Goal: Task Accomplishment & Management: Manage account settings

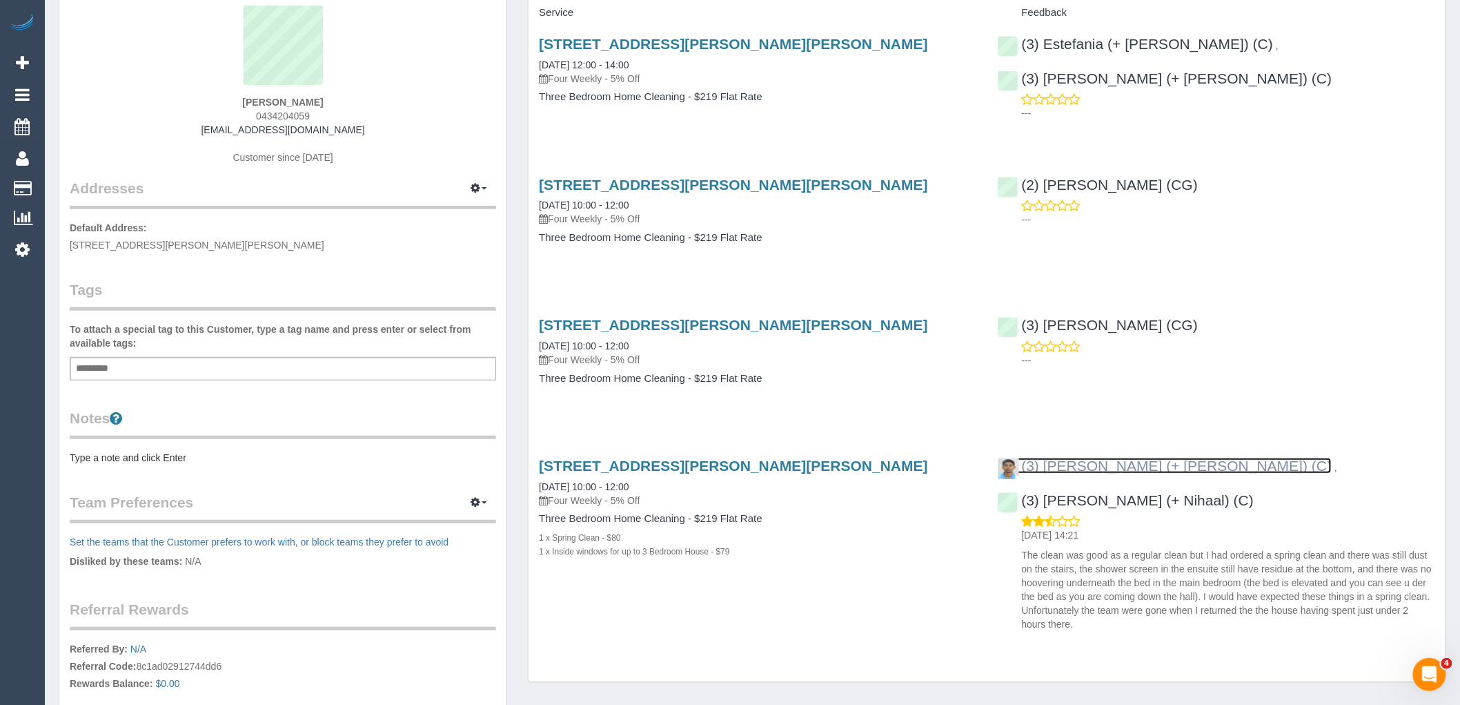
scroll to position [77, 0]
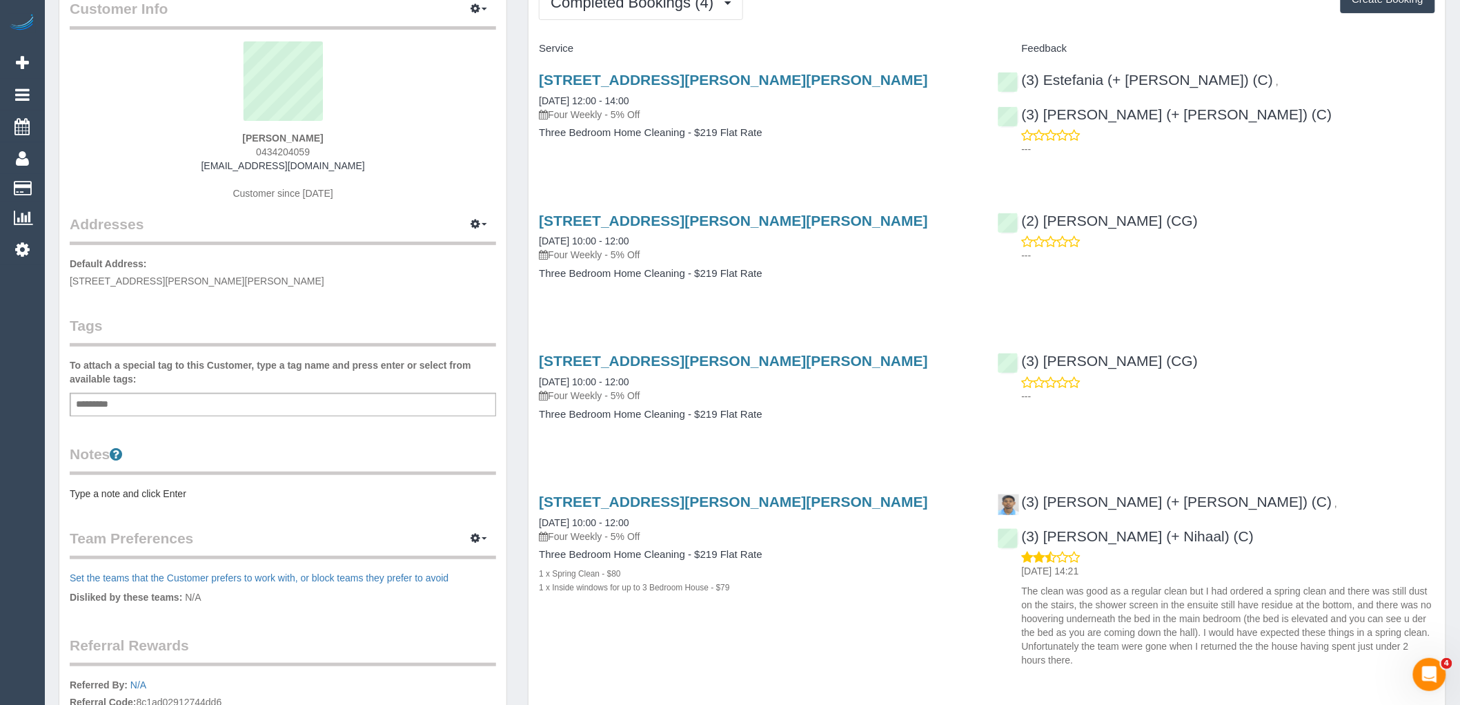
drag, startPoint x: 343, startPoint y: 141, endPoint x: 214, endPoint y: 139, distance: 129.1
click at [214, 139] on div "Niamh O'Donoghue 0434204059 niaodo@gmail.com Customer since 2025" at bounding box center [283, 127] width 426 height 173
copy strong "Niamh O'Donoghue"
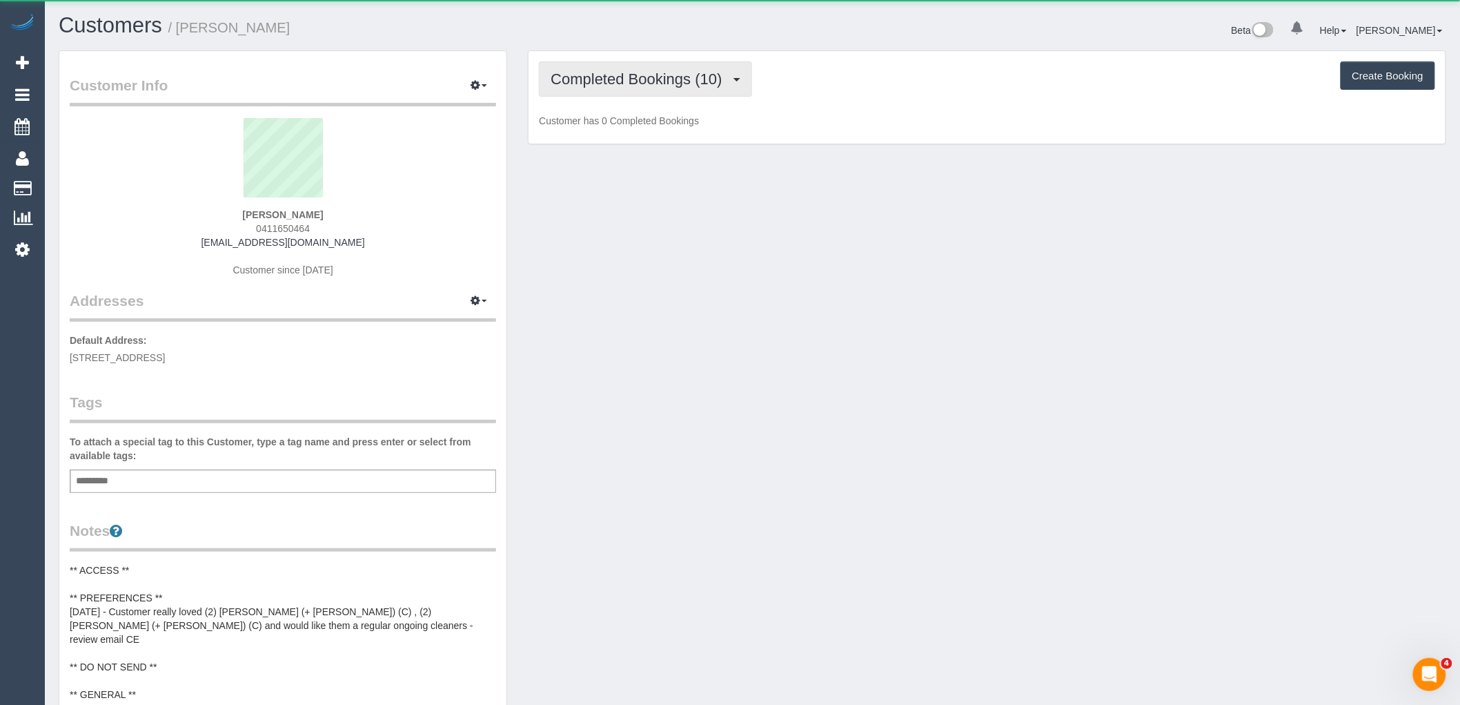
click at [613, 81] on span "Completed Bookings (10)" at bounding box center [640, 78] width 178 height 17
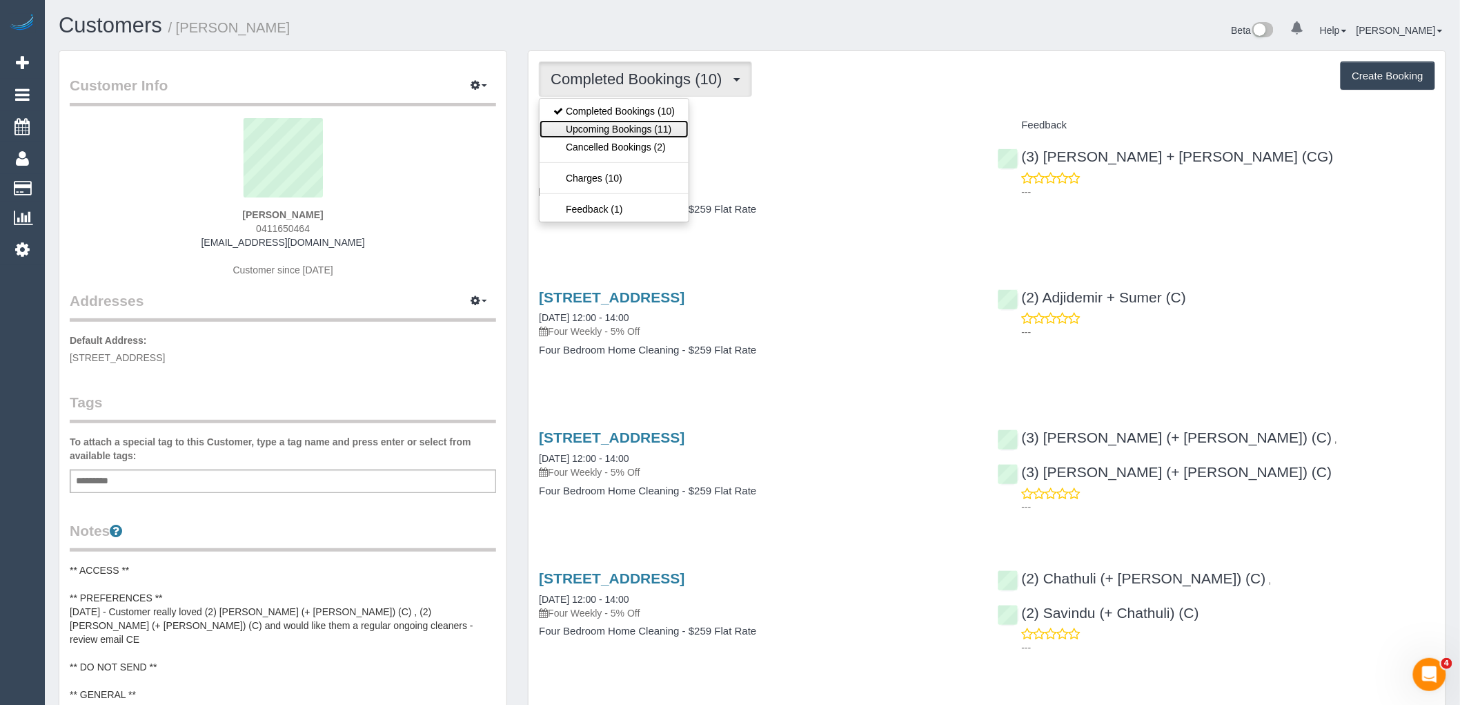
click at [636, 125] on link "Upcoming Bookings (11)" at bounding box center [614, 129] width 149 height 18
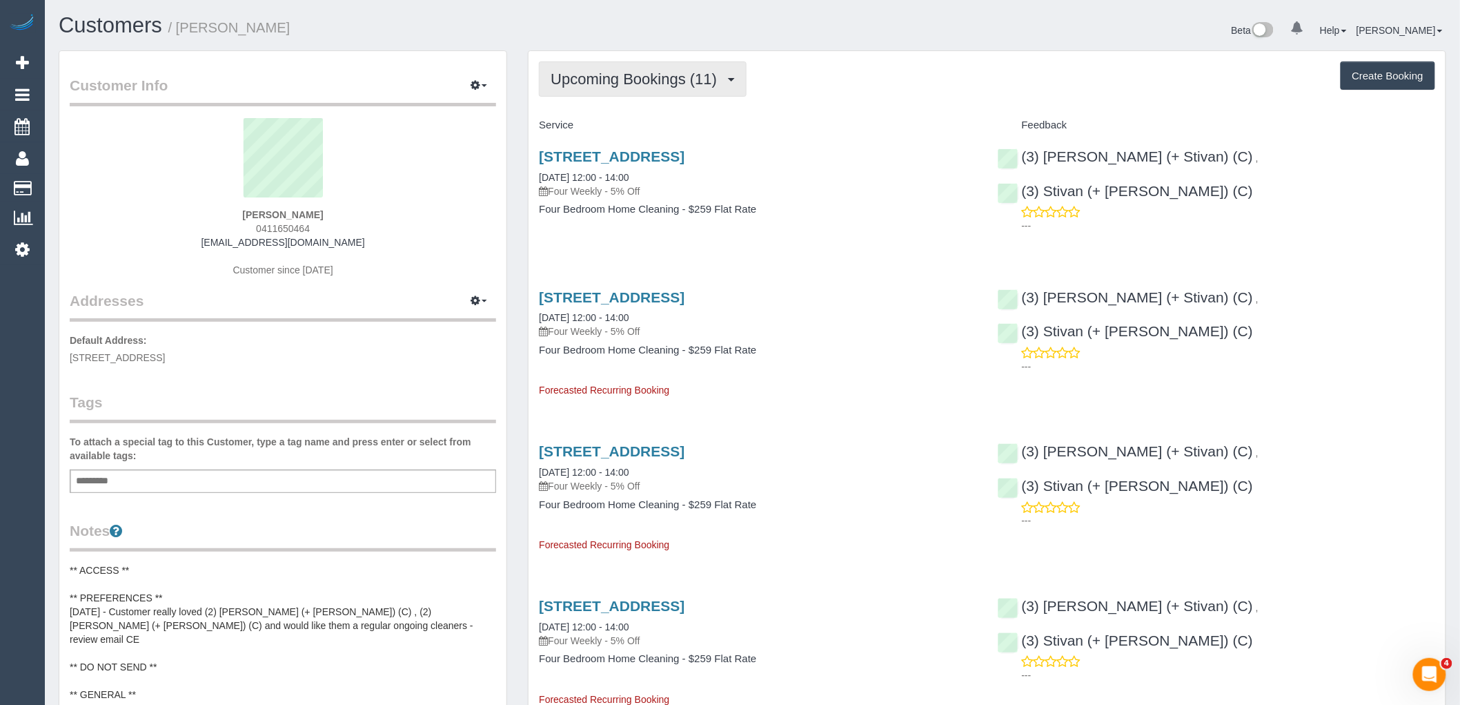
click at [620, 65] on button "Upcoming Bookings (11)" at bounding box center [643, 78] width 208 height 35
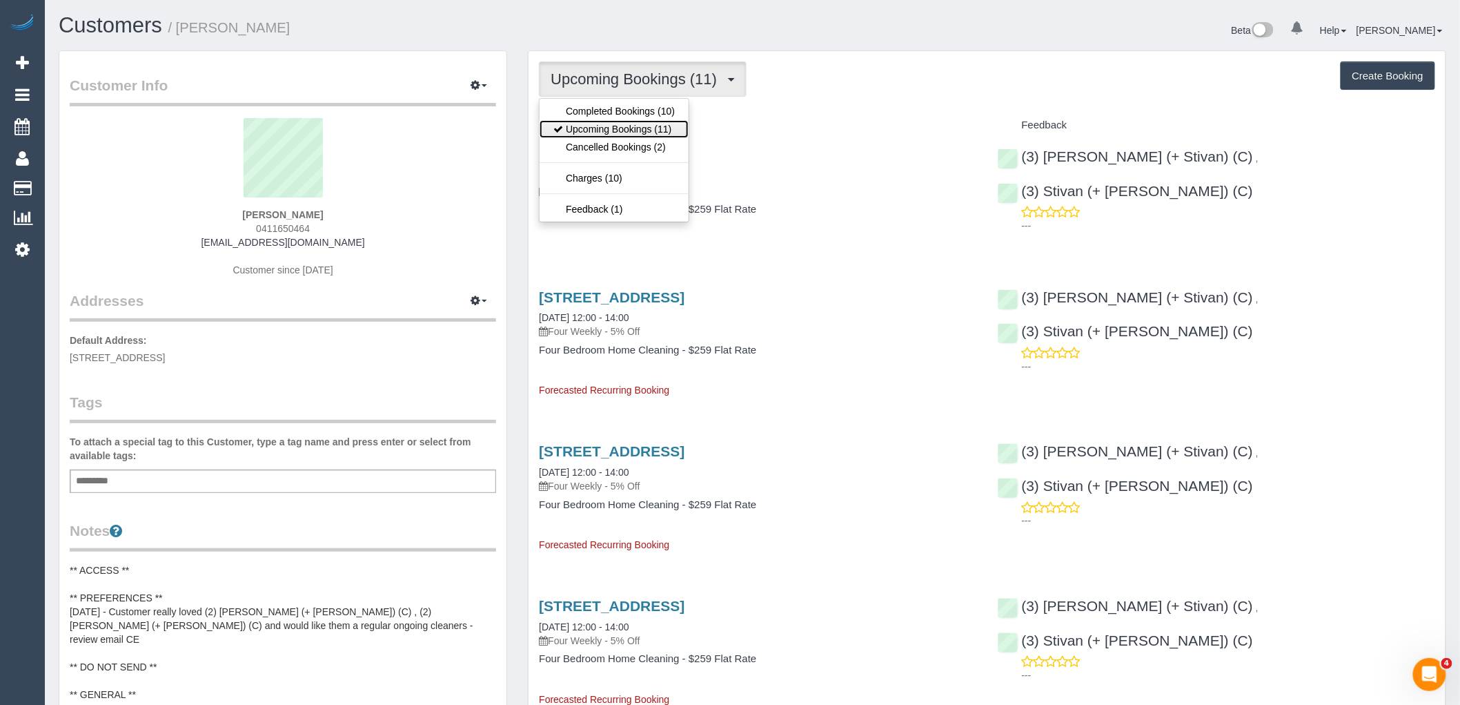
click at [642, 127] on link "Upcoming Bookings (11)" at bounding box center [614, 129] width 149 height 18
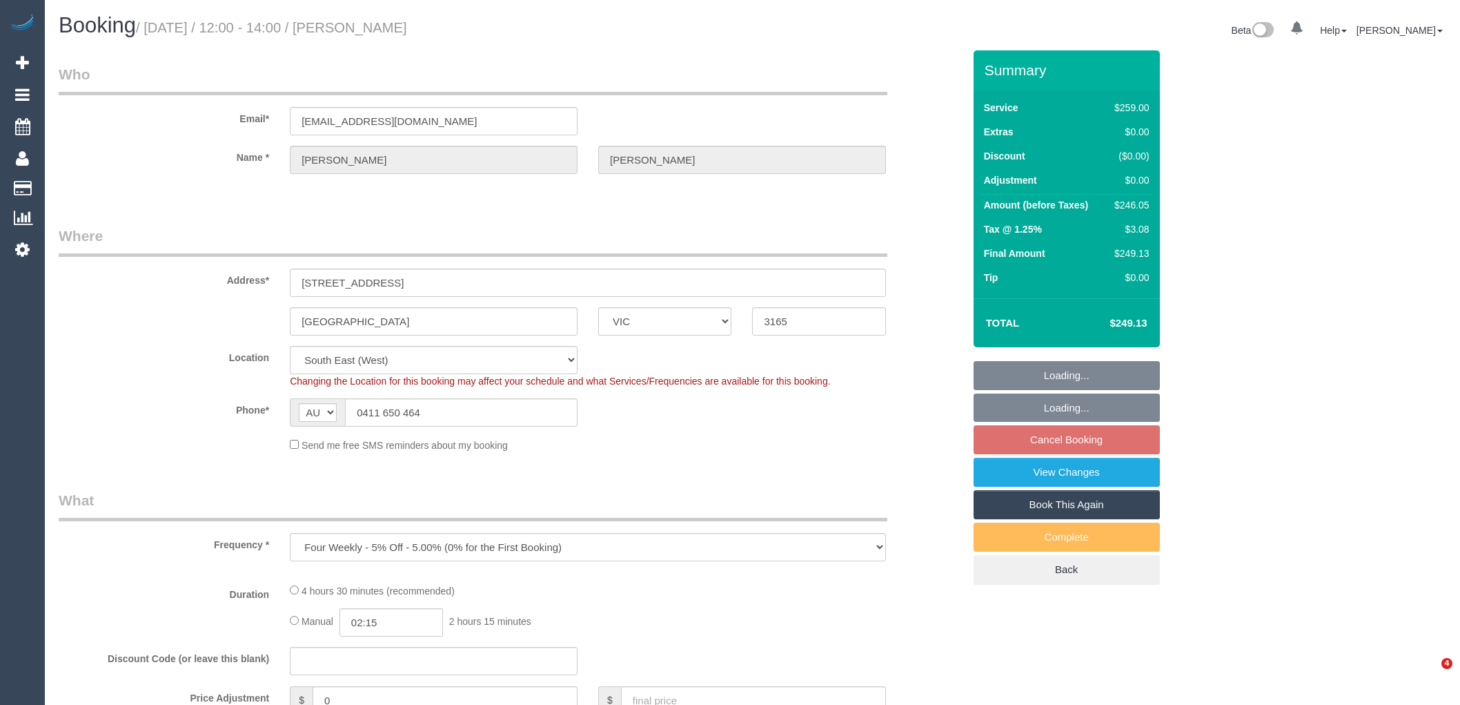
select select "VIC"
select select "object:706"
select select "number:27"
select select "number:14"
select select "number:19"
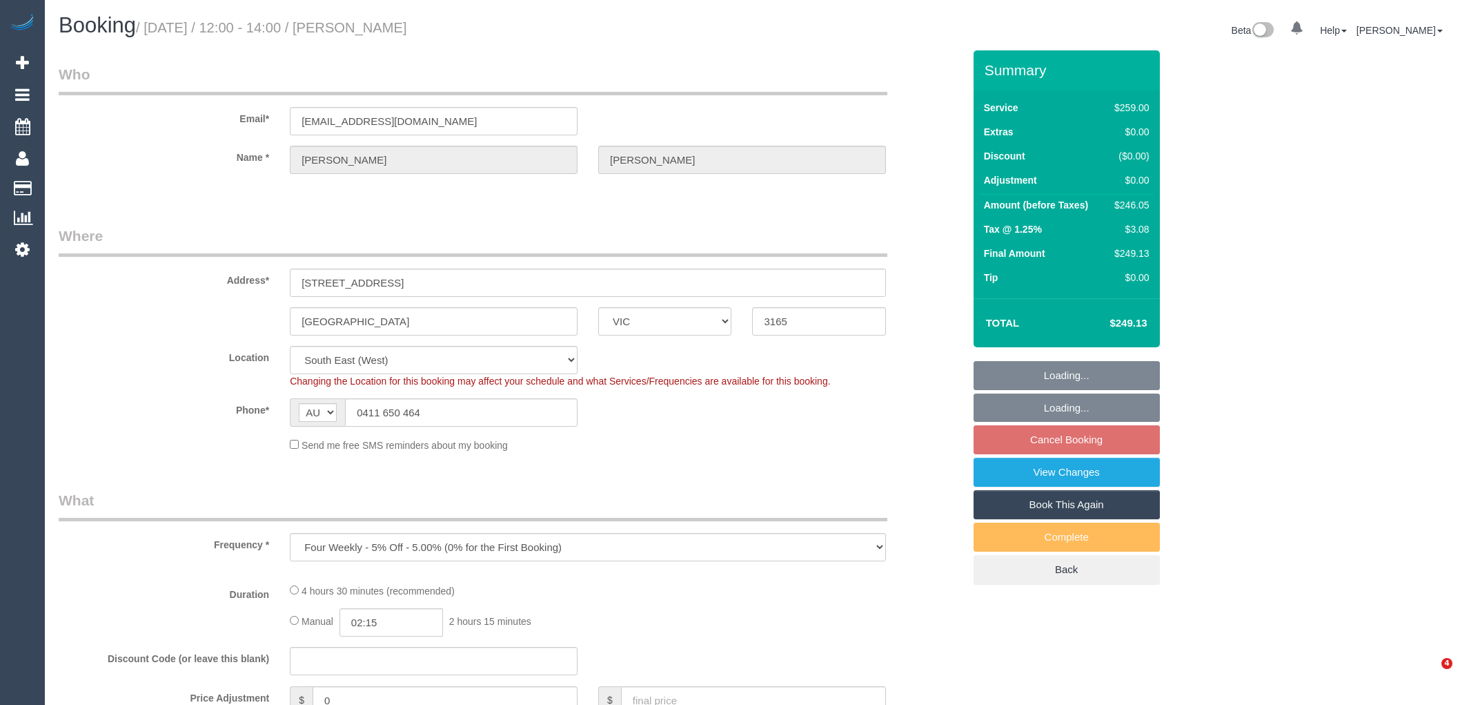
select select "number:25"
select select "number:35"
select select "number:13"
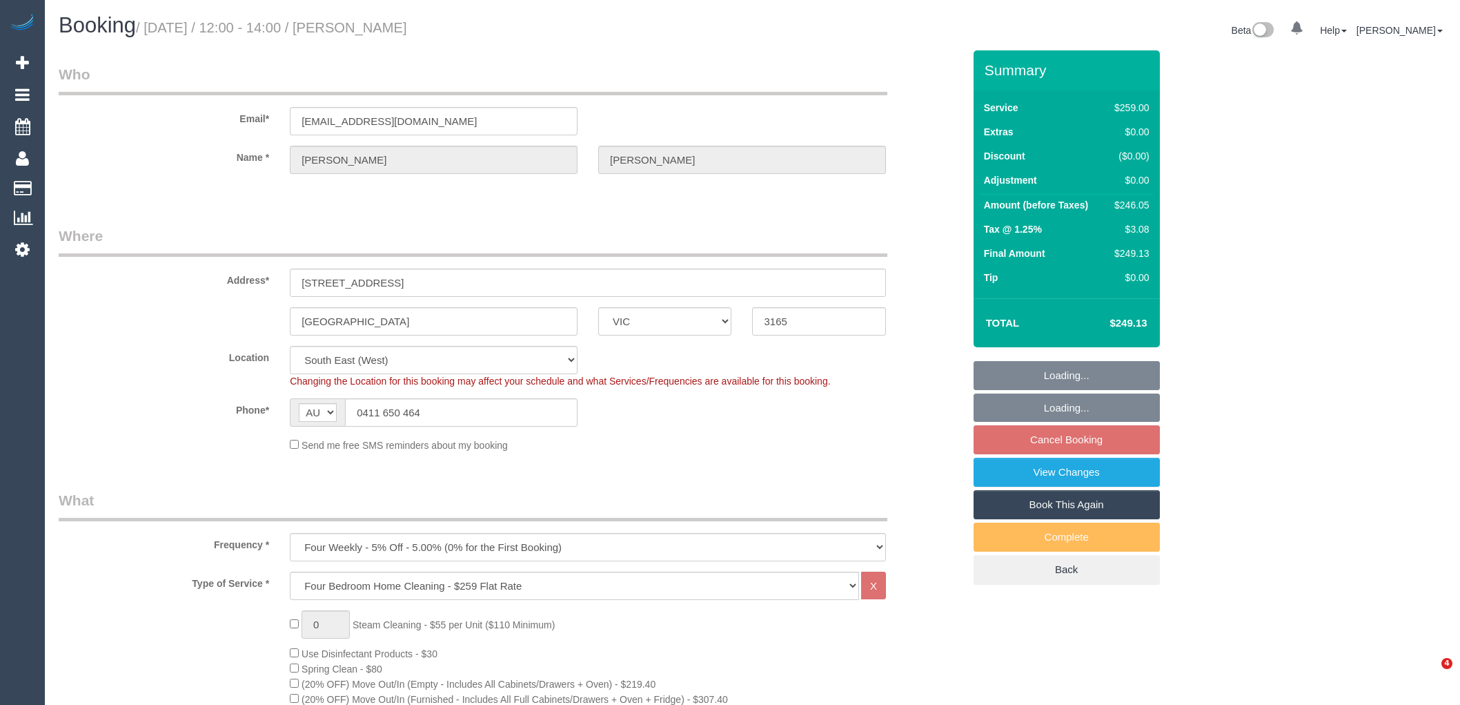
select select "spot1"
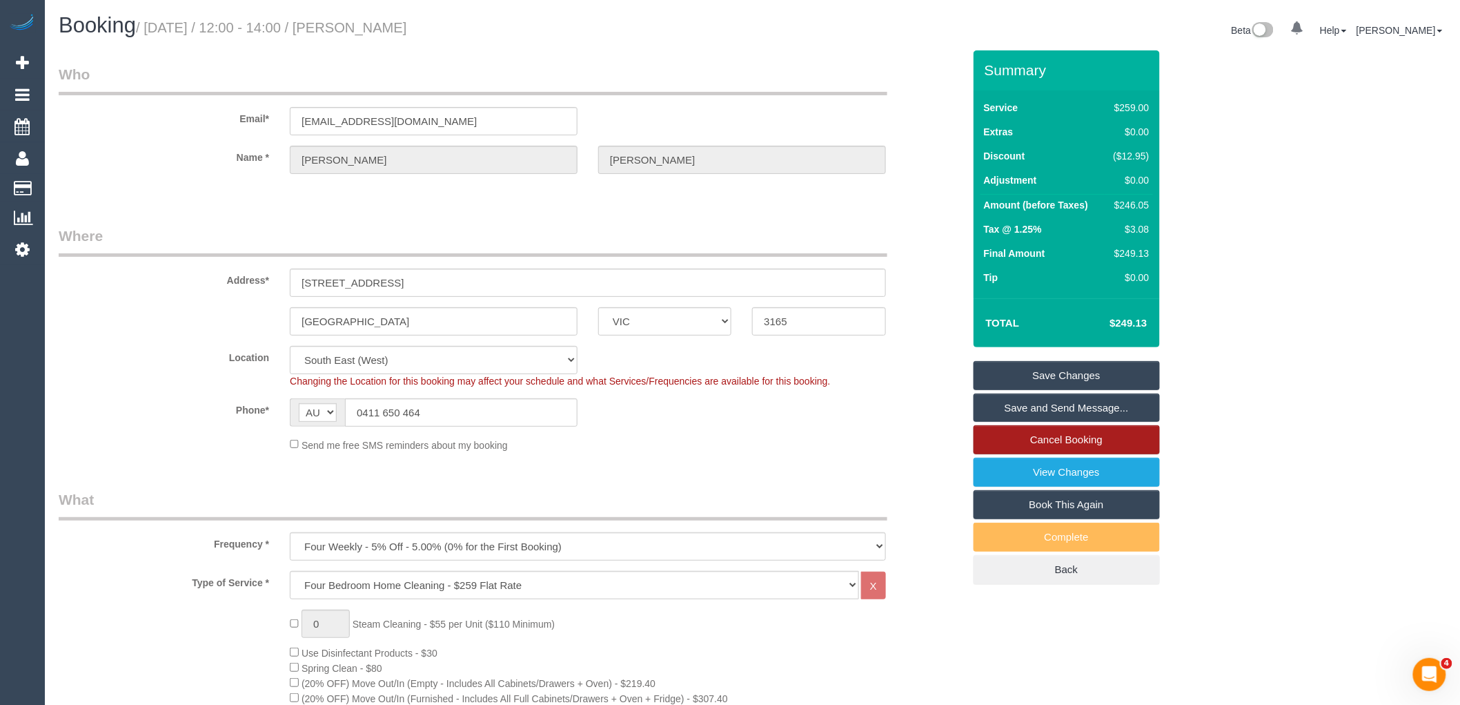
click at [1056, 440] on link "Cancel Booking" at bounding box center [1067, 439] width 186 height 29
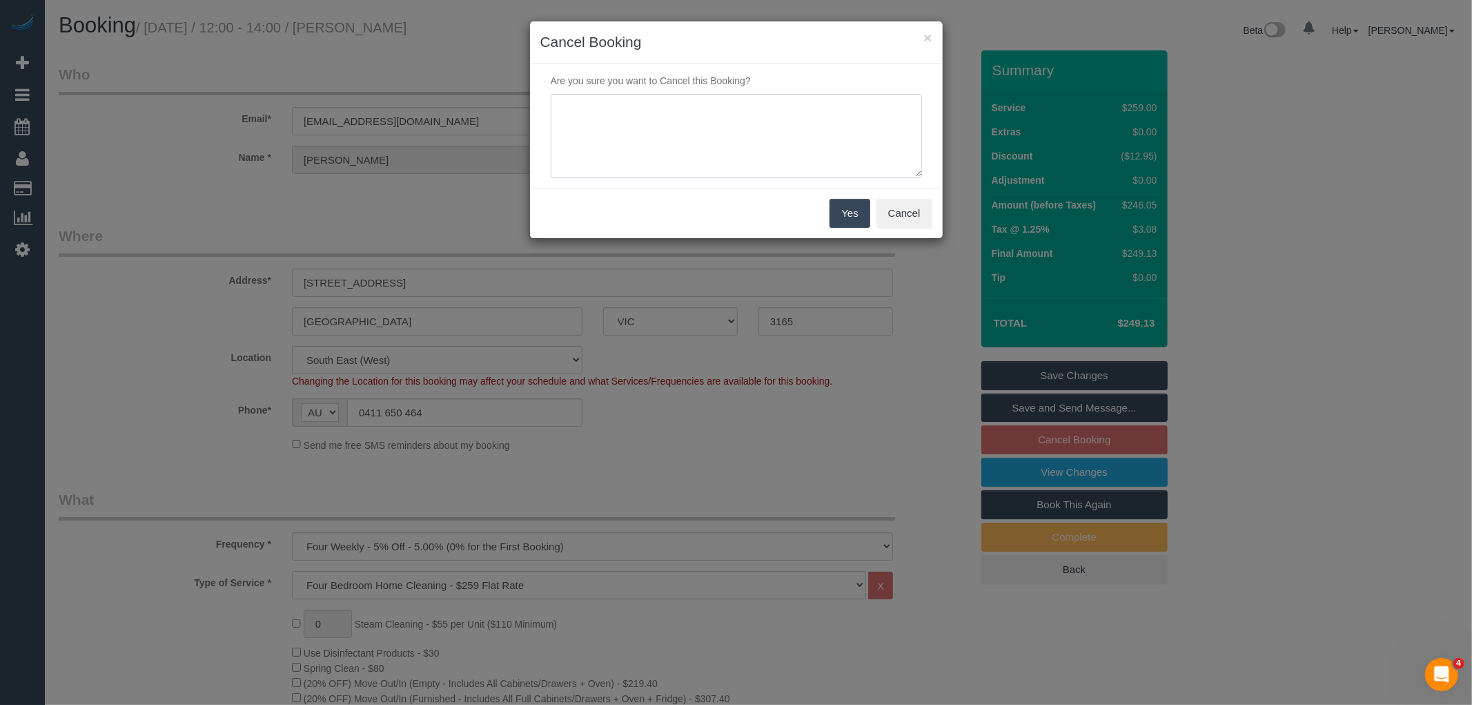
click at [783, 143] on textarea at bounding box center [736, 136] width 371 height 84
click at [813, 116] on textarea at bounding box center [736, 136] width 371 height 84
type textarea "Customer has the flu via phone via phone VC"
click at [852, 208] on button "Yes" at bounding box center [849, 213] width 40 height 29
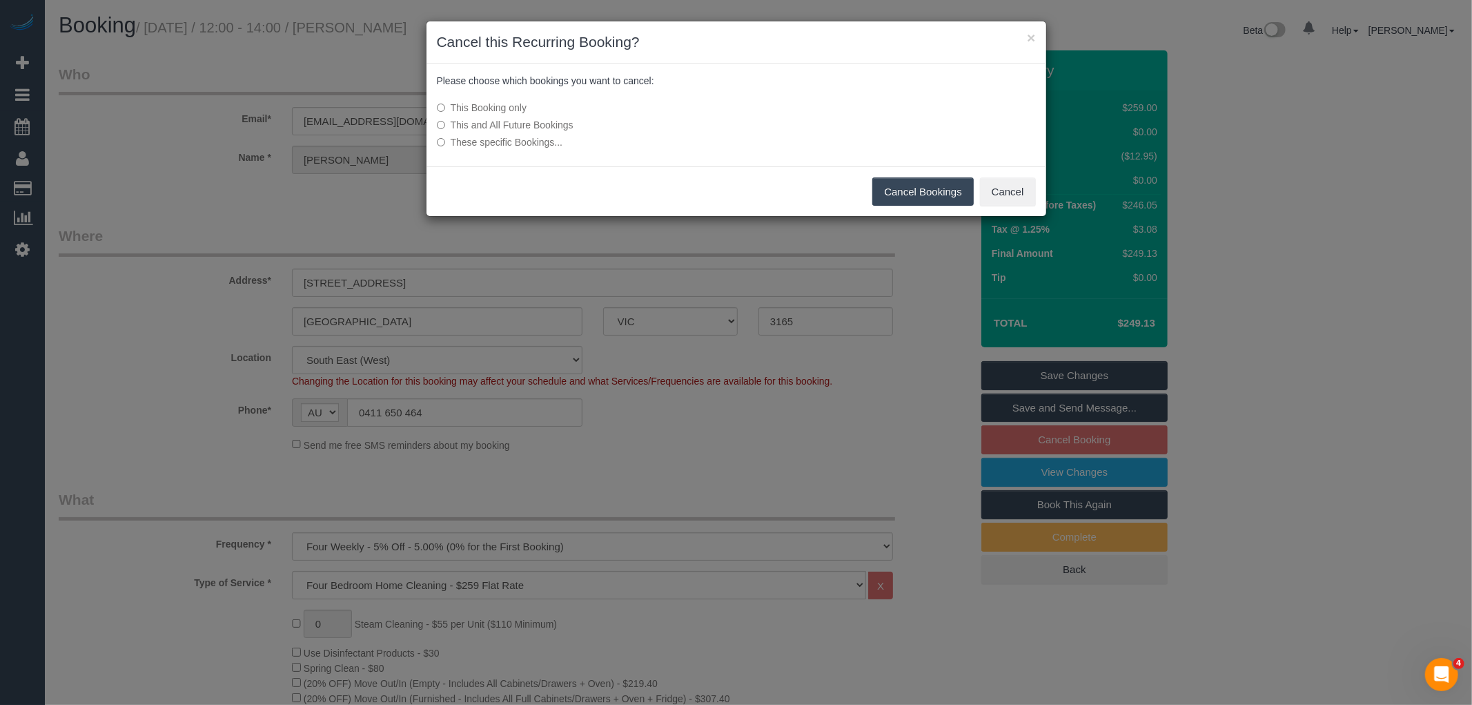
click at [925, 188] on button "Cancel Bookings" at bounding box center [922, 191] width 101 height 29
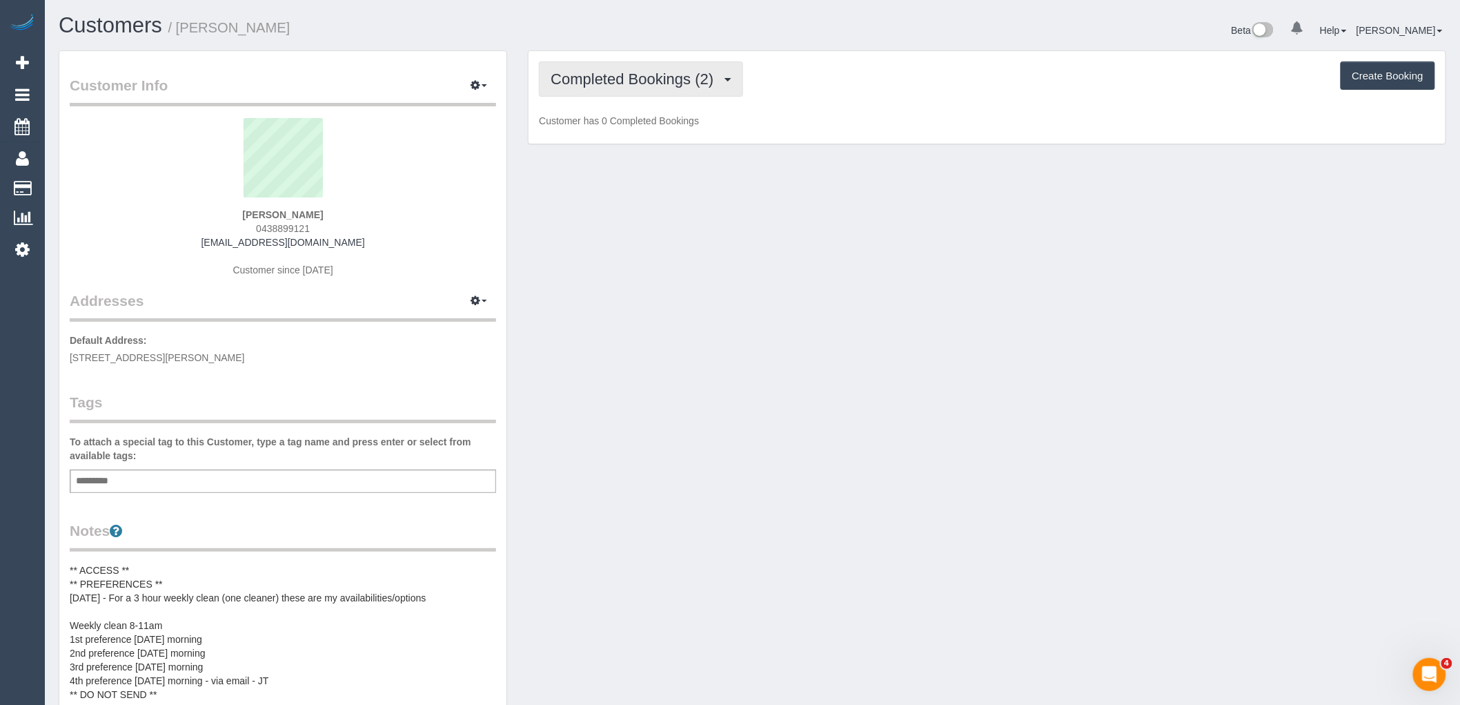
click at [671, 81] on span "Completed Bookings (2)" at bounding box center [636, 78] width 170 height 17
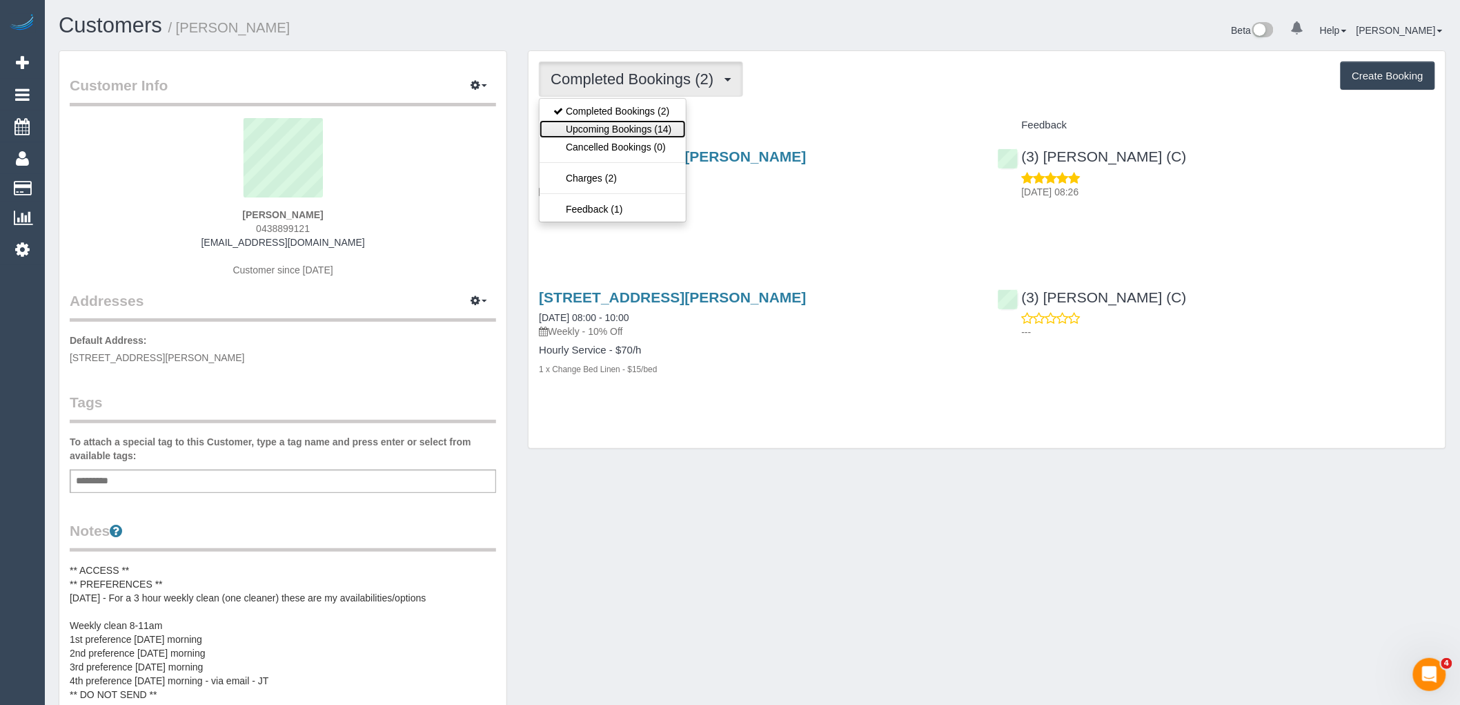
click at [664, 132] on link "Upcoming Bookings (14)" at bounding box center [613, 129] width 146 height 18
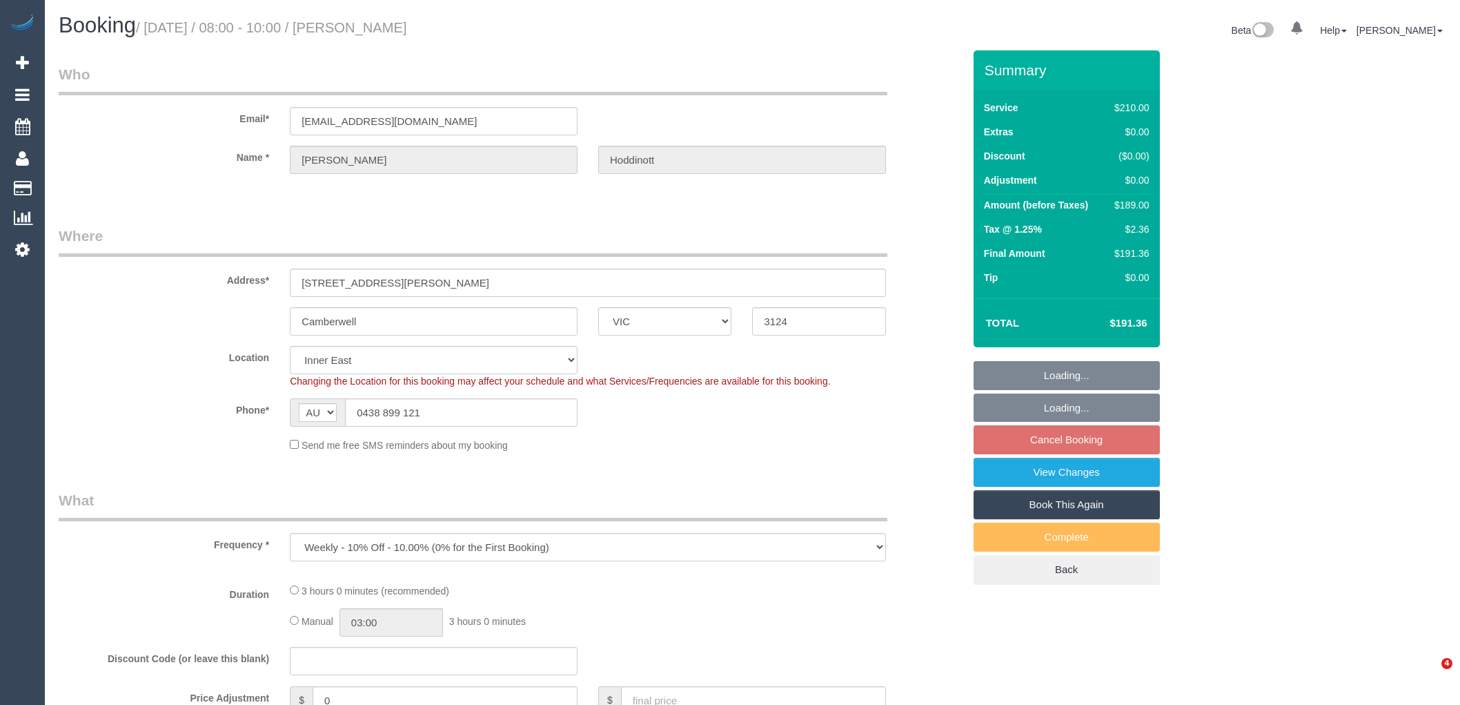
select select "VIC"
select select "number:28"
select select "number:14"
select select "number:19"
select select "number:22"
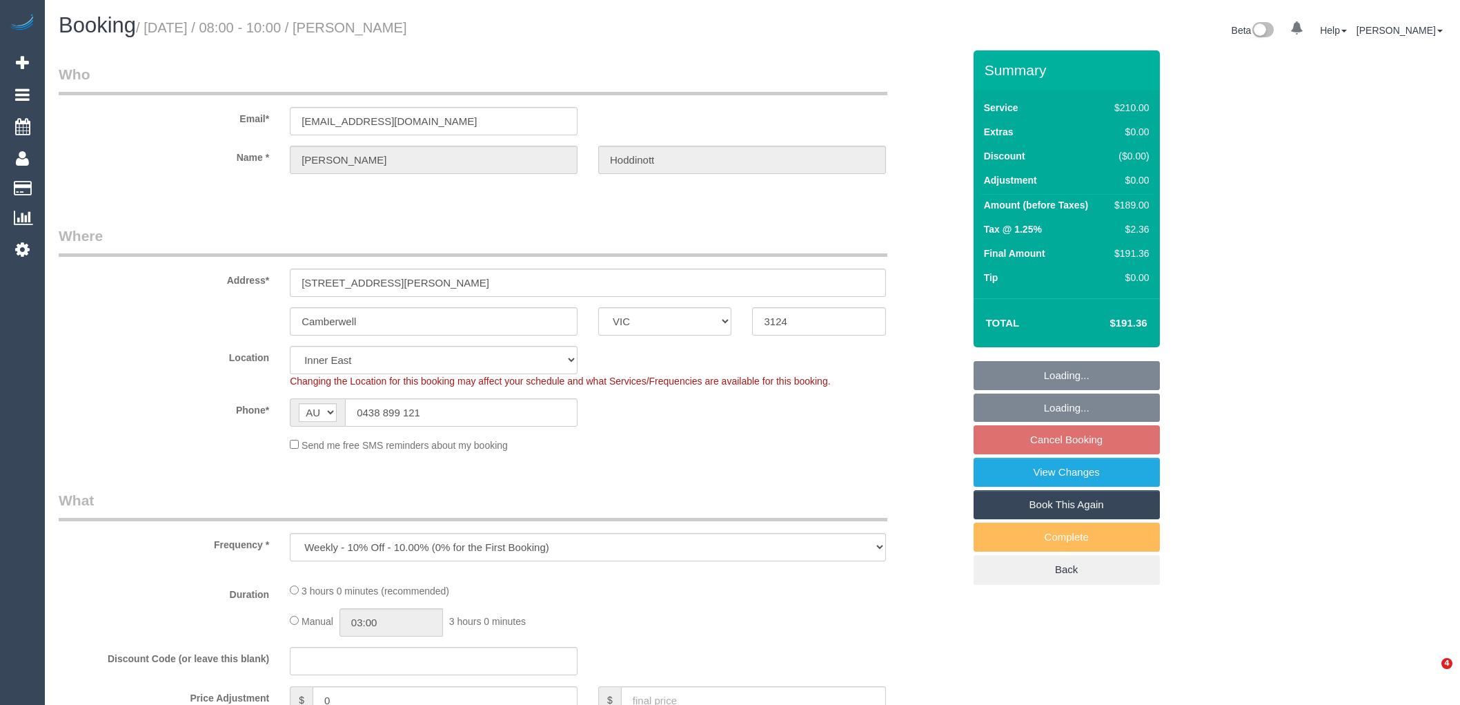
select select "number:34"
select select "number:11"
select select "string:stripe-pm_1RqLU12GScqysDRVGu3XQClR"
select select "180"
select select "spot2"
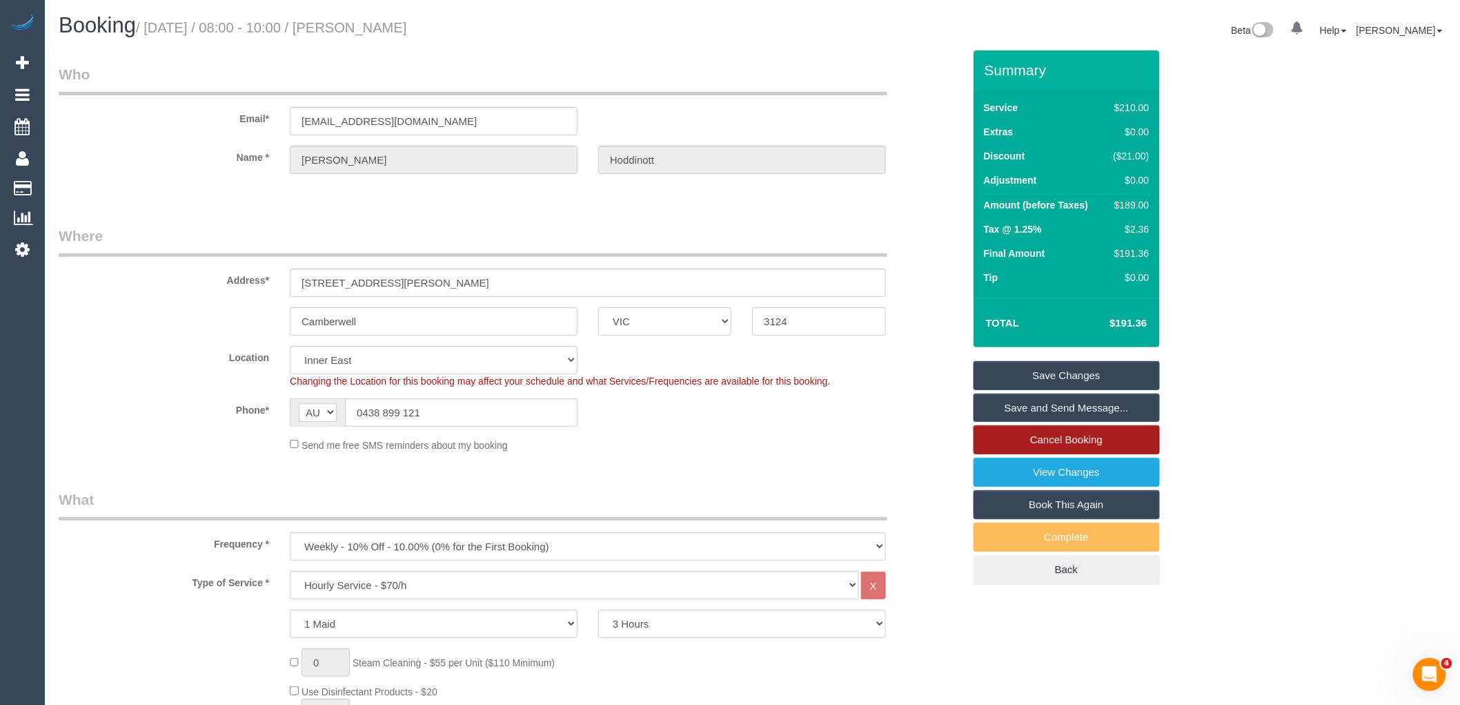
click at [1114, 445] on link "Cancel Booking" at bounding box center [1067, 439] width 186 height 29
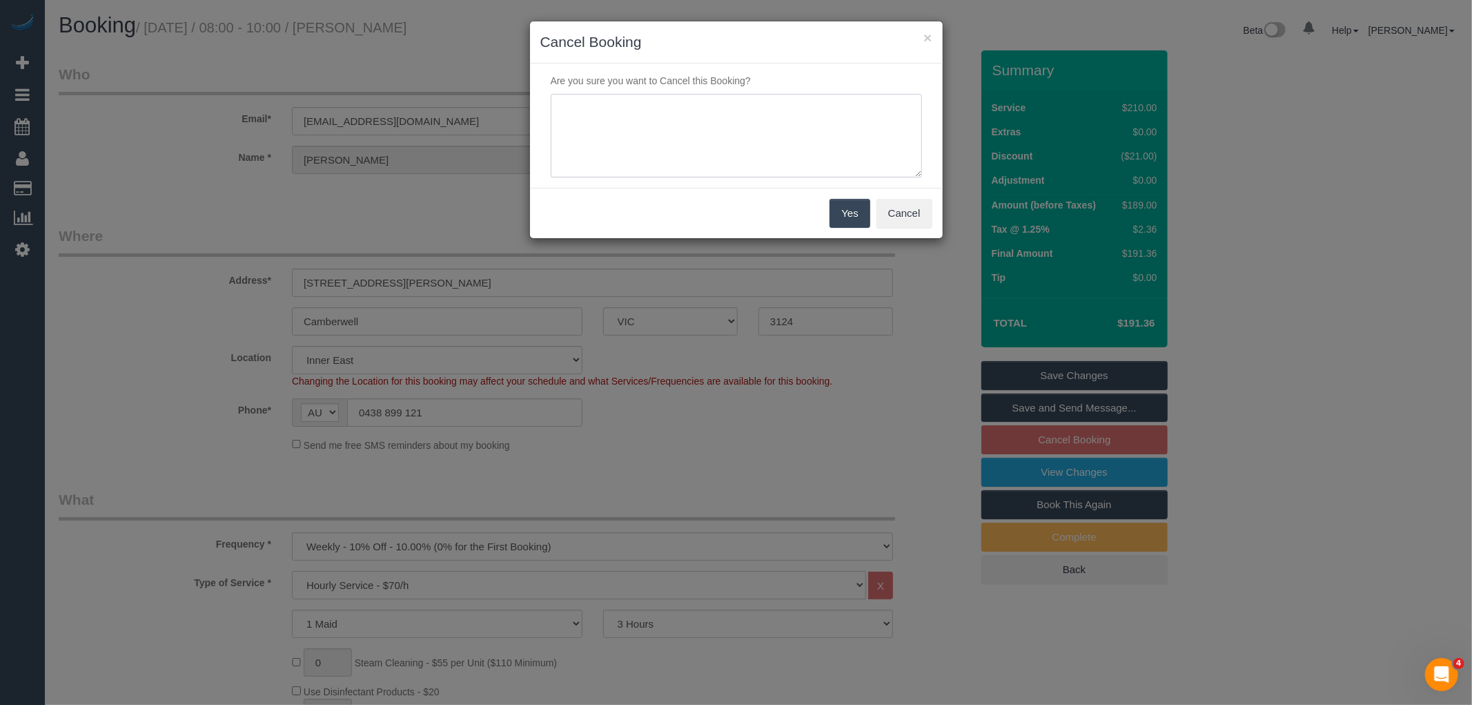
click at [711, 139] on textarea at bounding box center [736, 136] width 371 height 84
type textarea "Reg cleaner not available, customer OK to skip via email VC"
click at [857, 217] on button "Yes" at bounding box center [849, 213] width 40 height 29
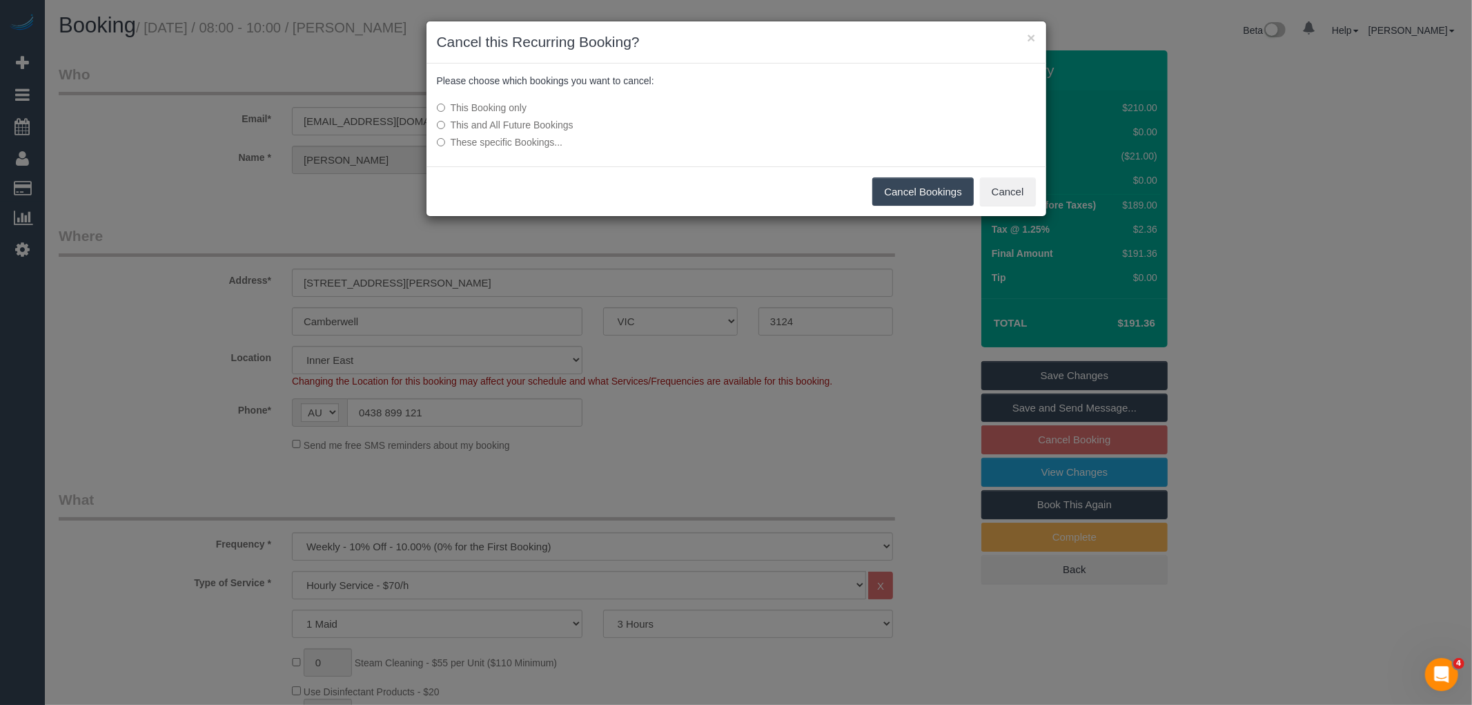
click at [912, 196] on button "Cancel Bookings" at bounding box center [922, 191] width 101 height 29
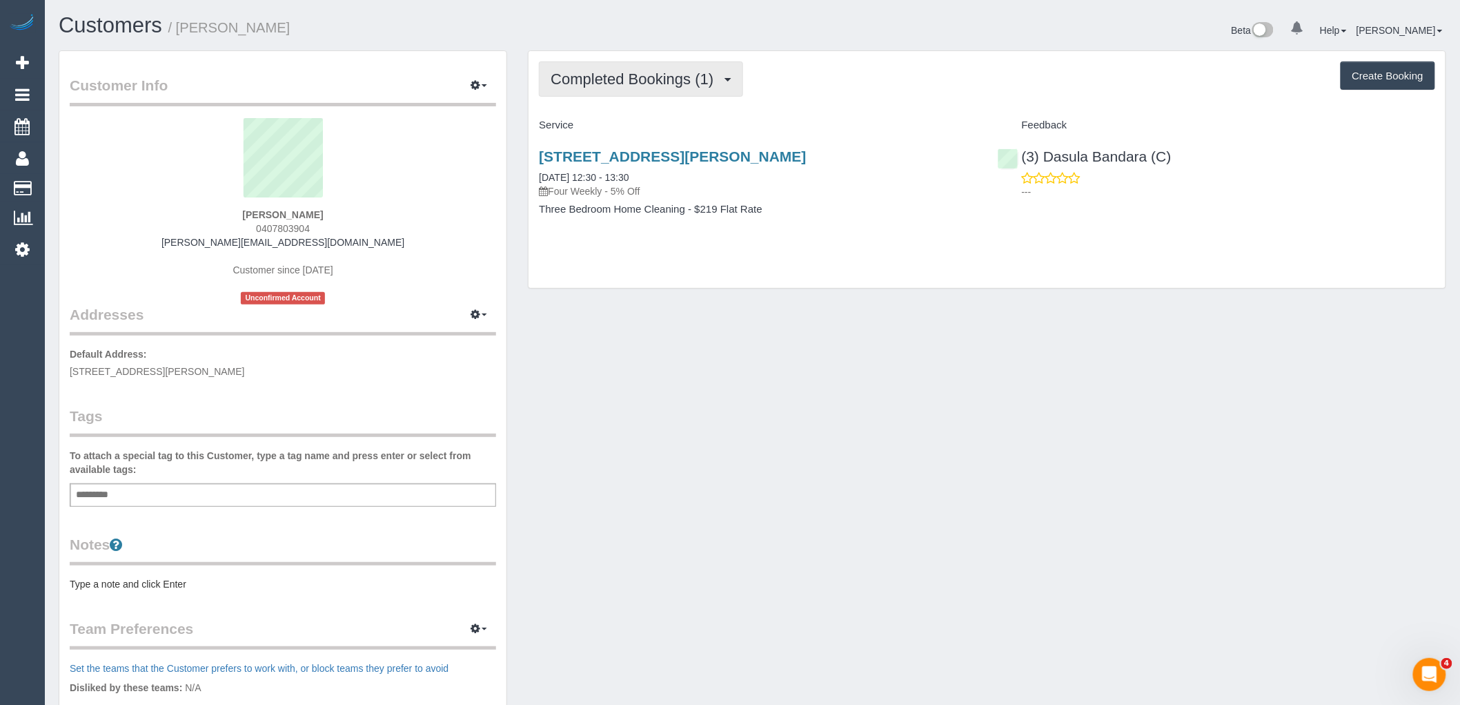
click at [711, 83] on span "Completed Bookings (1)" at bounding box center [636, 78] width 170 height 17
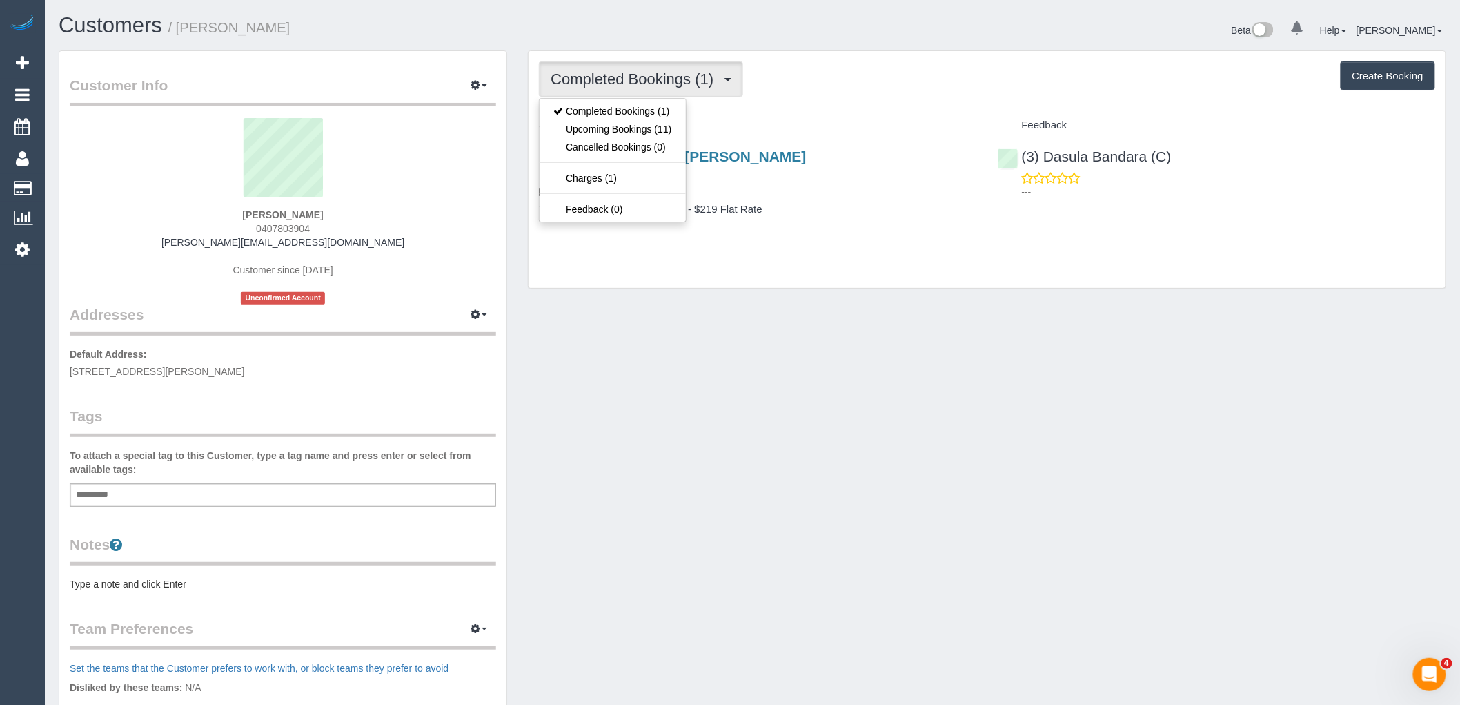
click at [808, 109] on div "Completed Bookings (1) Completed Bookings (1) Upcoming Bookings (11) Cancelled …" at bounding box center [987, 169] width 917 height 237
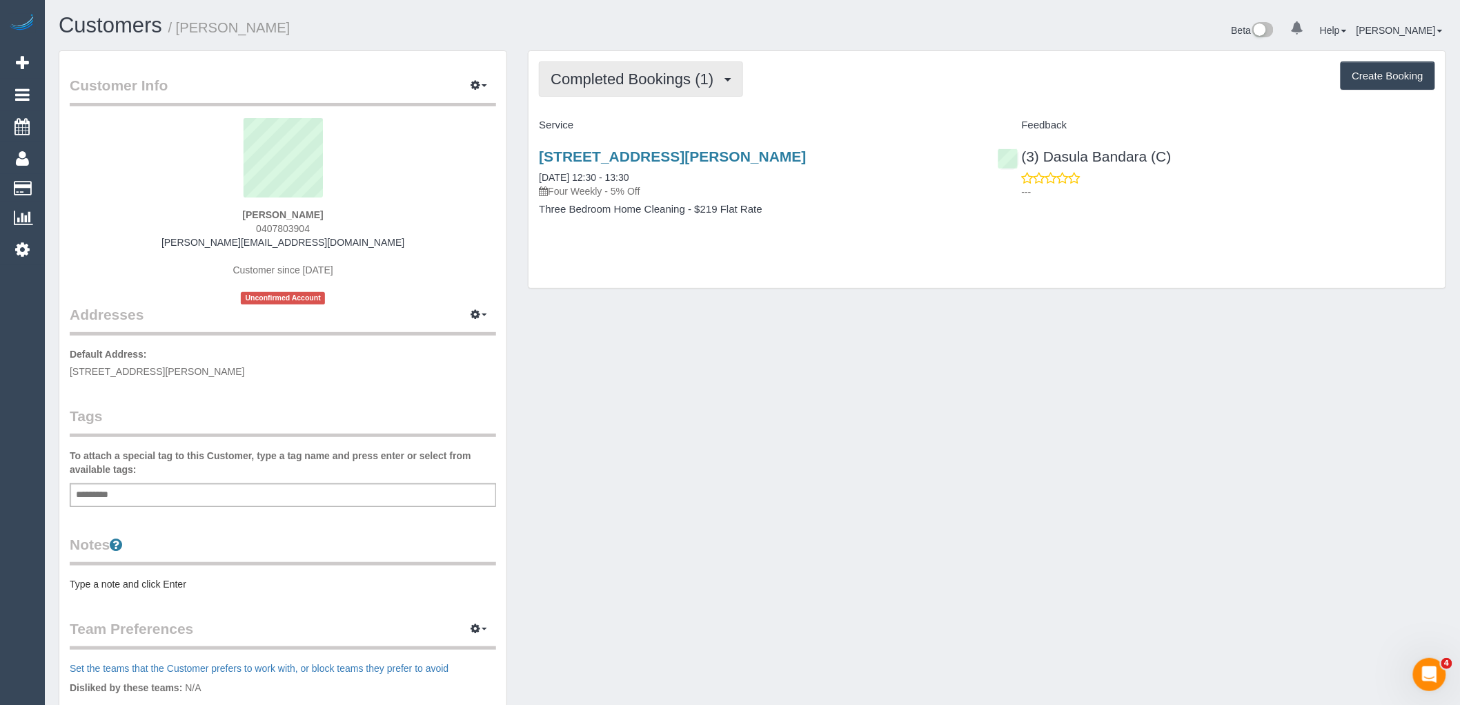
click at [698, 86] on span "Completed Bookings (1)" at bounding box center [636, 78] width 170 height 17
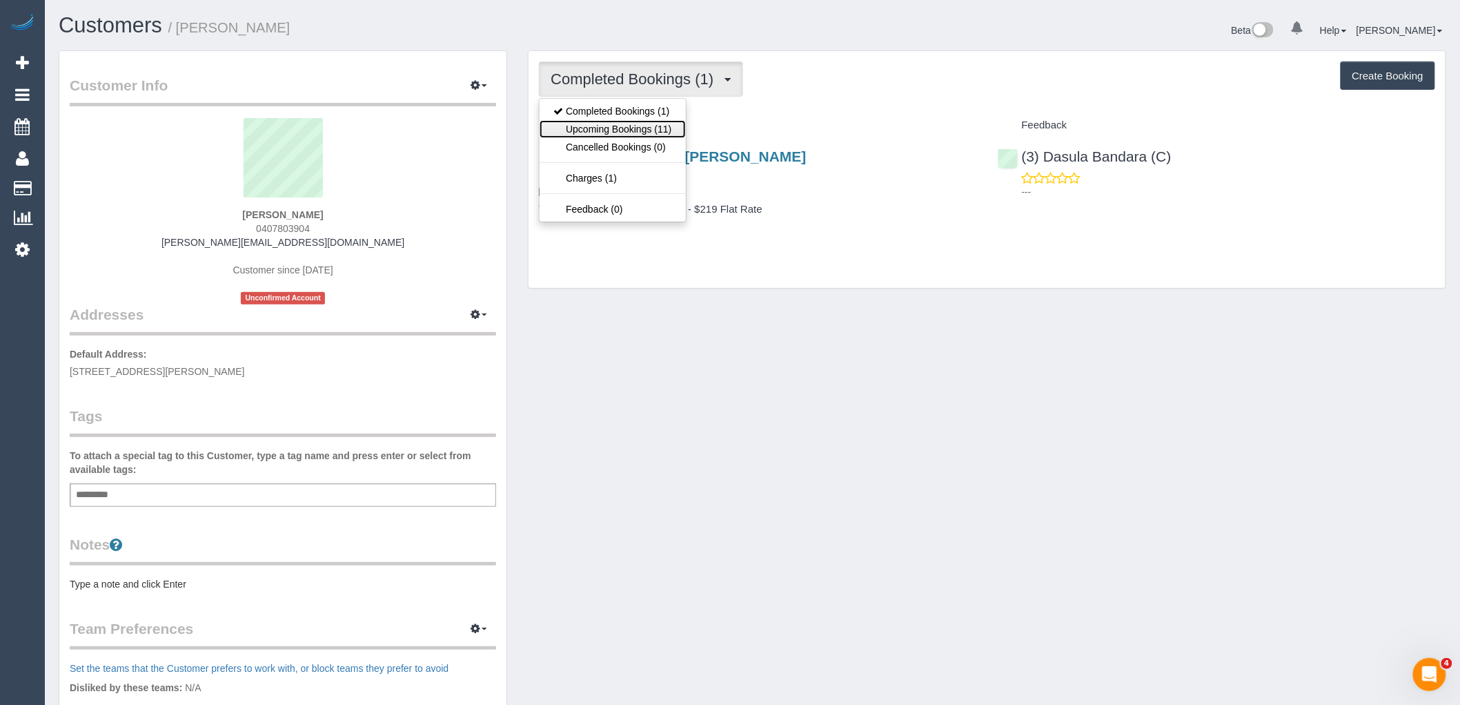
click at [667, 127] on link "Upcoming Bookings (11)" at bounding box center [613, 129] width 146 height 18
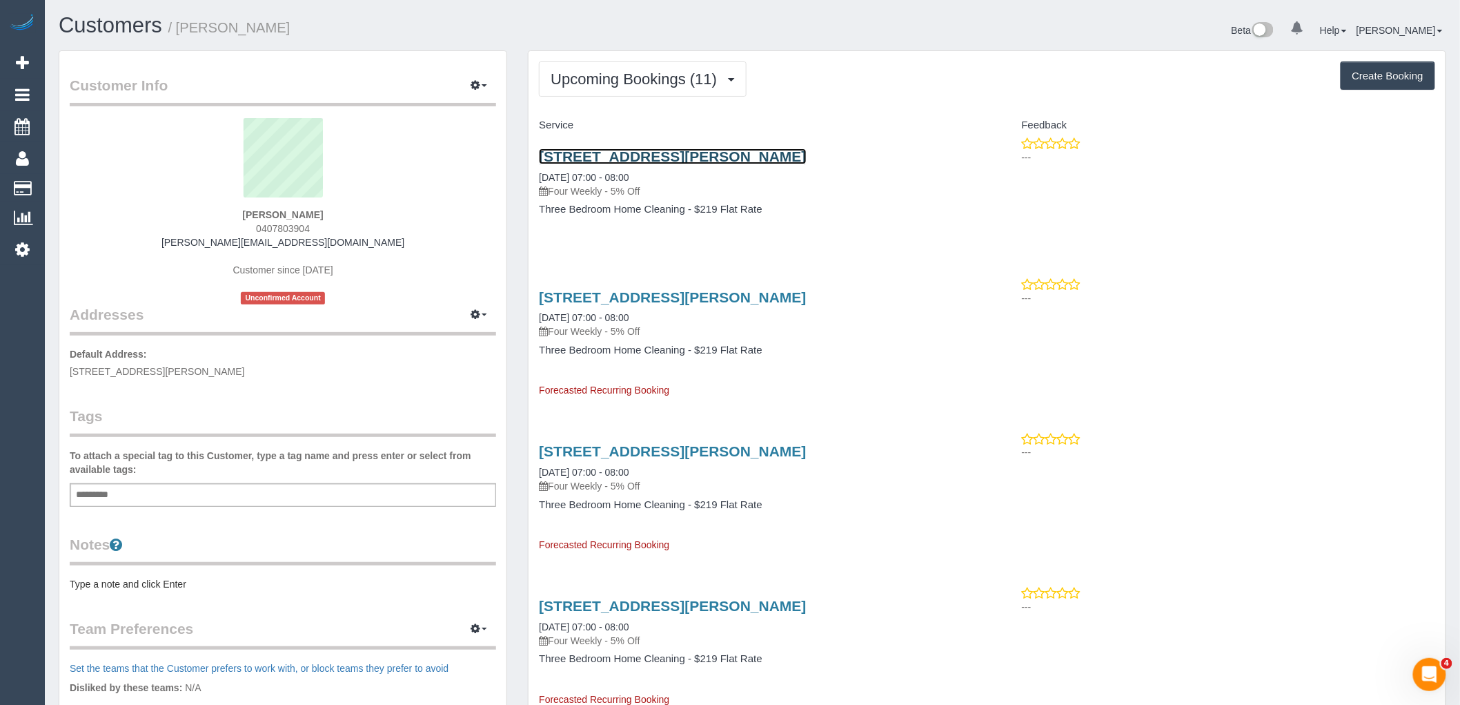
click at [616, 155] on link "3/14 Narong Road, 3, Caulfield North, VIC 3161" at bounding box center [672, 156] width 267 height 16
drag, startPoint x: 224, startPoint y: 214, endPoint x: 197, endPoint y: 214, distance: 27.6
click at [200, 214] on div "Ned Efe 0407803904 ned.efe@gmail.com Customer since 2025 Unconfirmed Account" at bounding box center [283, 211] width 426 height 186
copy strong "Ned Efe"
click at [692, 83] on span "Upcoming Bookings (11)" at bounding box center [637, 78] width 173 height 17
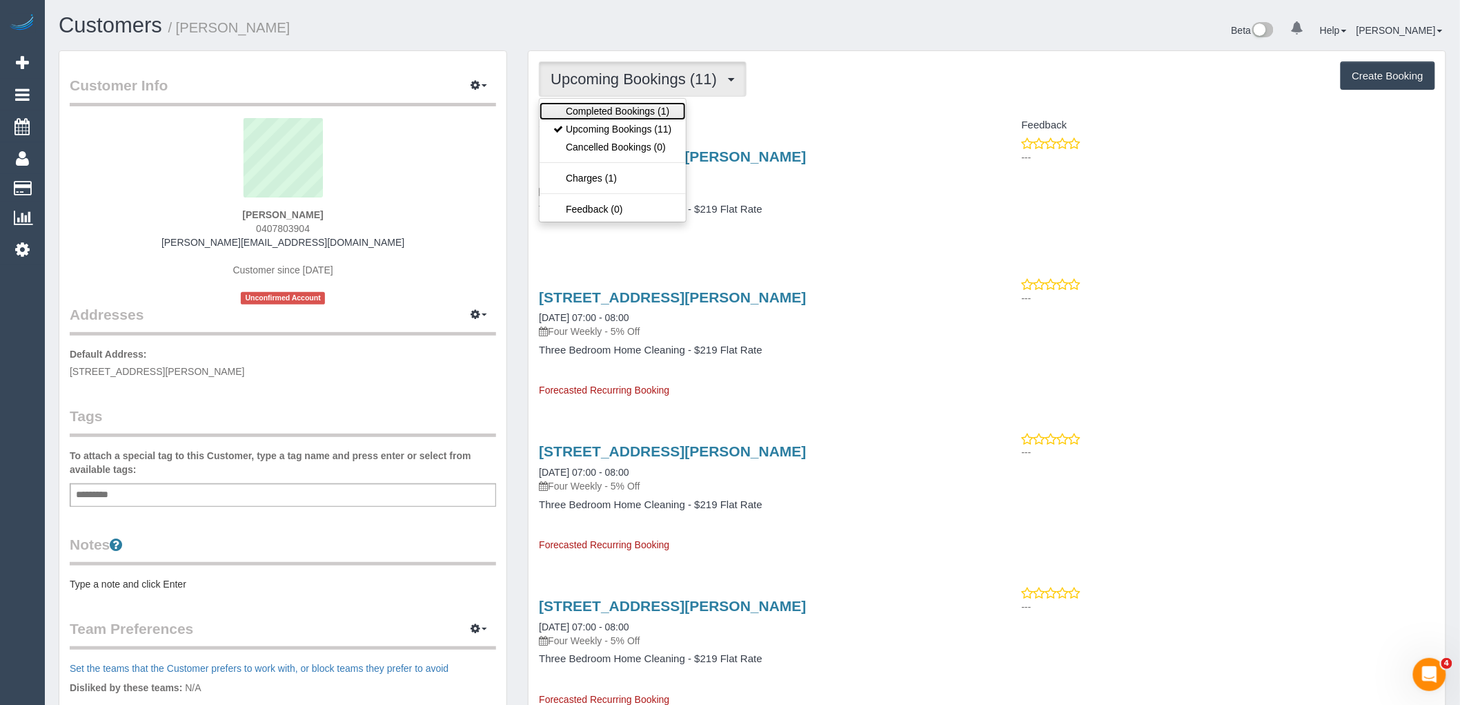
click at [652, 119] on link "Completed Bookings (1)" at bounding box center [613, 111] width 146 height 18
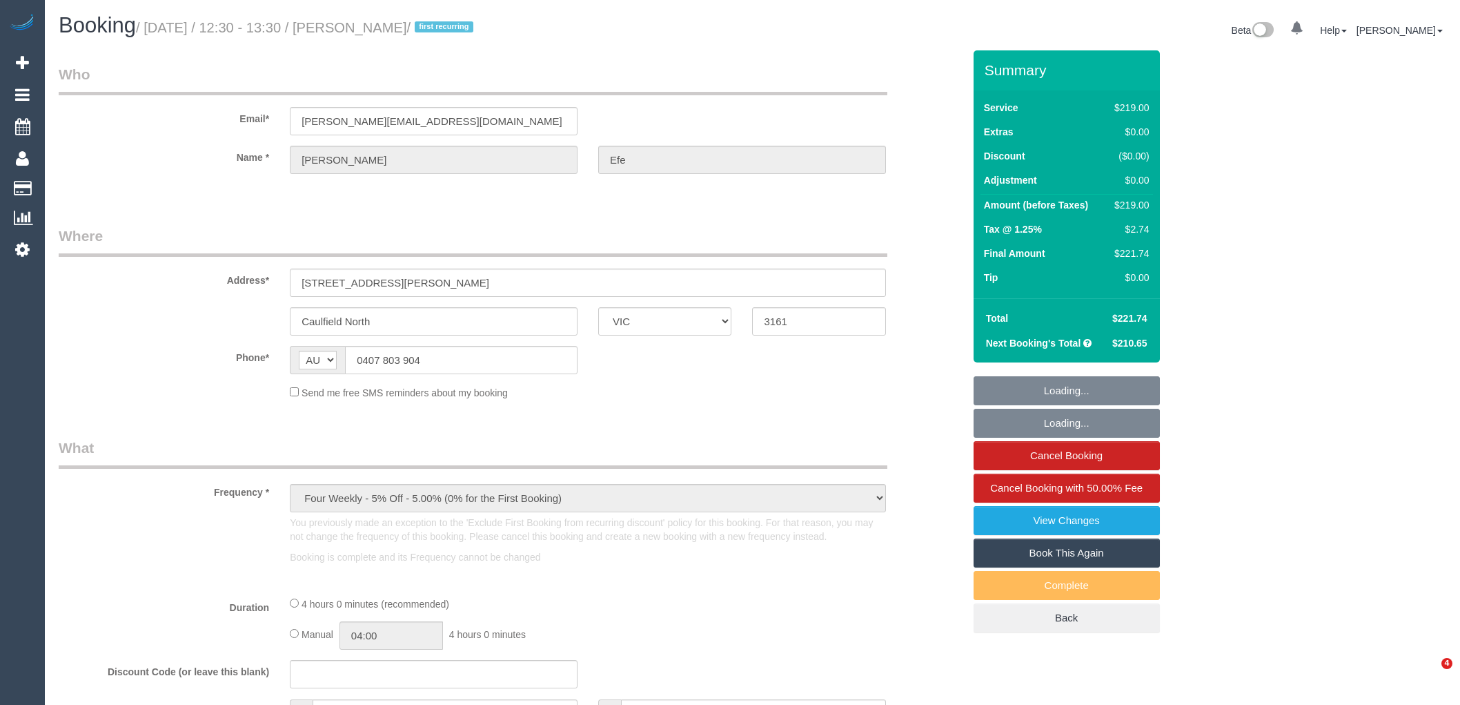
select select "VIC"
select select "object:1482"
select select "number:28"
select select "number:15"
select select "number:19"
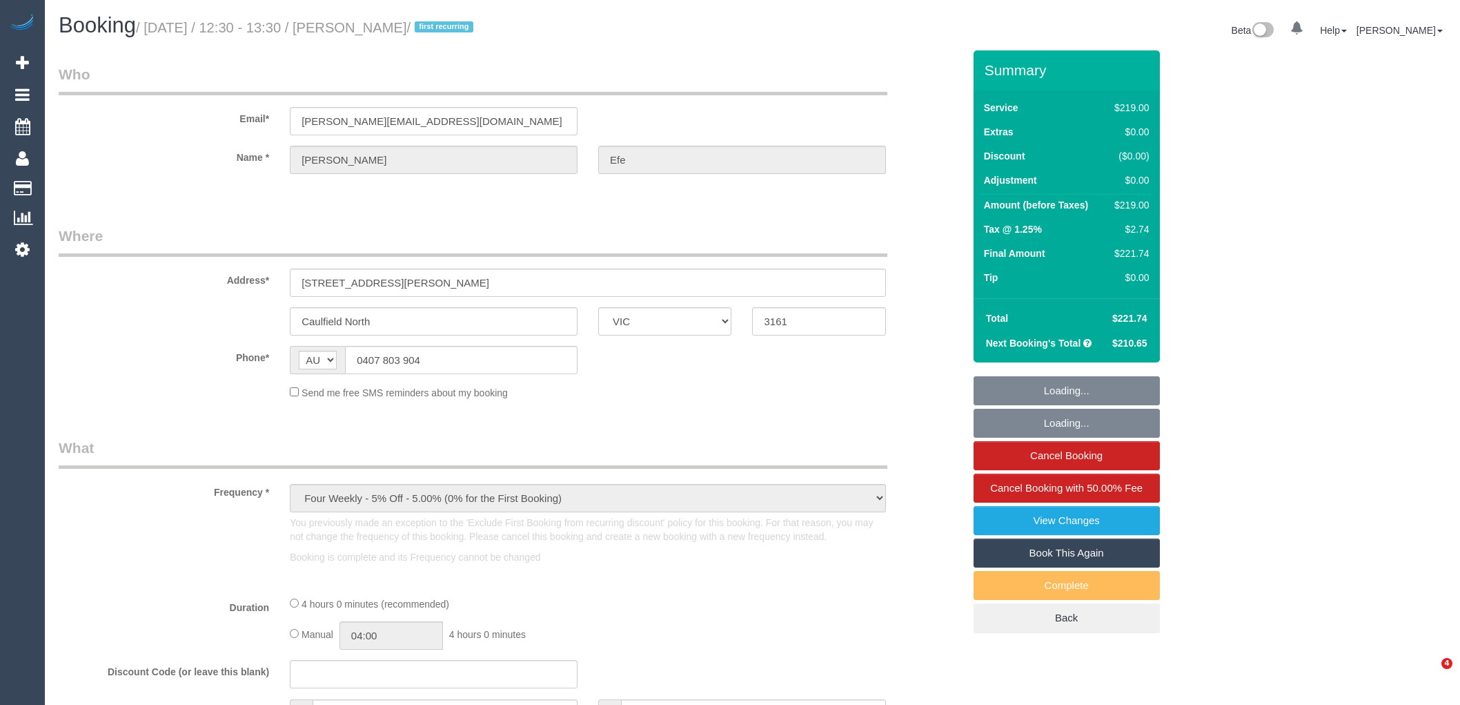
select select "number:24"
select select "number:34"
select select "number:13"
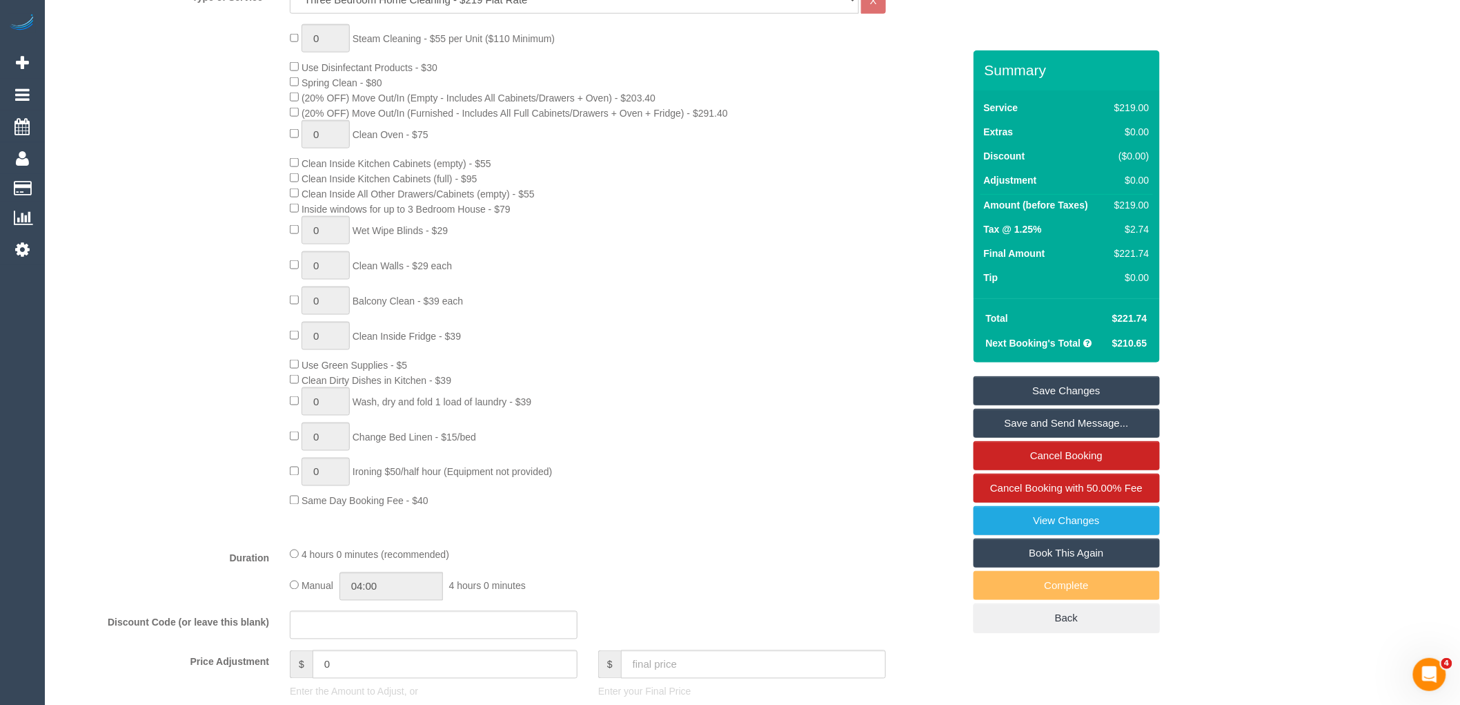
scroll to position [767, 0]
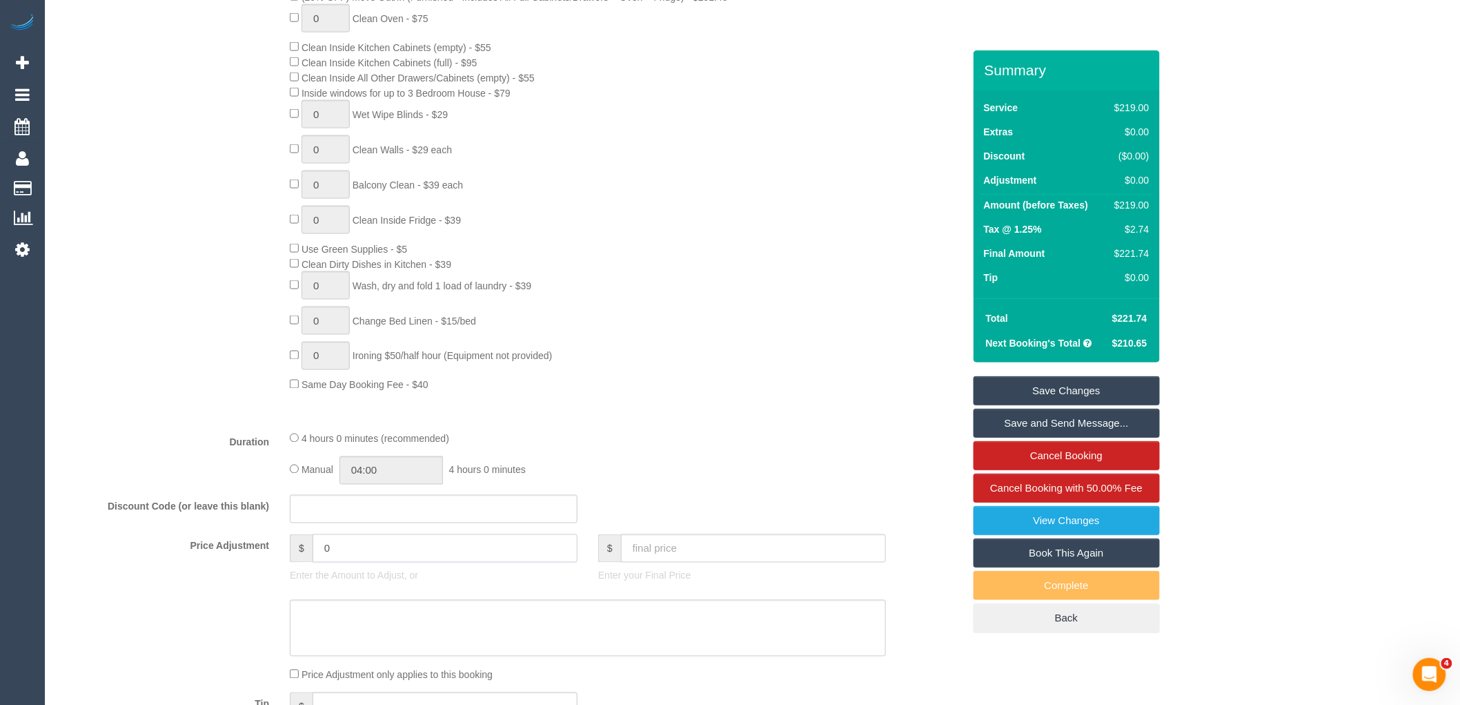
click at [376, 562] on input "0" at bounding box center [445, 548] width 265 height 28
click at [327, 562] on input "065.7" at bounding box center [445, 548] width 265 height 28
type input "6"
type input "-65.7"
click at [355, 635] on textarea at bounding box center [588, 628] width 596 height 57
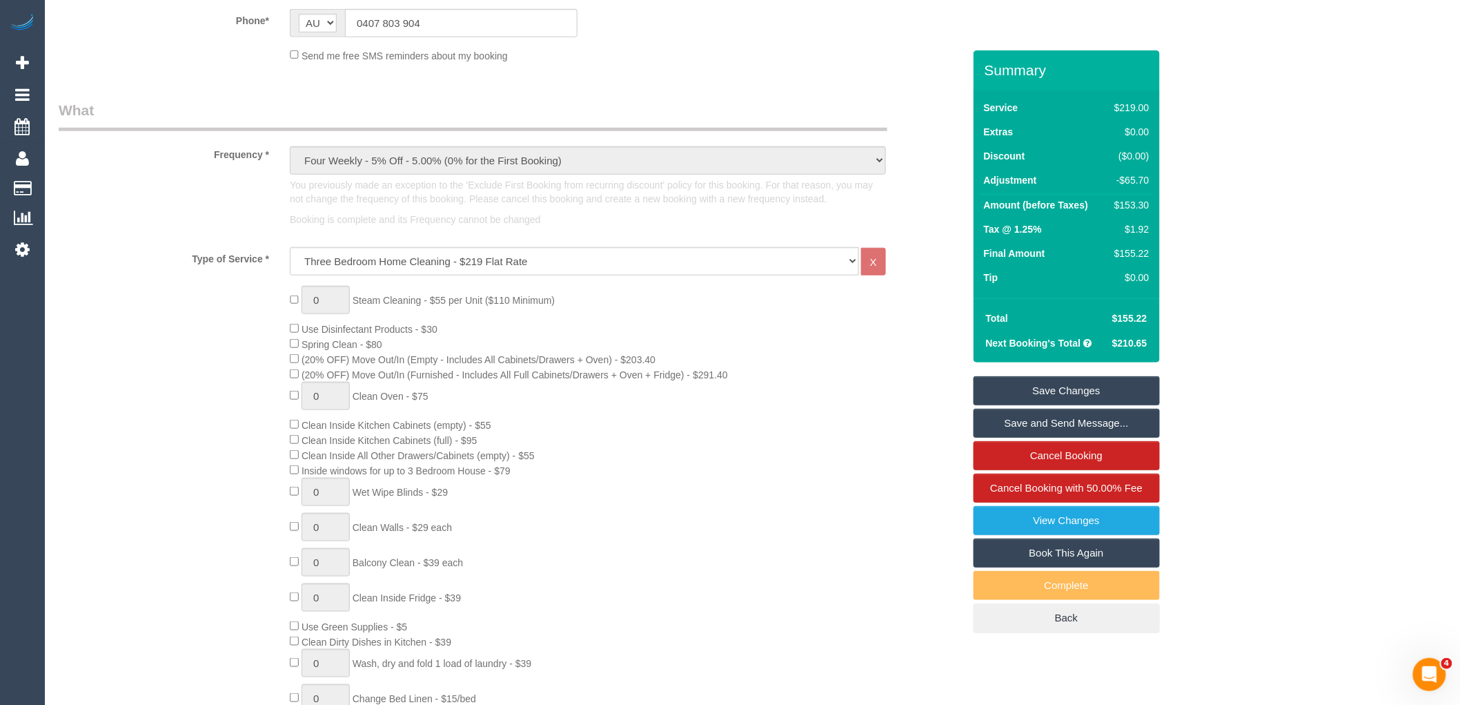
scroll to position [153, 0]
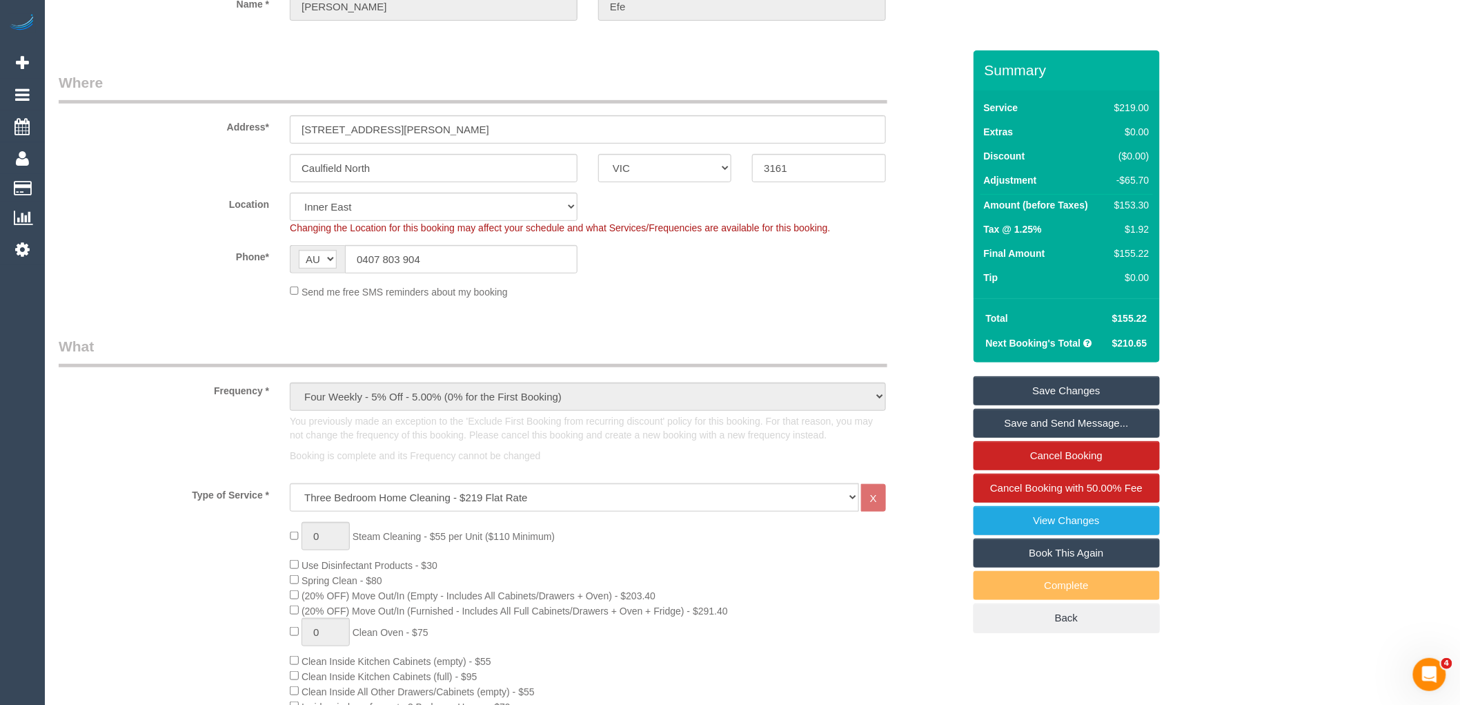
type textarea "Customer given 30% discount due to complaint via email VC"
click at [1109, 380] on link "Save Changes" at bounding box center [1067, 390] width 186 height 29
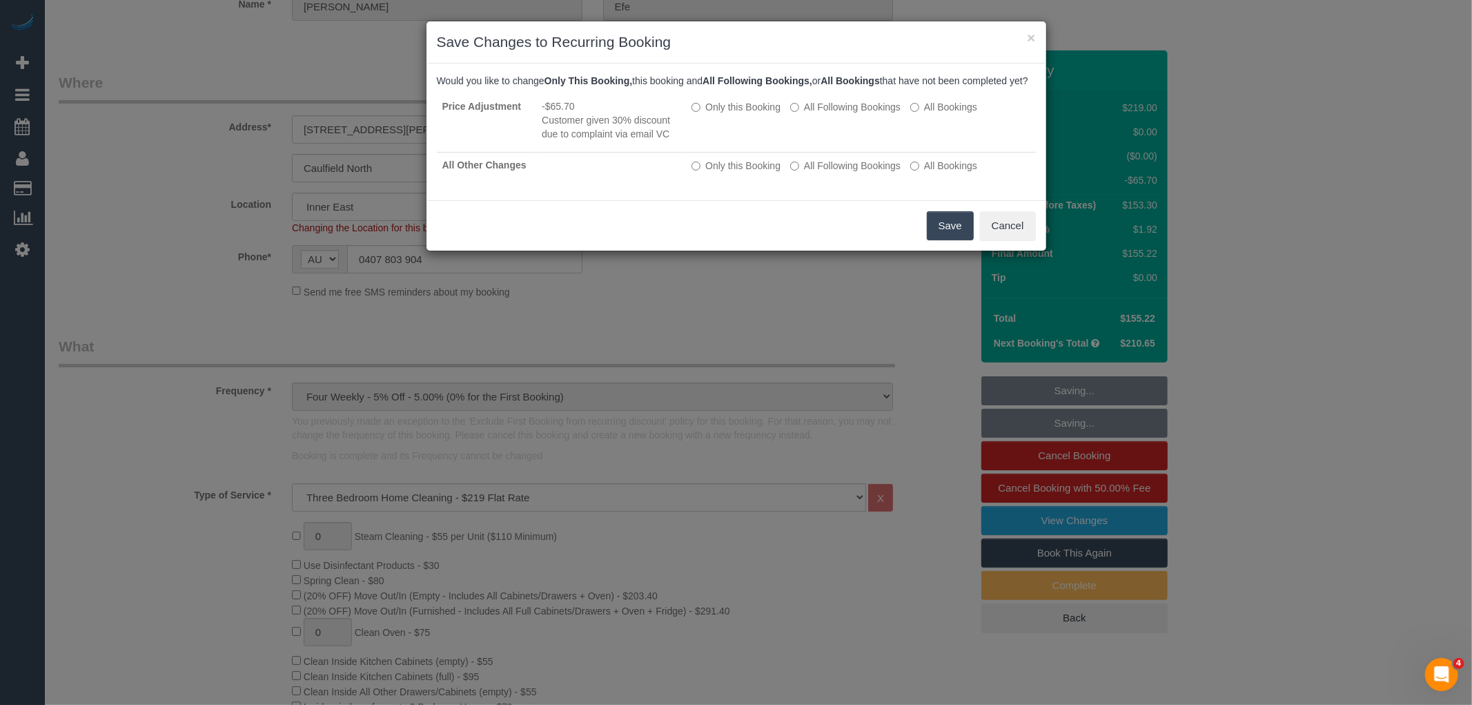
click at [951, 240] on button "Save" at bounding box center [950, 225] width 47 height 29
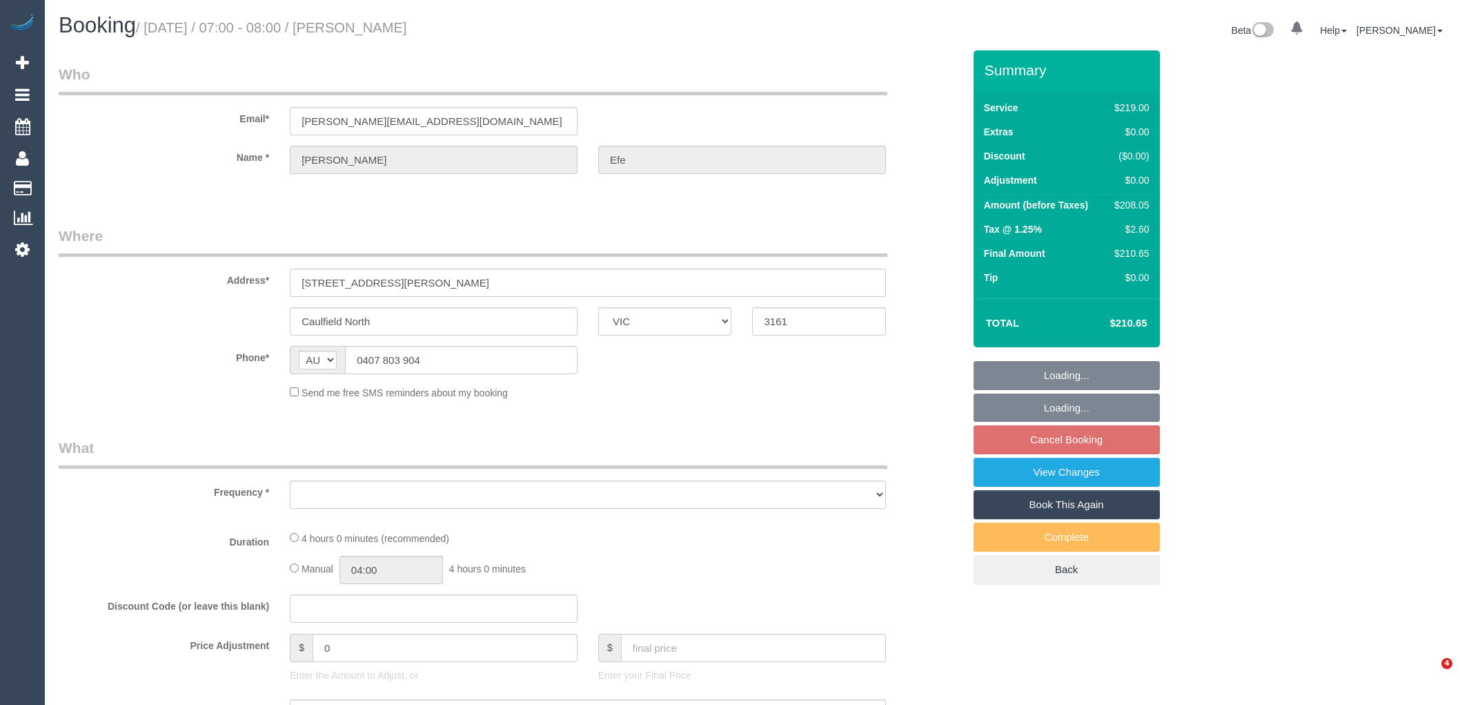
select select "VIC"
select select "string:stripe-pm_1RwCEK2GScqysDRVHGabvG02"
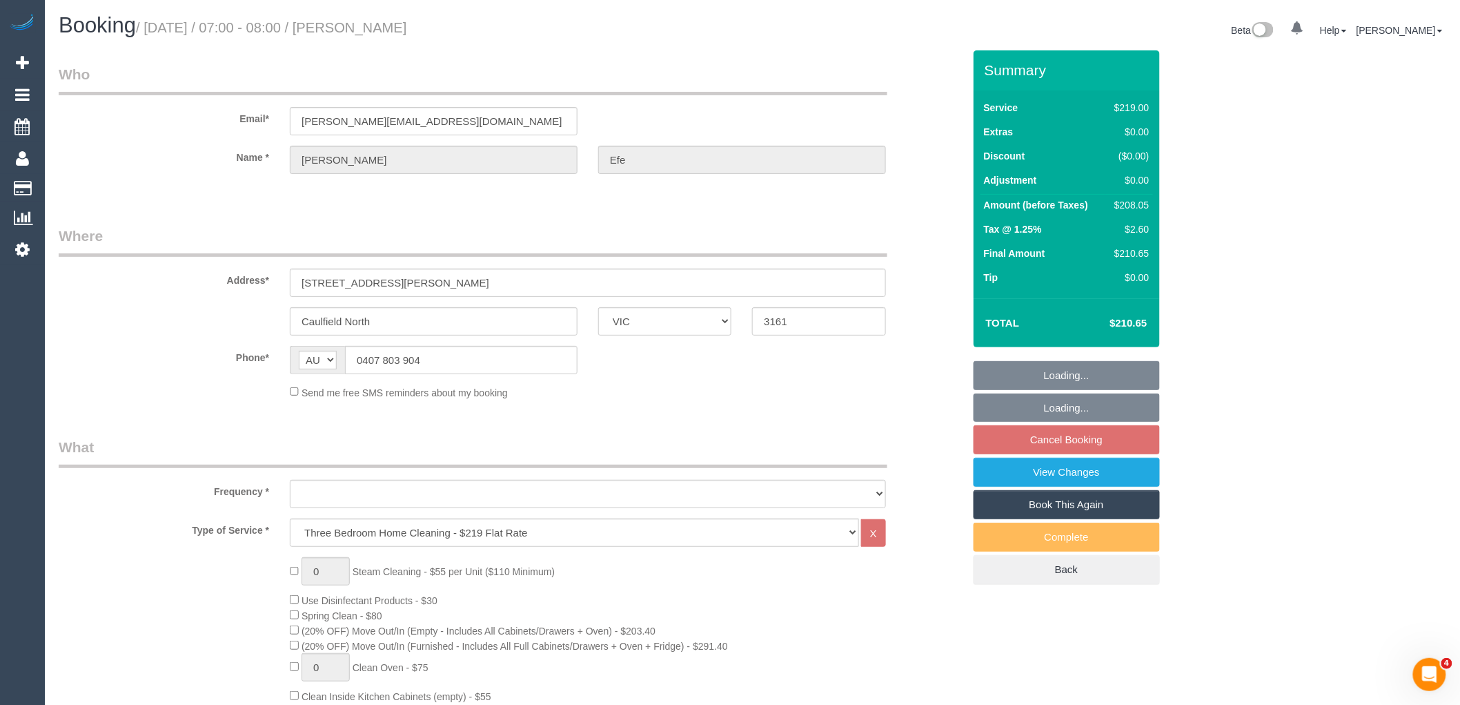
select select "object:620"
select select "number:28"
select select "number:15"
select select "number:19"
select select "number:24"
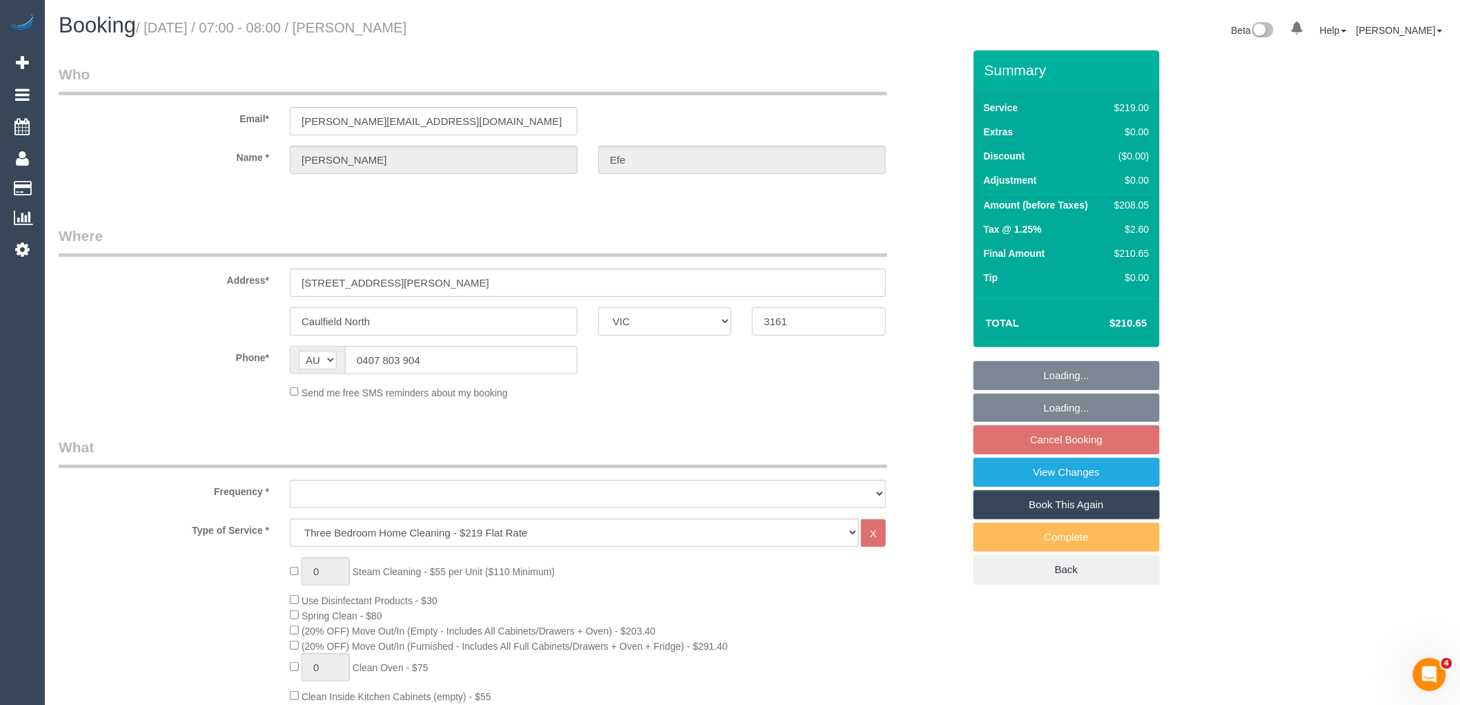
select select "number:34"
select select "number:13"
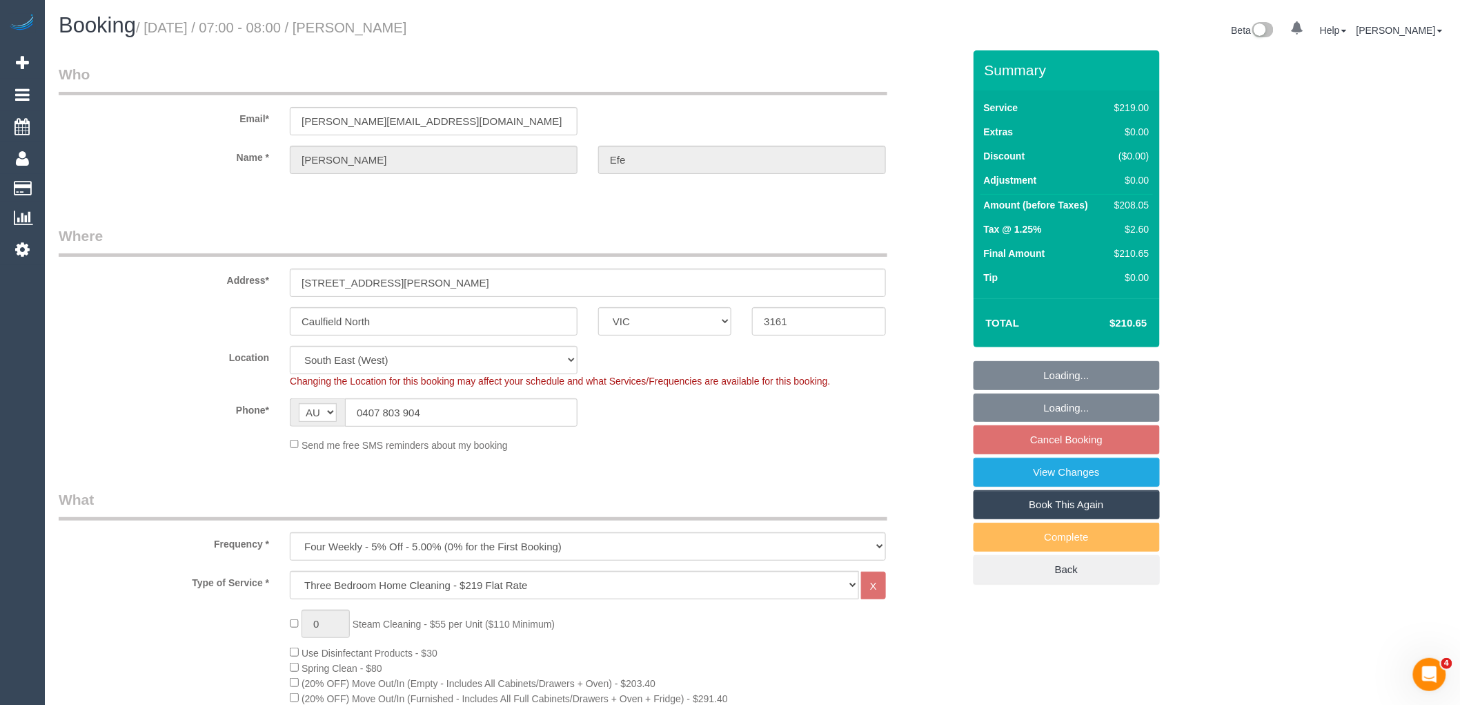
select select "object:1272"
select select "spot1"
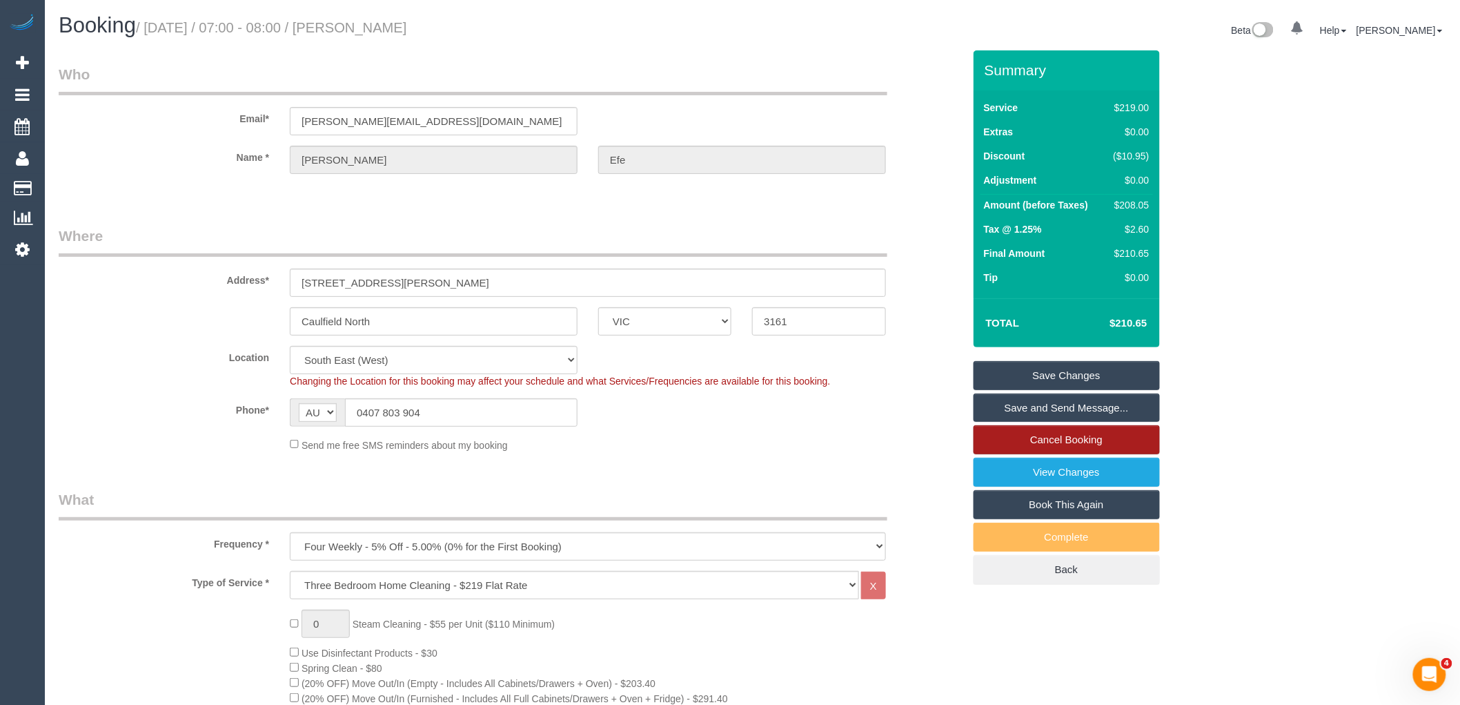
click at [1096, 439] on link "Cancel Booking" at bounding box center [1067, 439] width 186 height 29
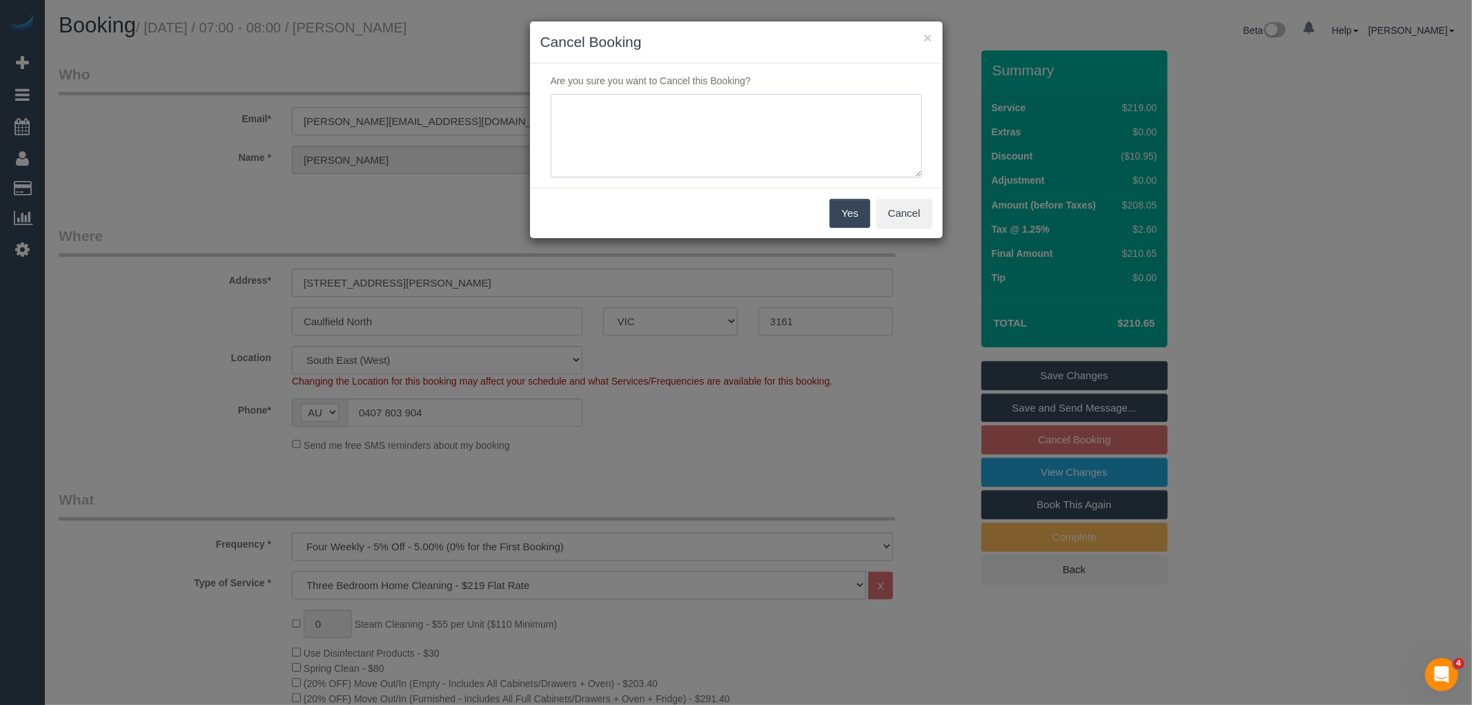
click at [690, 143] on textarea at bounding box center [736, 136] width 371 height 84
type textarea "Customer didnt love first service didnt want to proceed via email VC"
click at [853, 211] on button "Yes" at bounding box center [849, 213] width 40 height 29
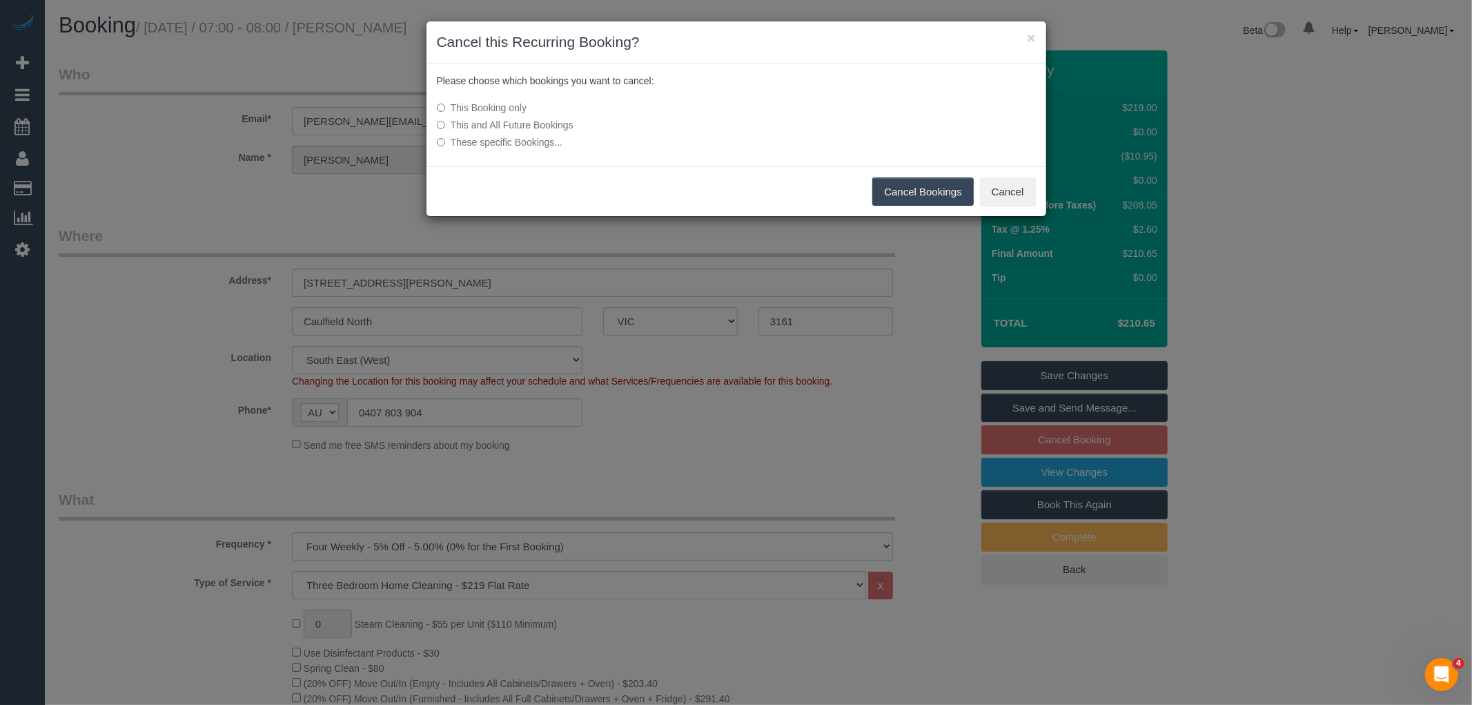
click at [514, 123] on label "This and All Future Bookings" at bounding box center [633, 125] width 393 height 14
click at [908, 187] on button "Cancel Bookings" at bounding box center [922, 191] width 101 height 29
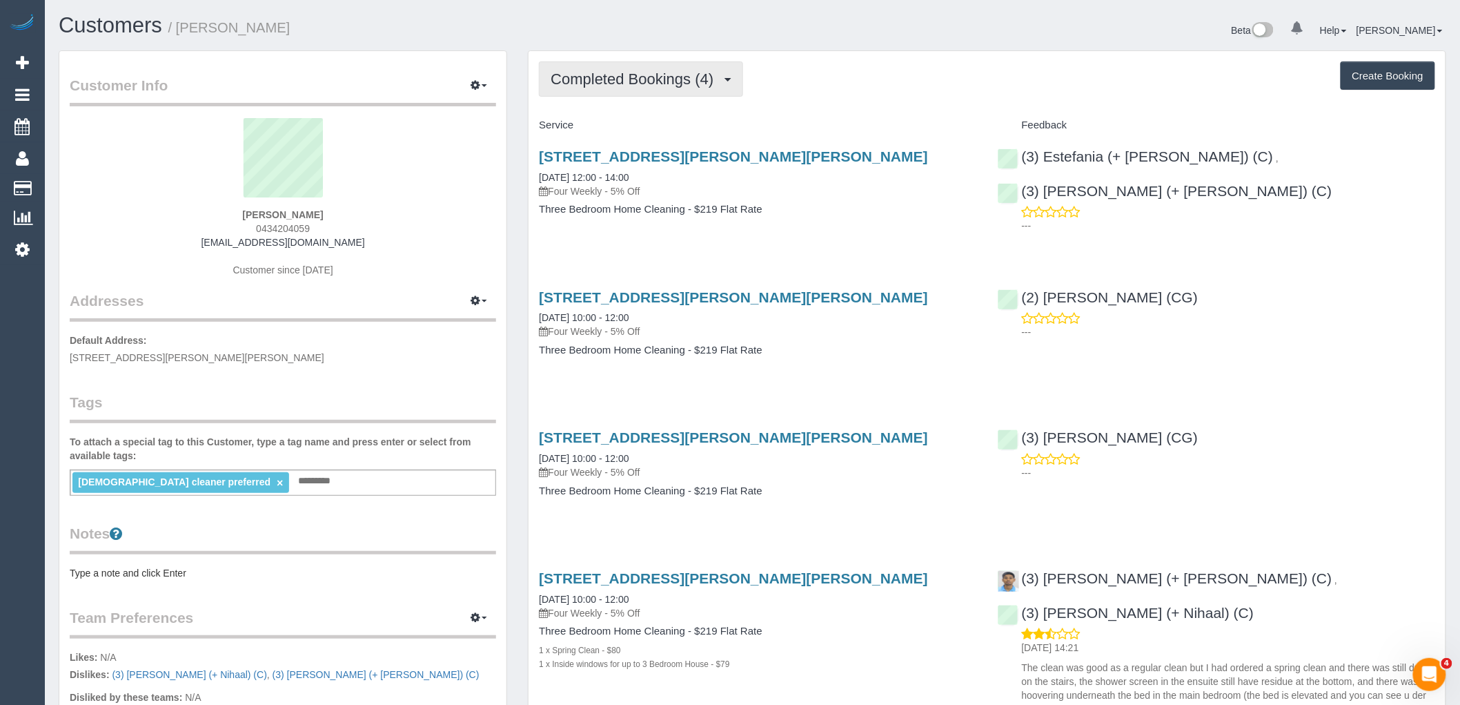
click at [669, 81] on span "Completed Bookings (4)" at bounding box center [636, 78] width 170 height 17
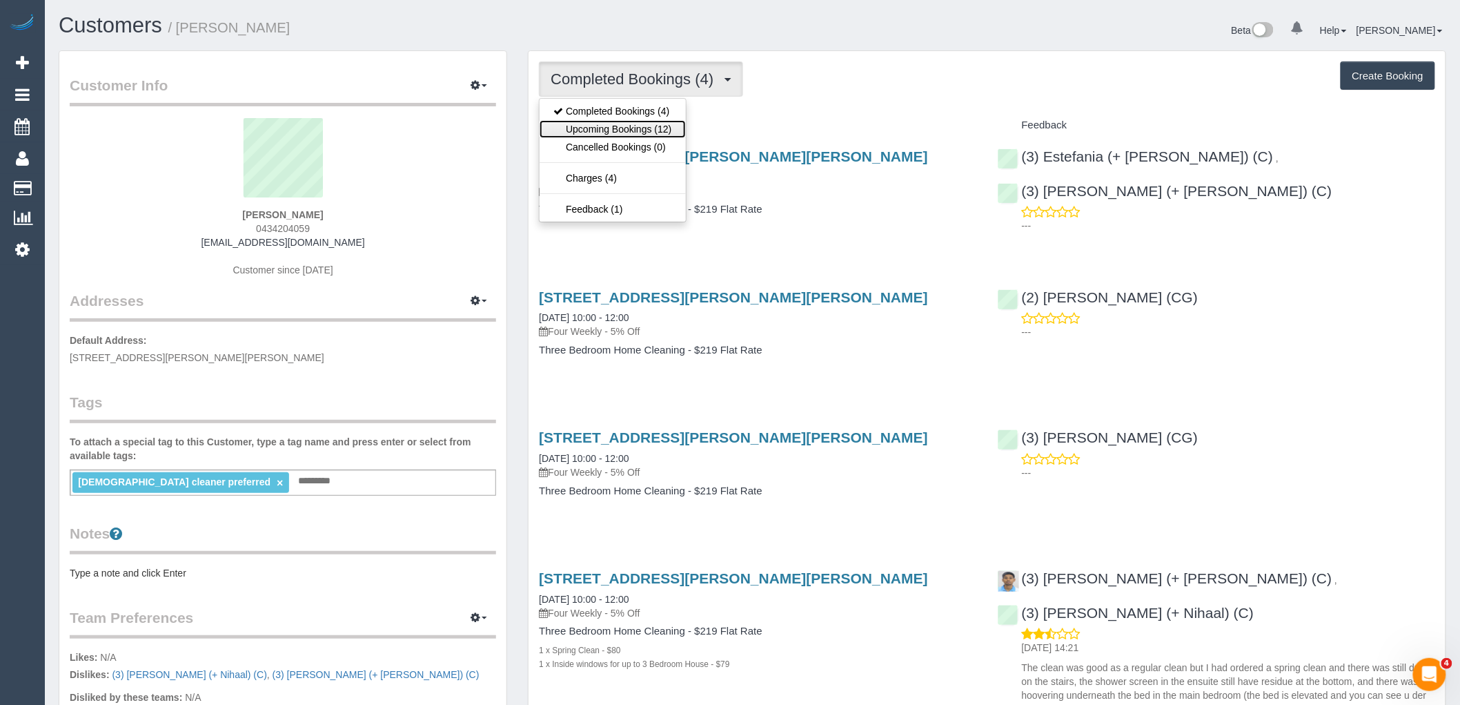
click at [667, 128] on link "Upcoming Bookings (12)" at bounding box center [613, 129] width 146 height 18
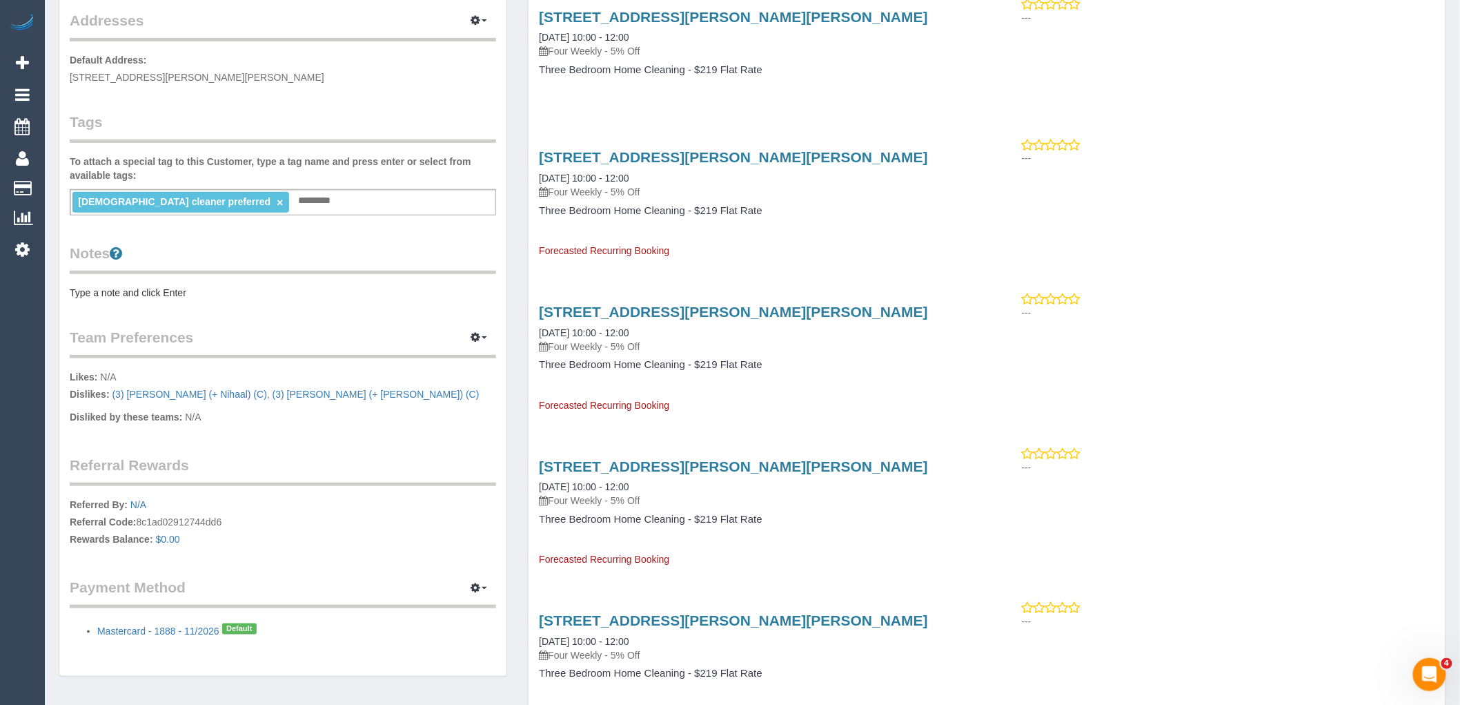
scroll to position [306, 0]
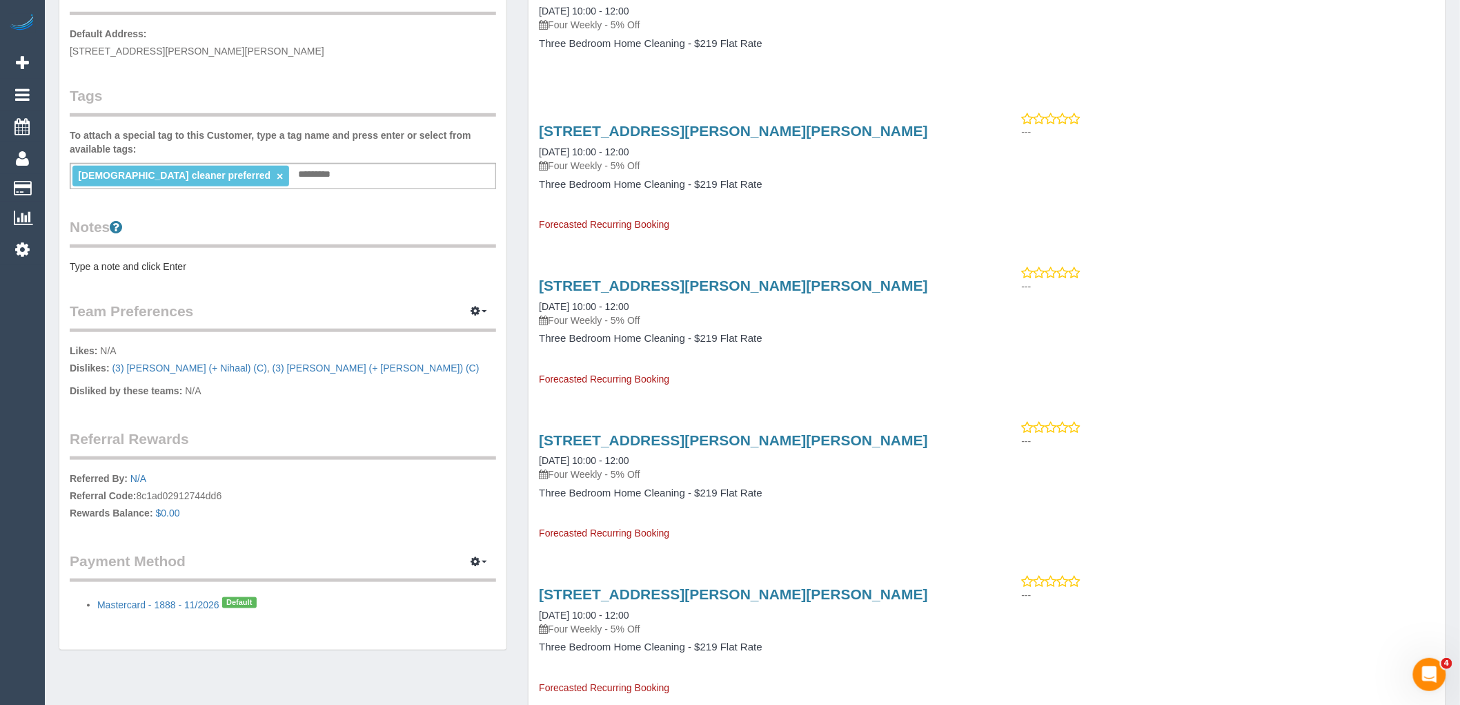
click at [140, 250] on div "Notes Type a note and click Enter" at bounding box center [283, 245] width 426 height 57
click at [140, 263] on pre "Type a note and click Enter" at bounding box center [283, 266] width 426 height 14
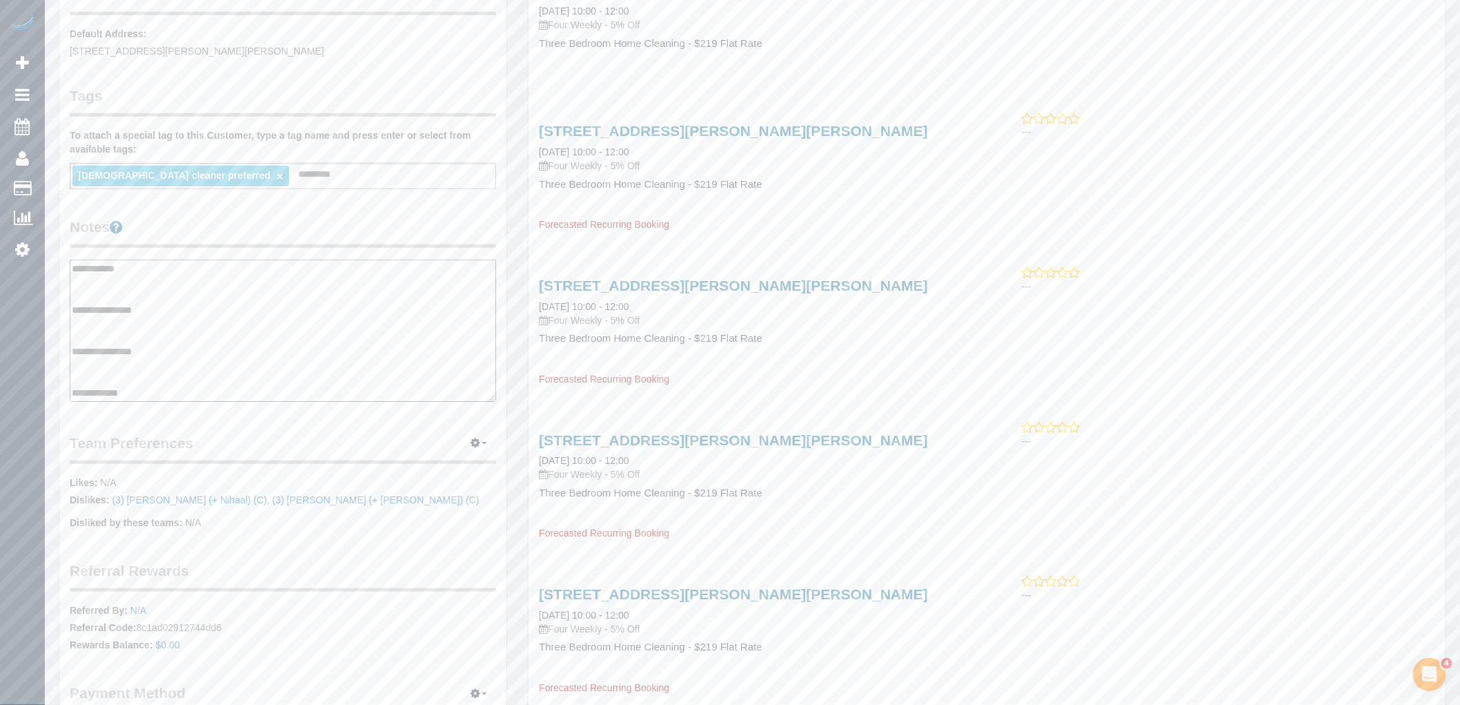
scroll to position [77, 0]
click at [131, 333] on textarea "**********" at bounding box center [283, 330] width 426 height 142
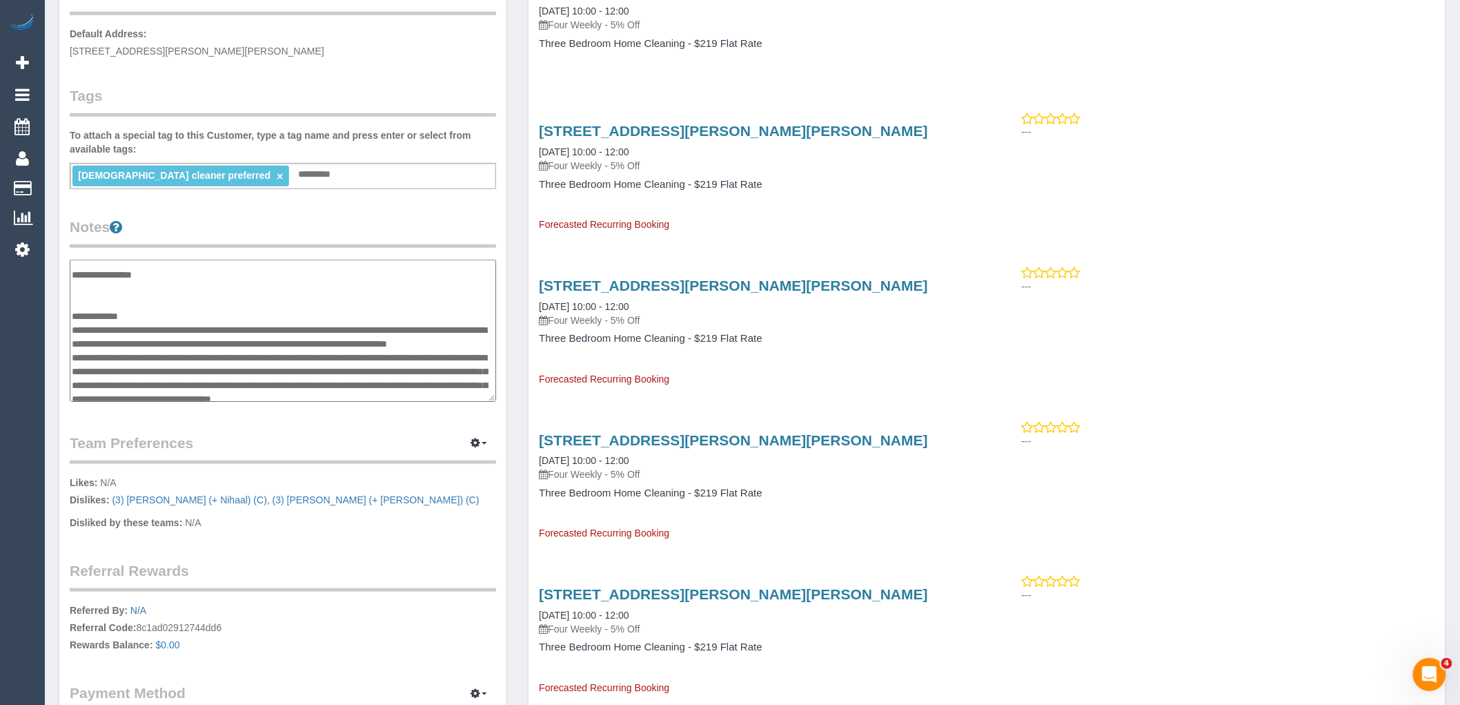
scroll to position [107, 0]
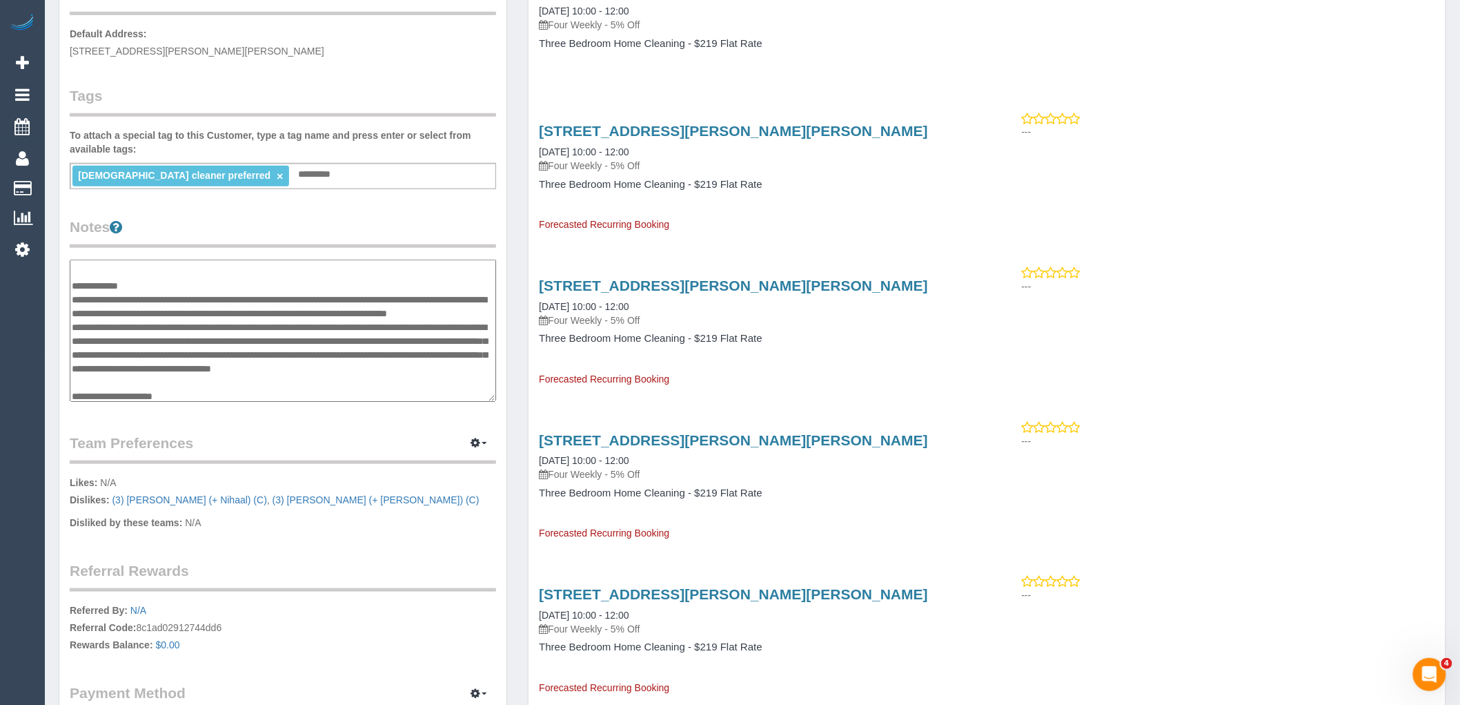
type textarea "**********"
click at [356, 214] on div "Customer Info Edit Contact Info Send Message Email Preferences Special Sales Ta…" at bounding box center [282, 263] width 447 height 1037
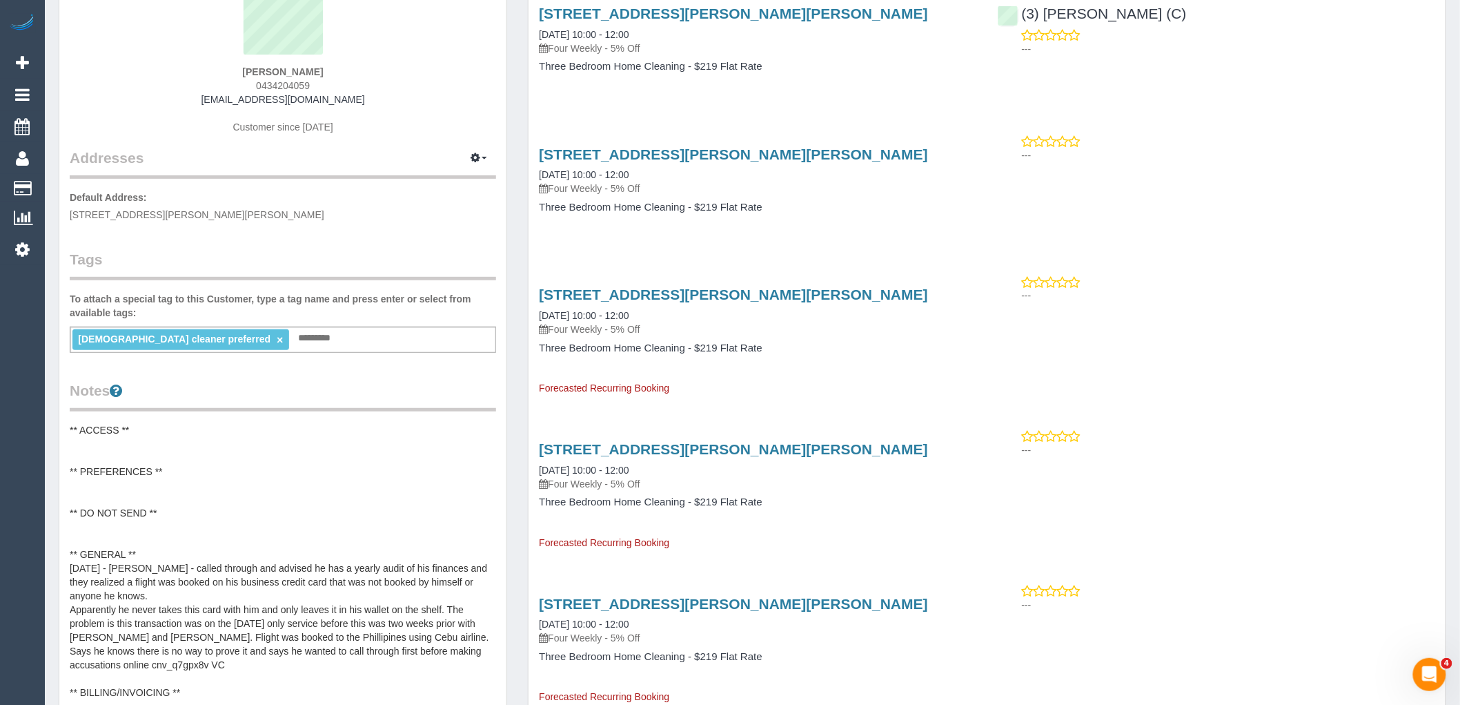
scroll to position [0, 0]
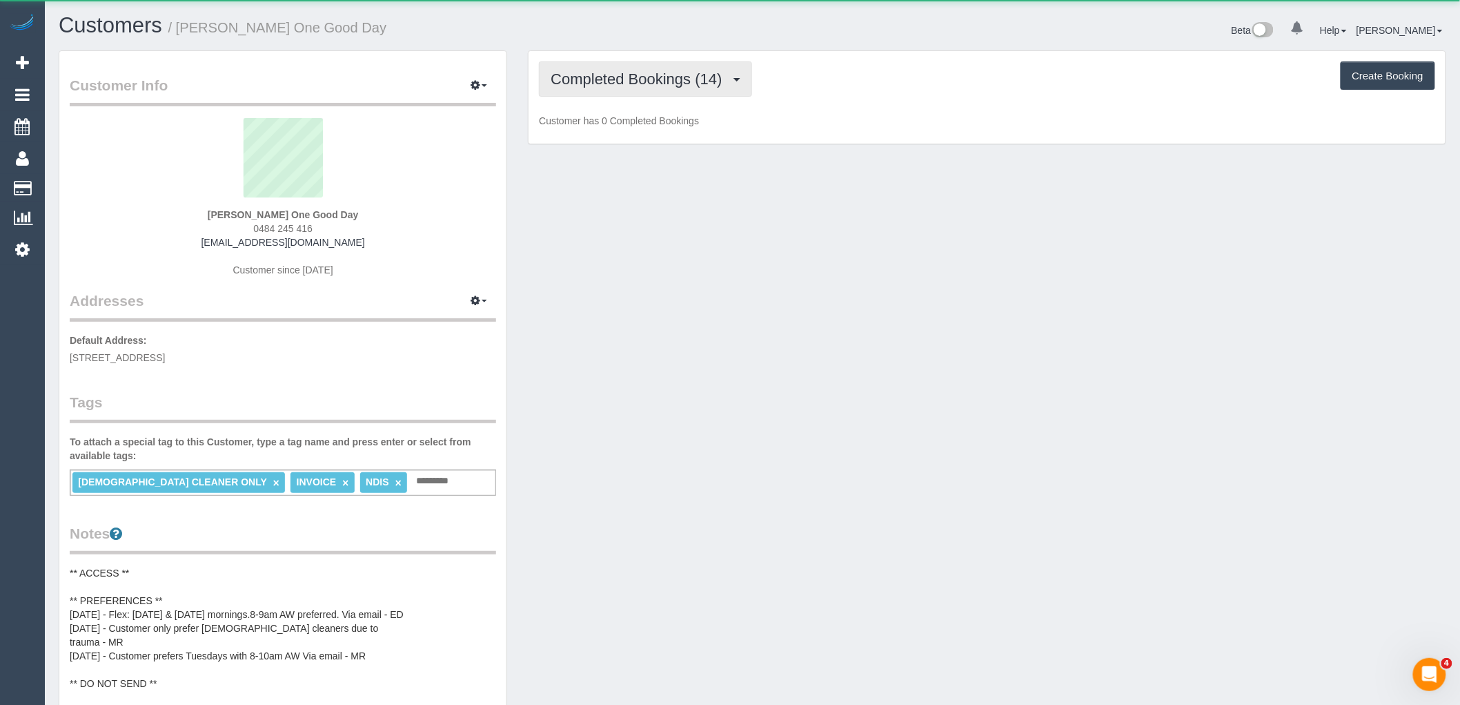
click at [688, 67] on button "Completed Bookings (14)" at bounding box center [645, 78] width 213 height 35
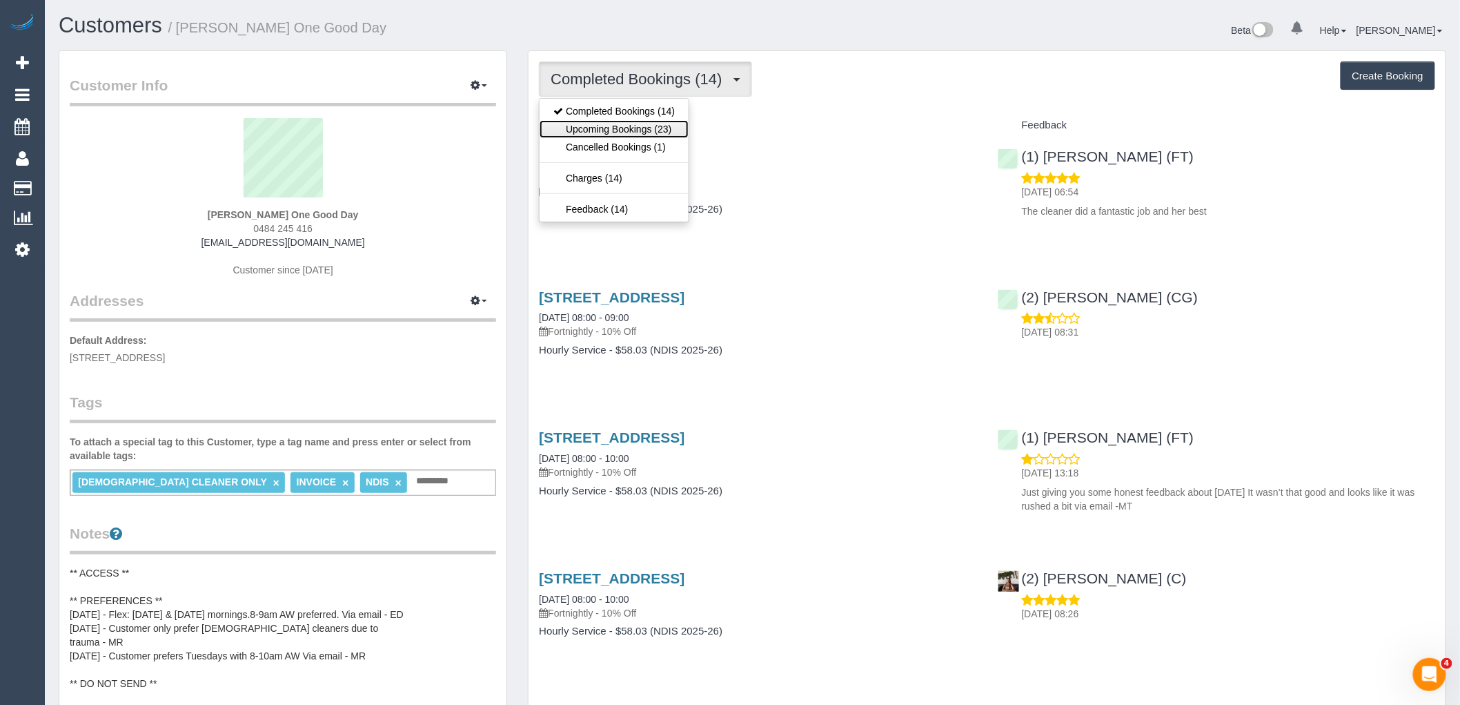
click at [671, 126] on link "Upcoming Bookings (23)" at bounding box center [614, 129] width 149 height 18
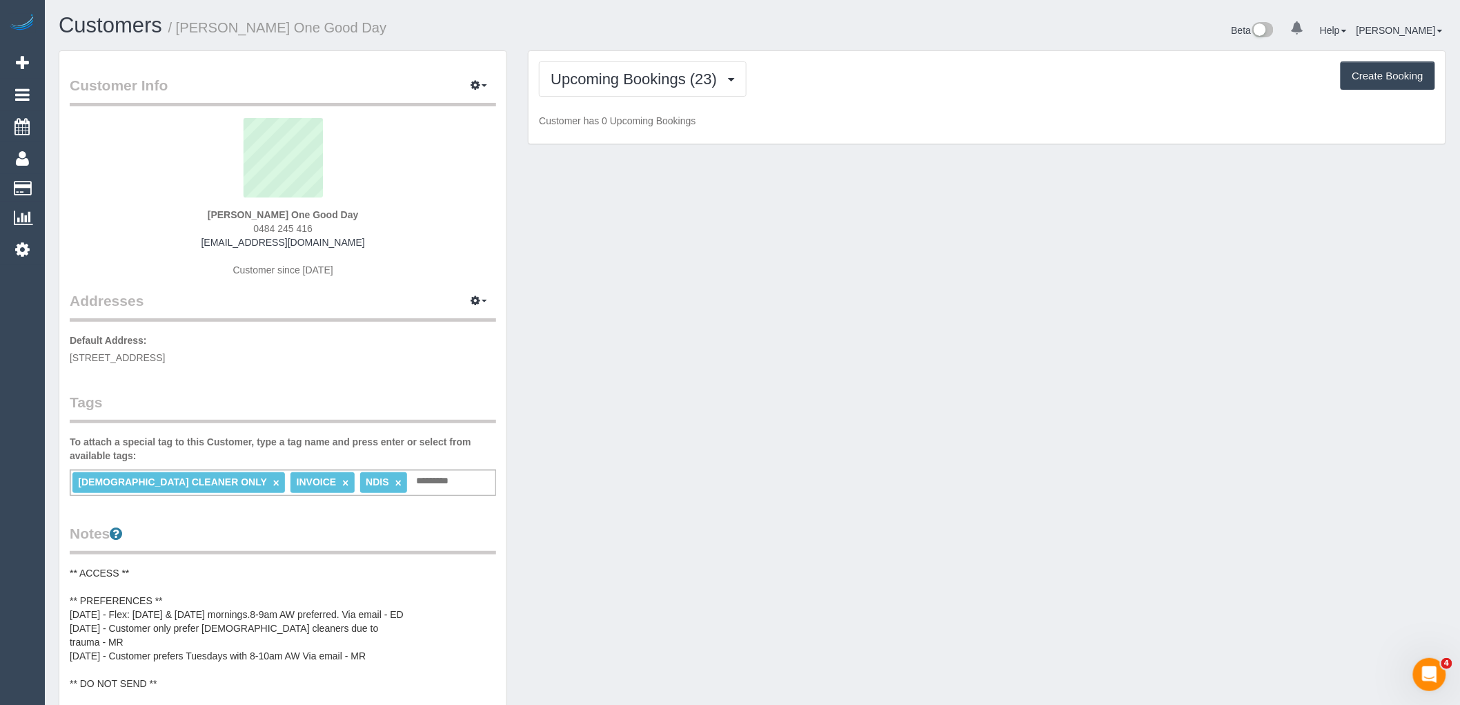
click at [909, 79] on div "Upcoming Bookings (23) Completed Bookings (14) Upcoming Bookings (23) Cancelled…" at bounding box center [987, 78] width 896 height 35
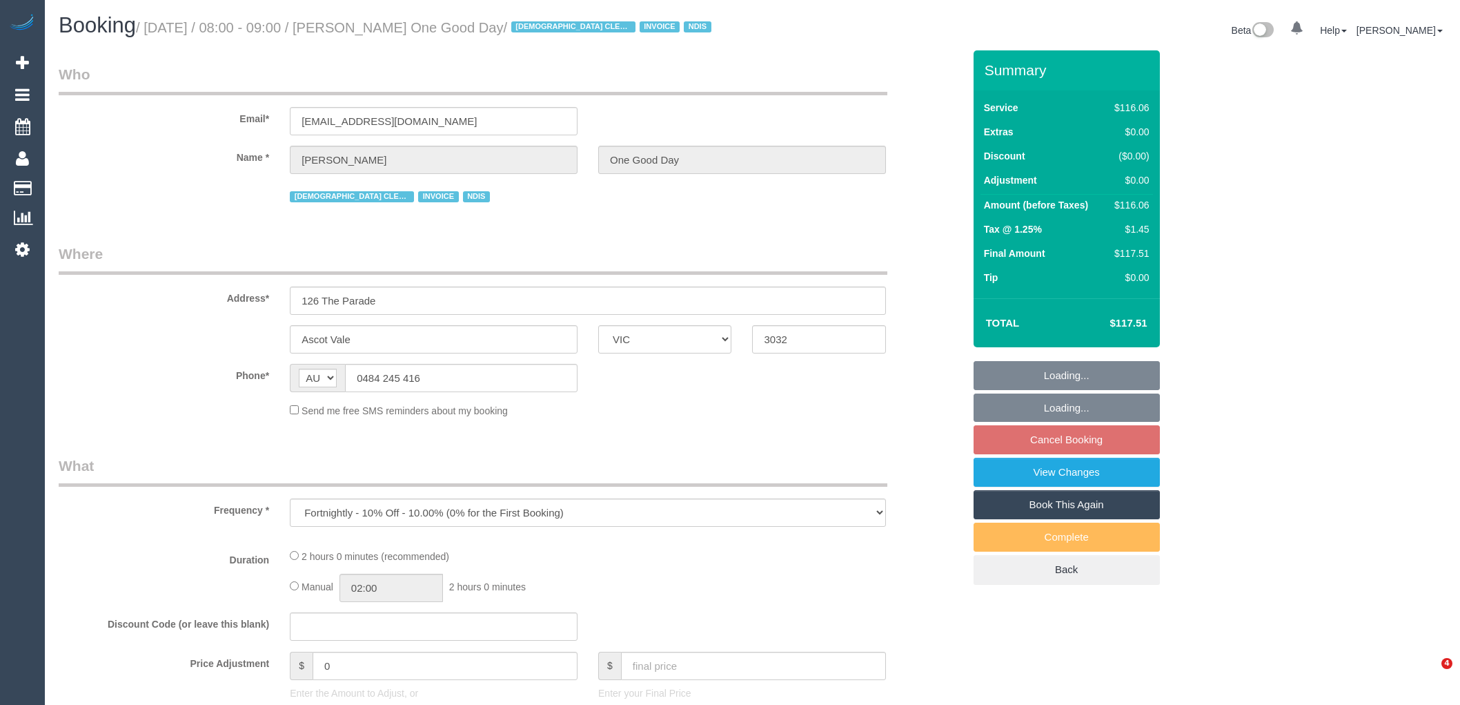
select select "VIC"
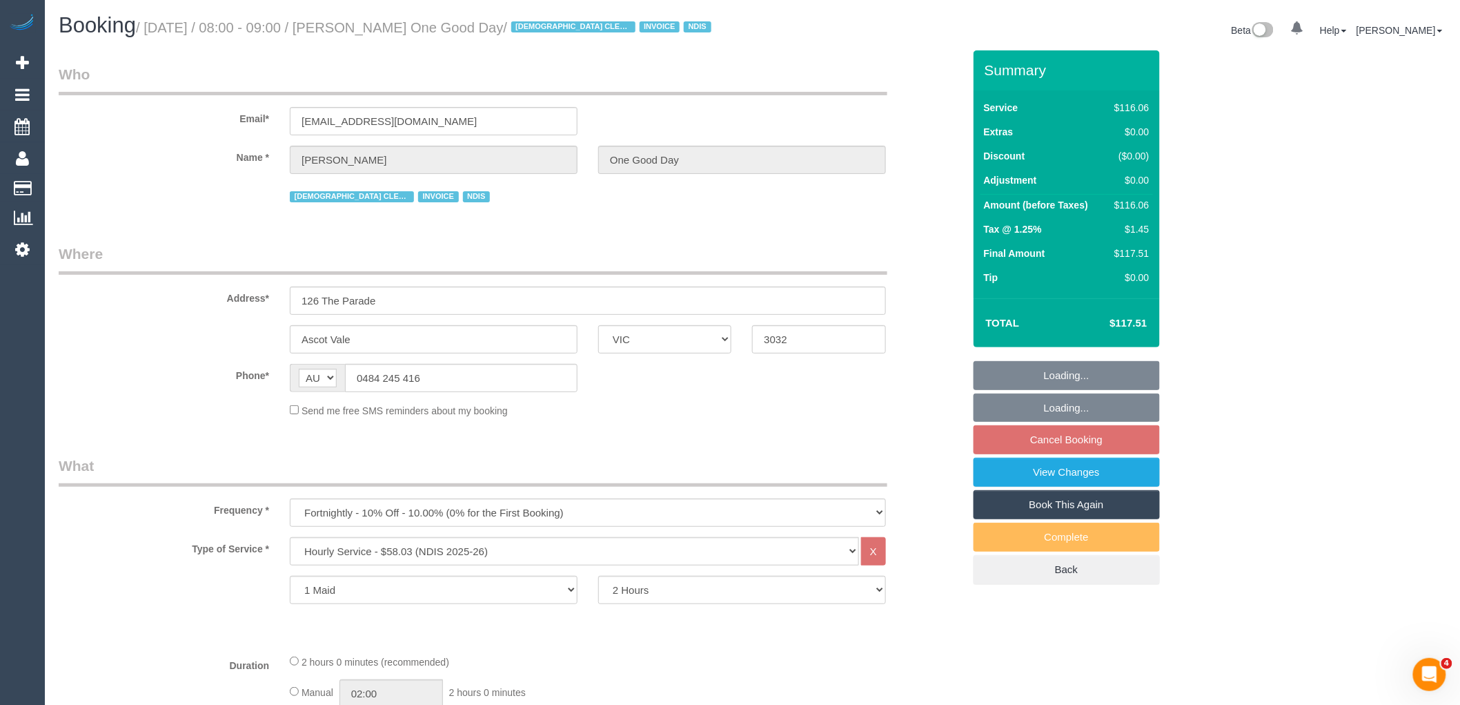
select select "number:27"
select select "number:14"
select select "number:19"
select select "number:25"
select select "number:34"
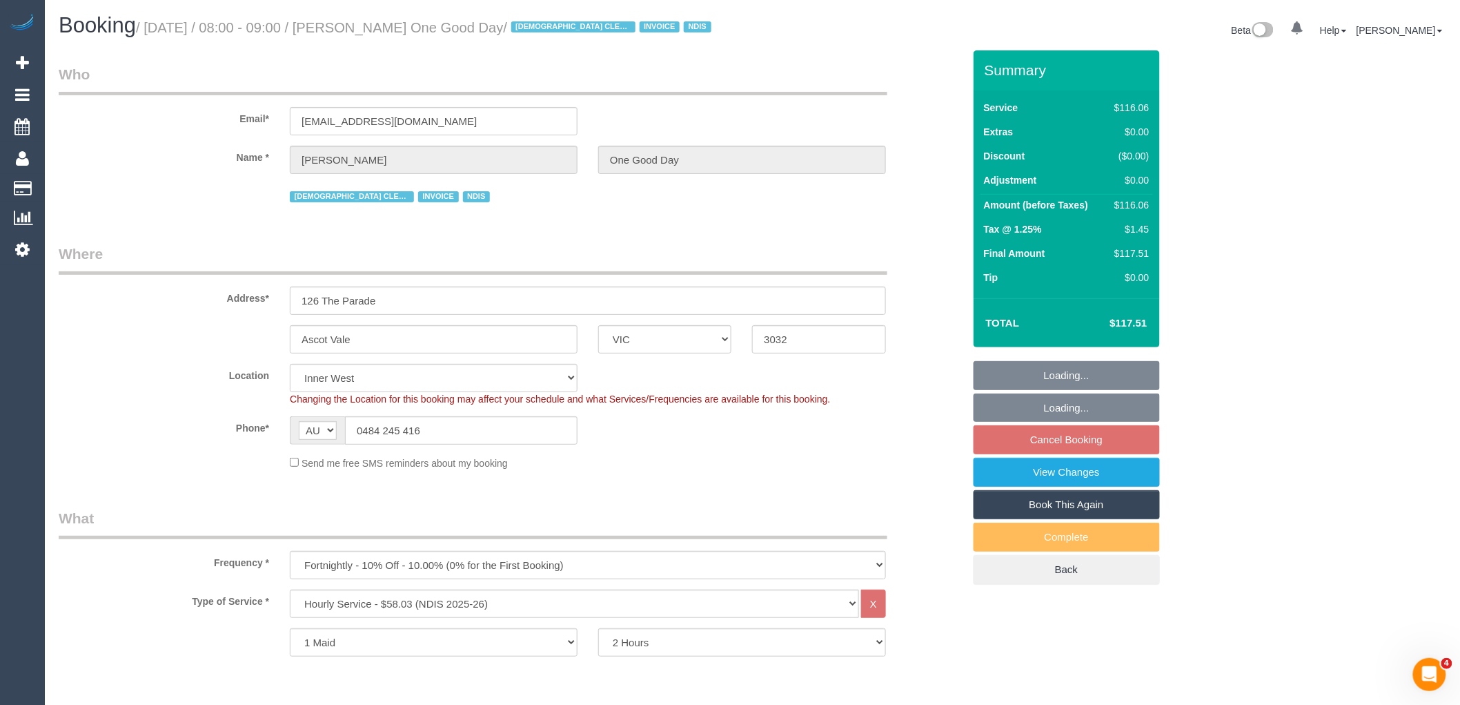
select select "object:755"
click at [1077, 480] on link "View Changes" at bounding box center [1067, 472] width 186 height 29
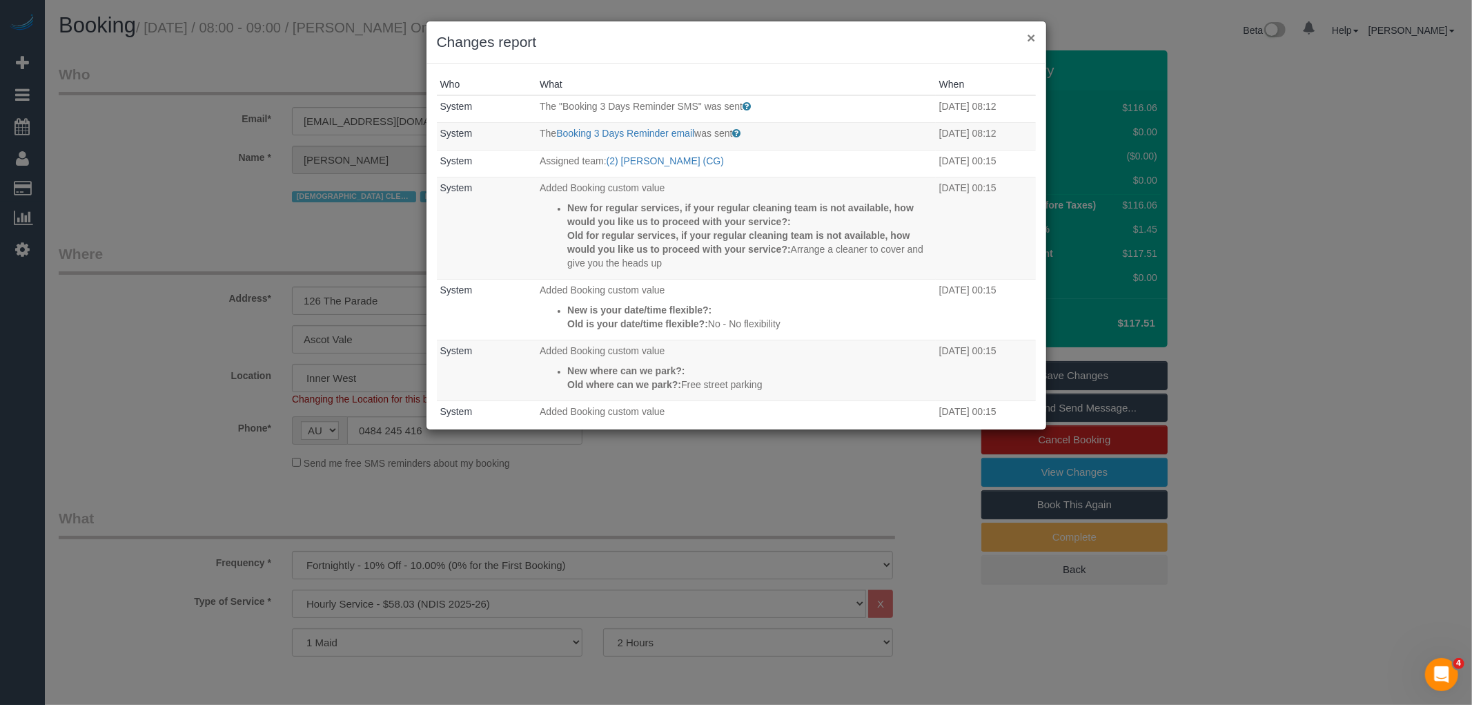
click at [1032, 37] on button "×" at bounding box center [1031, 37] width 8 height 14
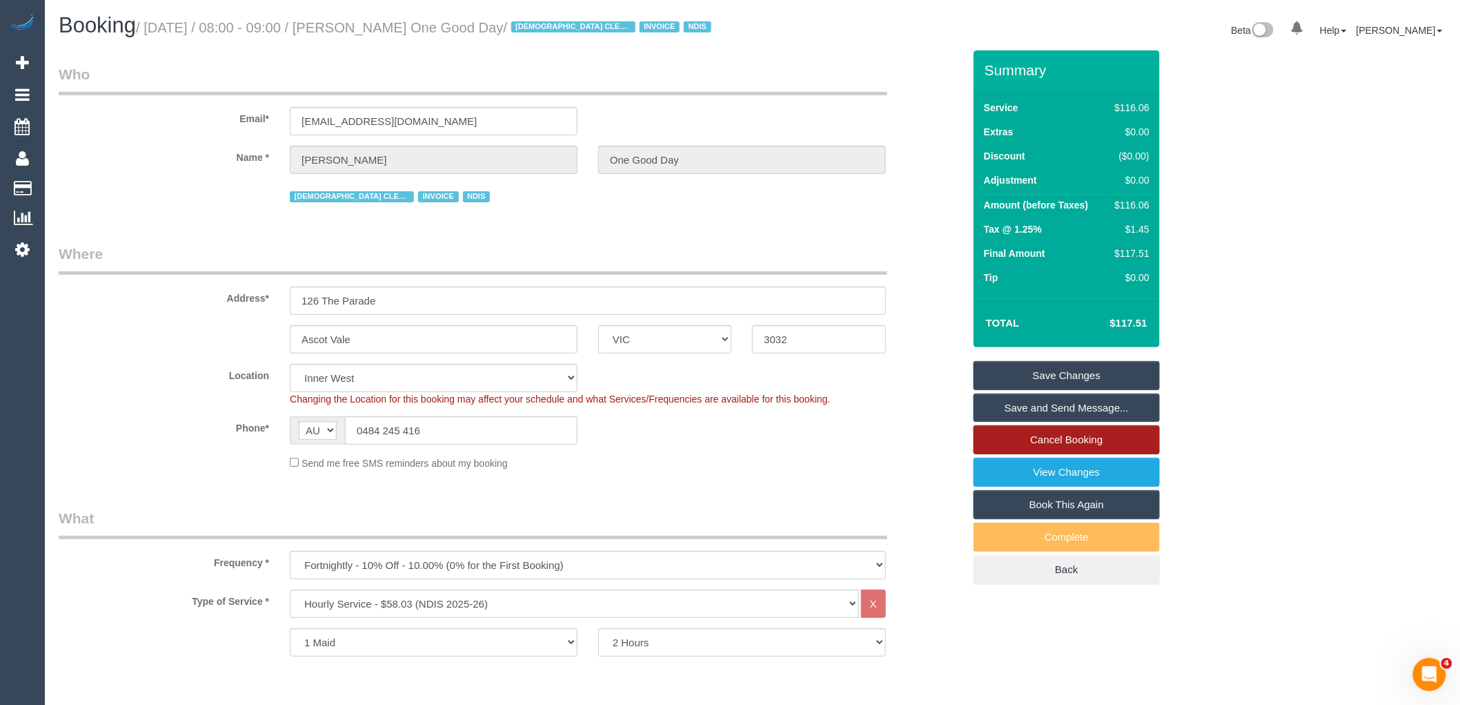
click at [1065, 433] on link "Cancel Booking" at bounding box center [1067, 439] width 186 height 29
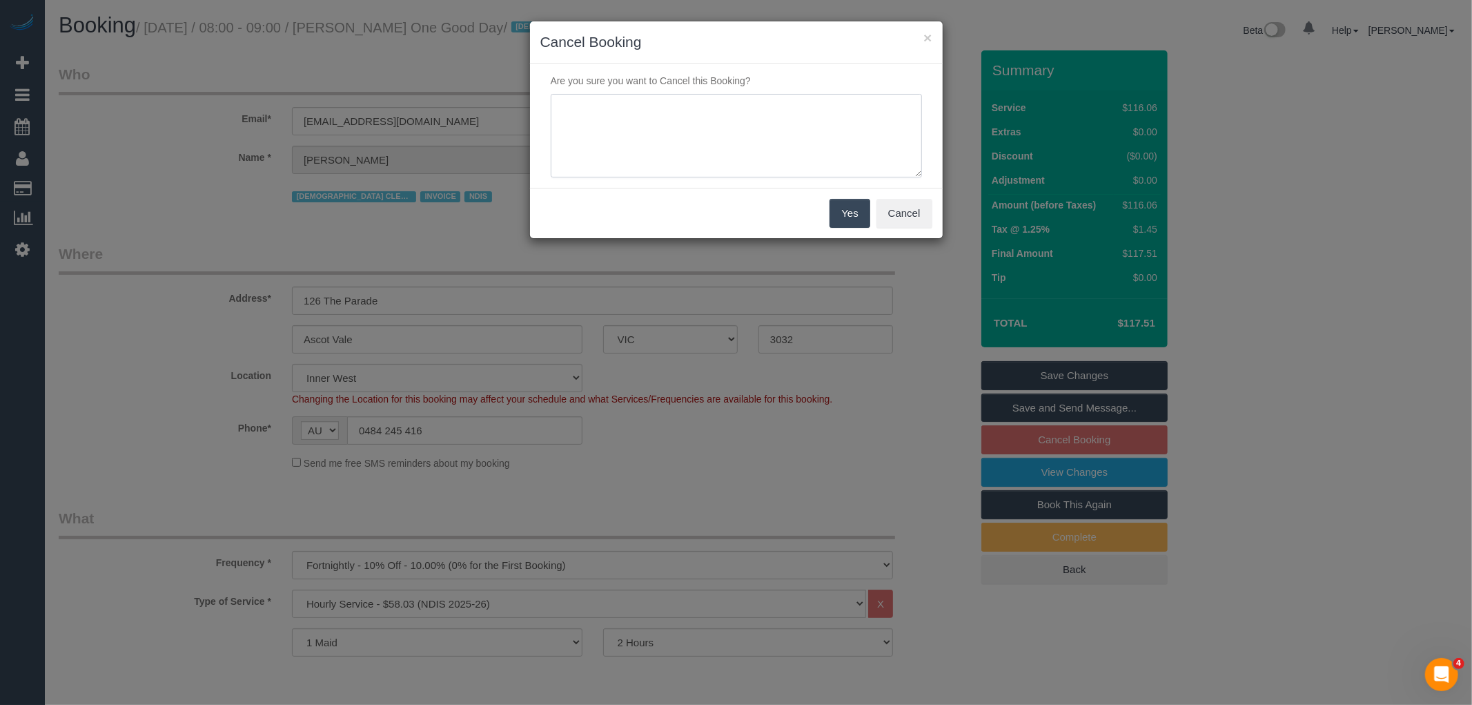
click at [698, 115] on textarea at bounding box center [736, 136] width 371 height 84
type textarea "Cancelled as a one off via text VC"
click at [861, 219] on button "Yes" at bounding box center [849, 213] width 40 height 29
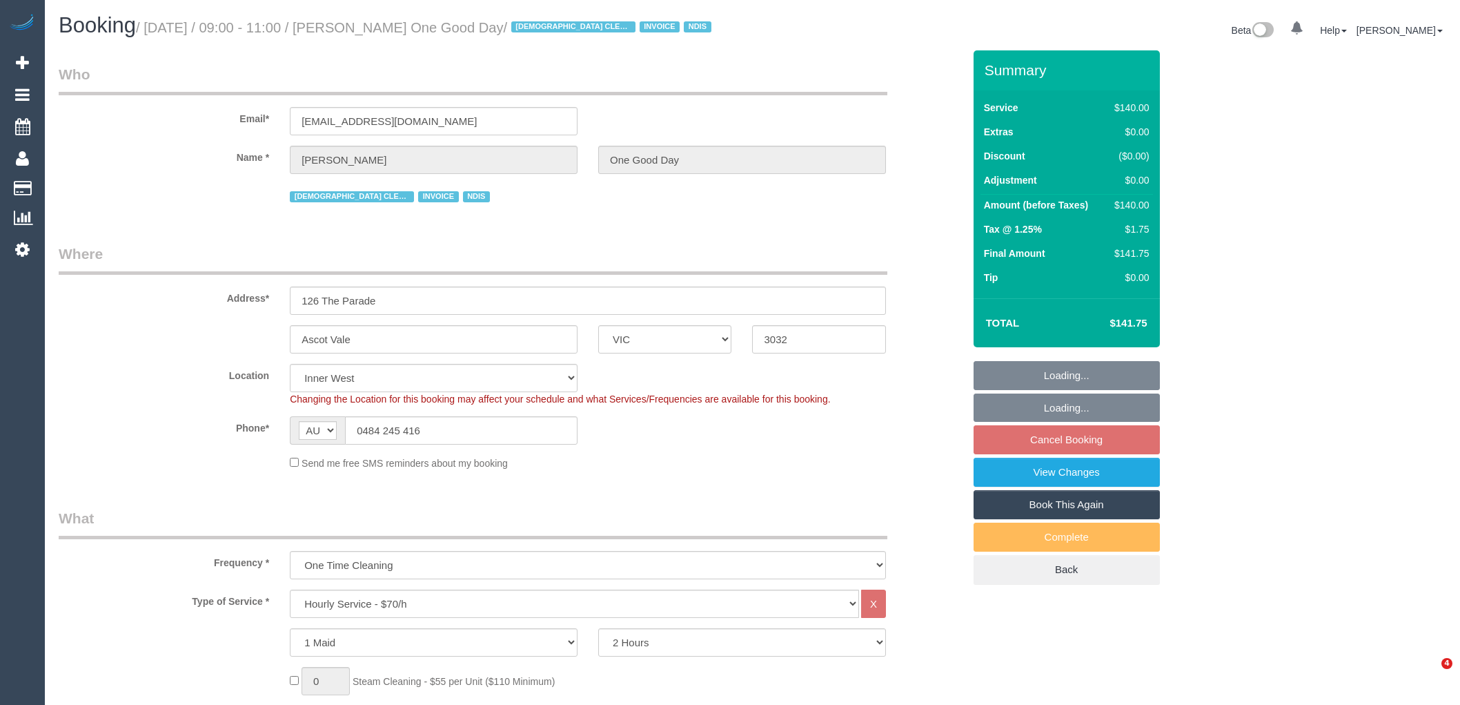
select select "VIC"
select select "object:921"
select select "number:28"
select select "number:14"
select select "number:19"
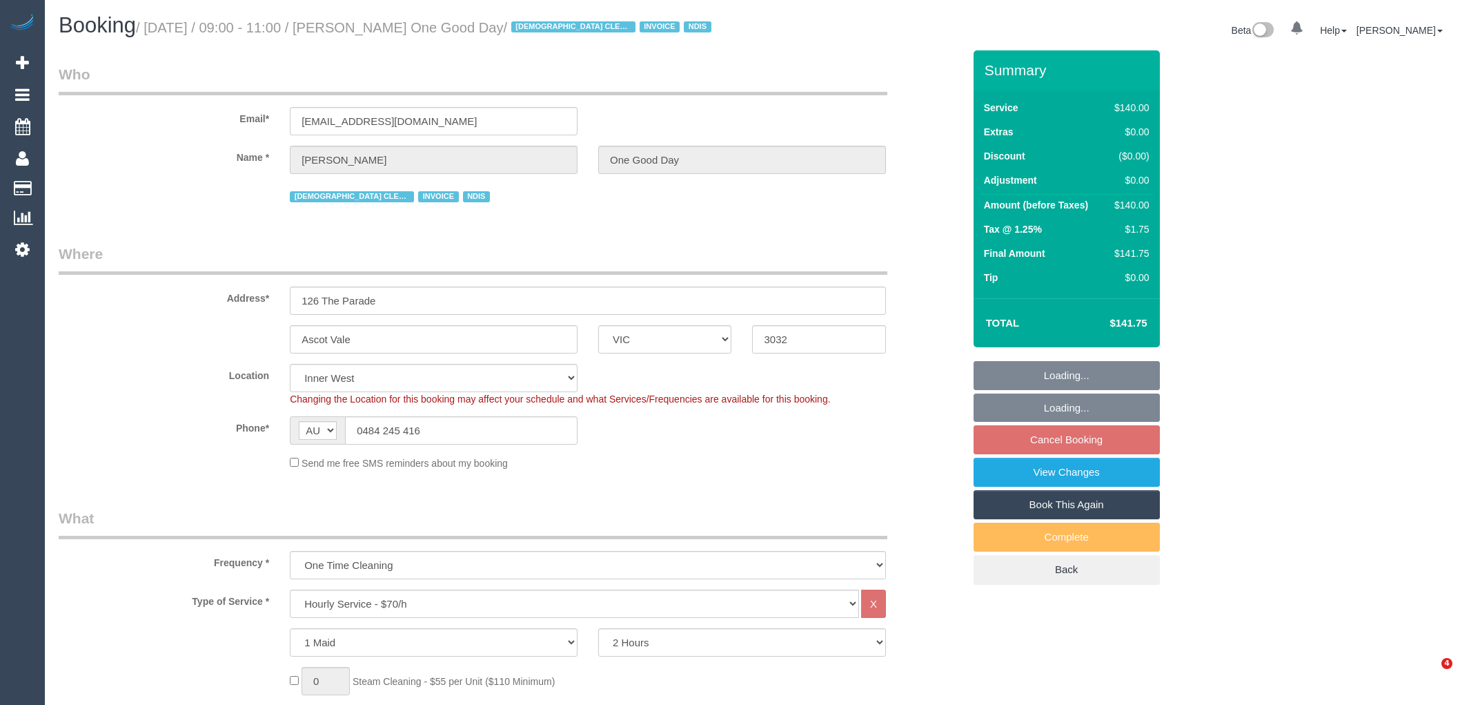
select select "number:24"
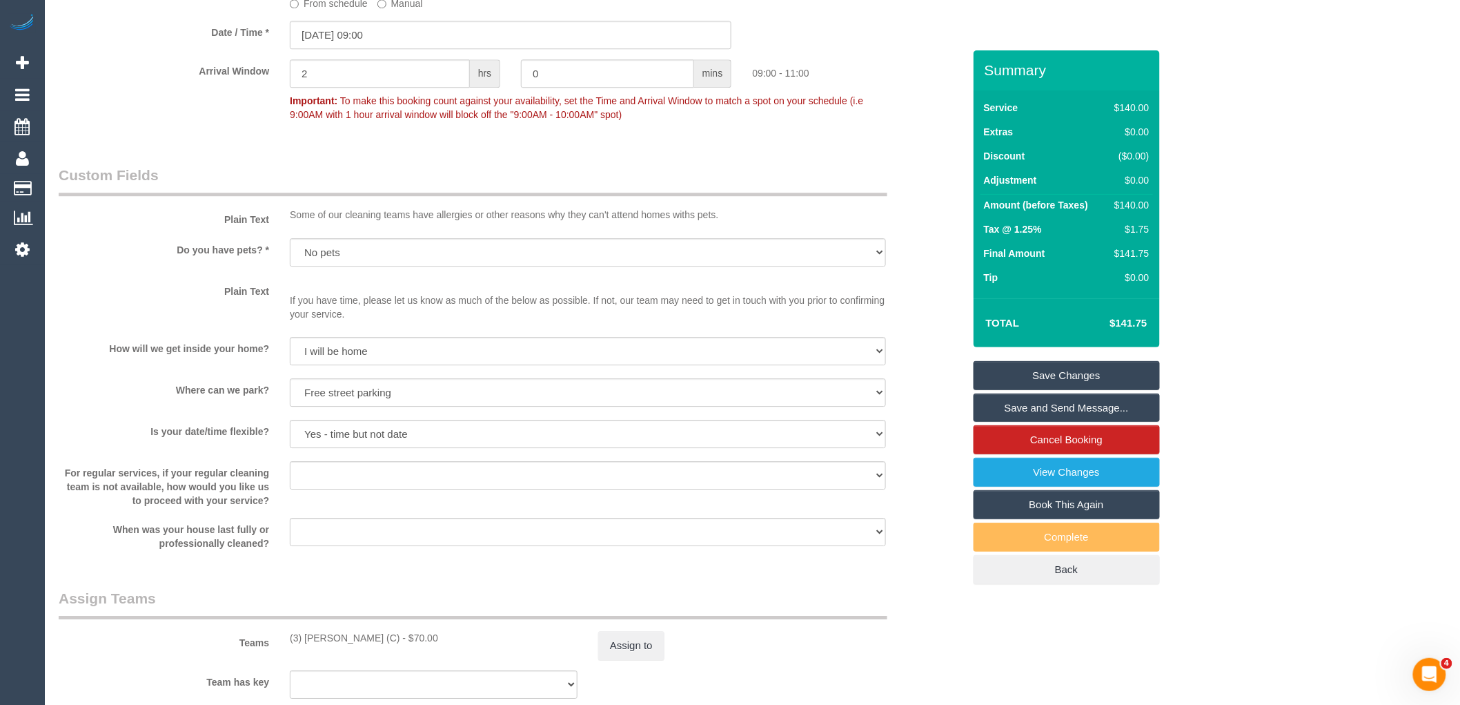
scroll to position [1226, 0]
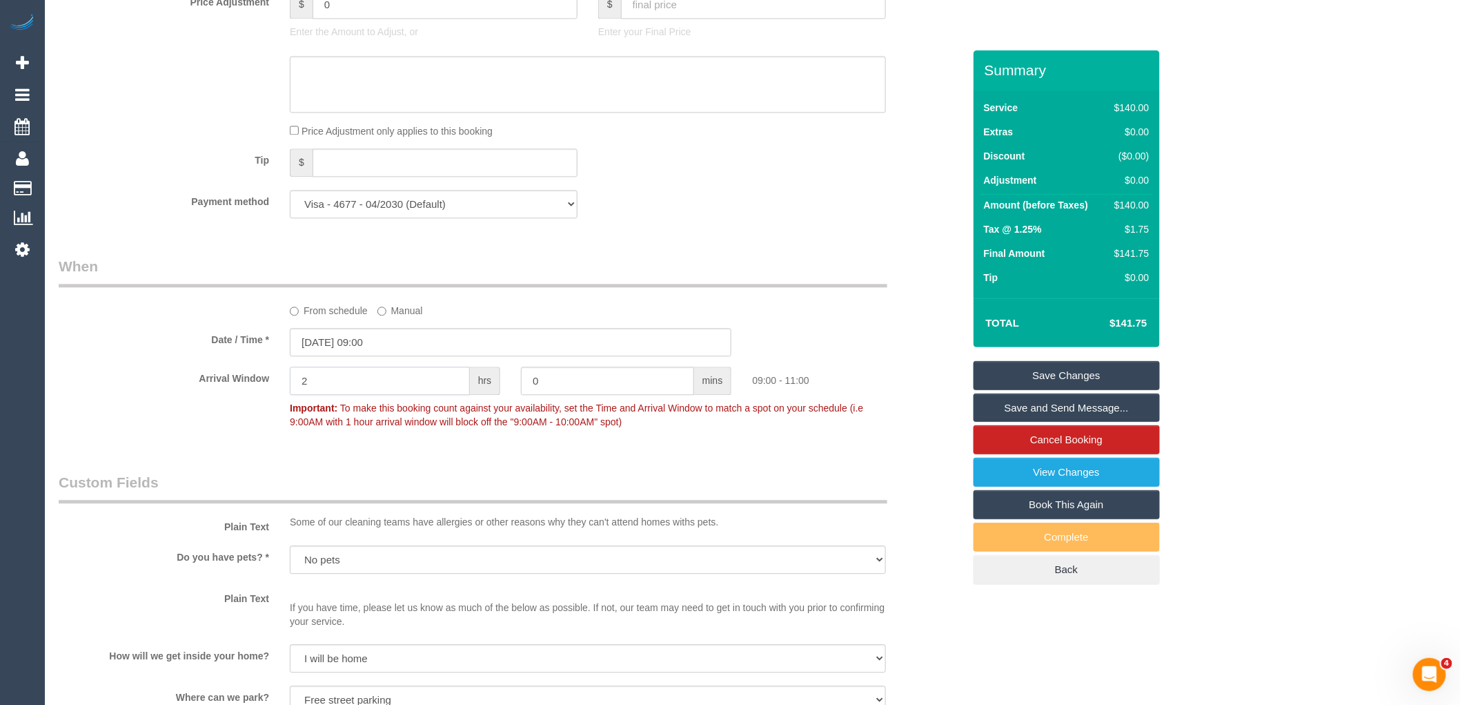
click at [376, 393] on input "2" at bounding box center [380, 380] width 180 height 28
type input "1"
click at [639, 391] on input "0" at bounding box center [607, 380] width 173 height 28
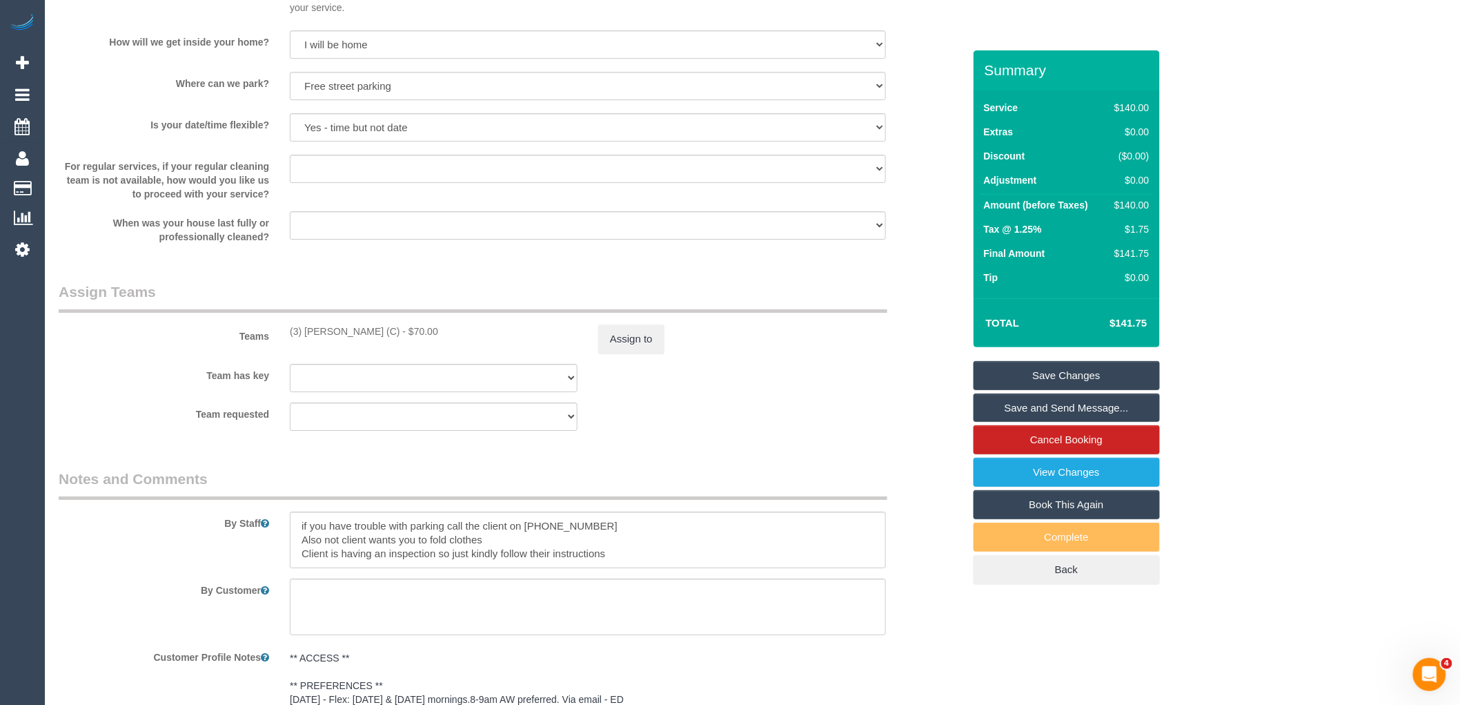
scroll to position [2530, 0]
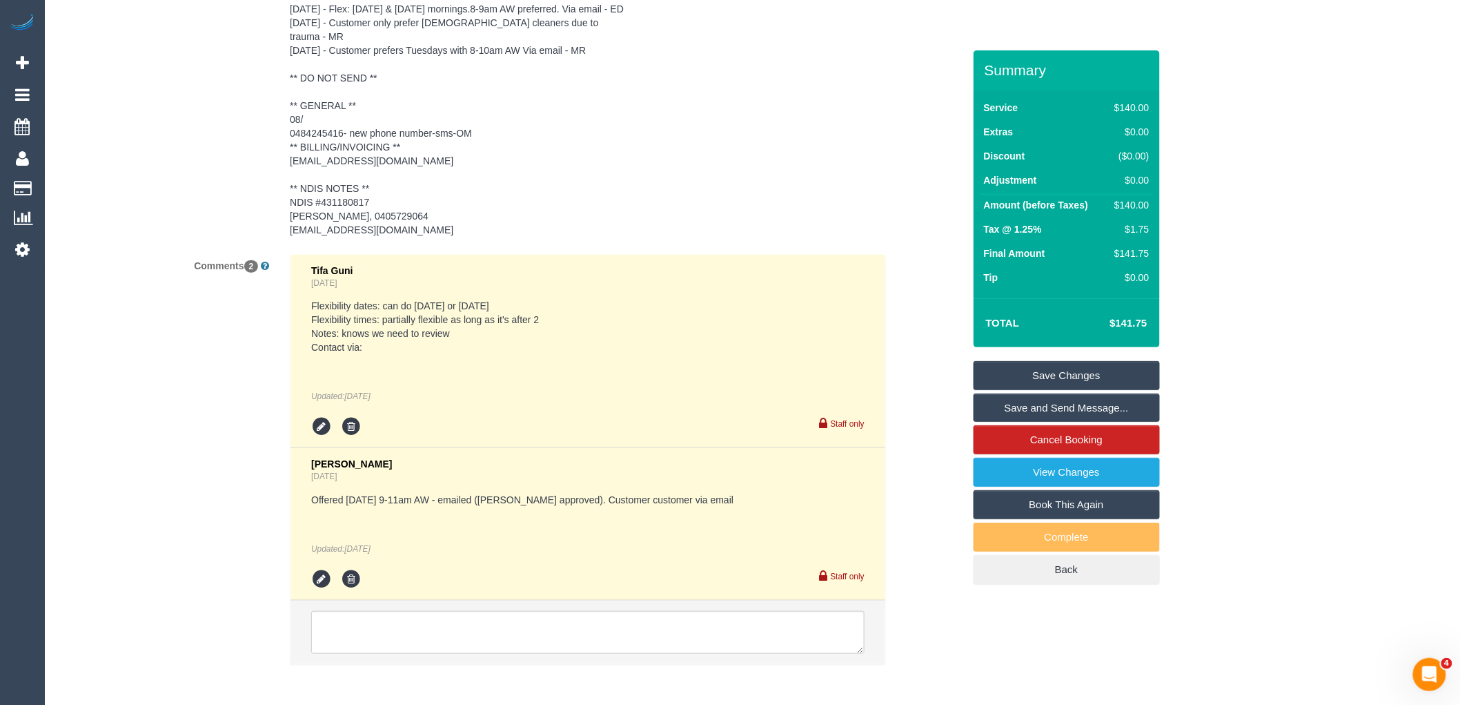
type input "30"
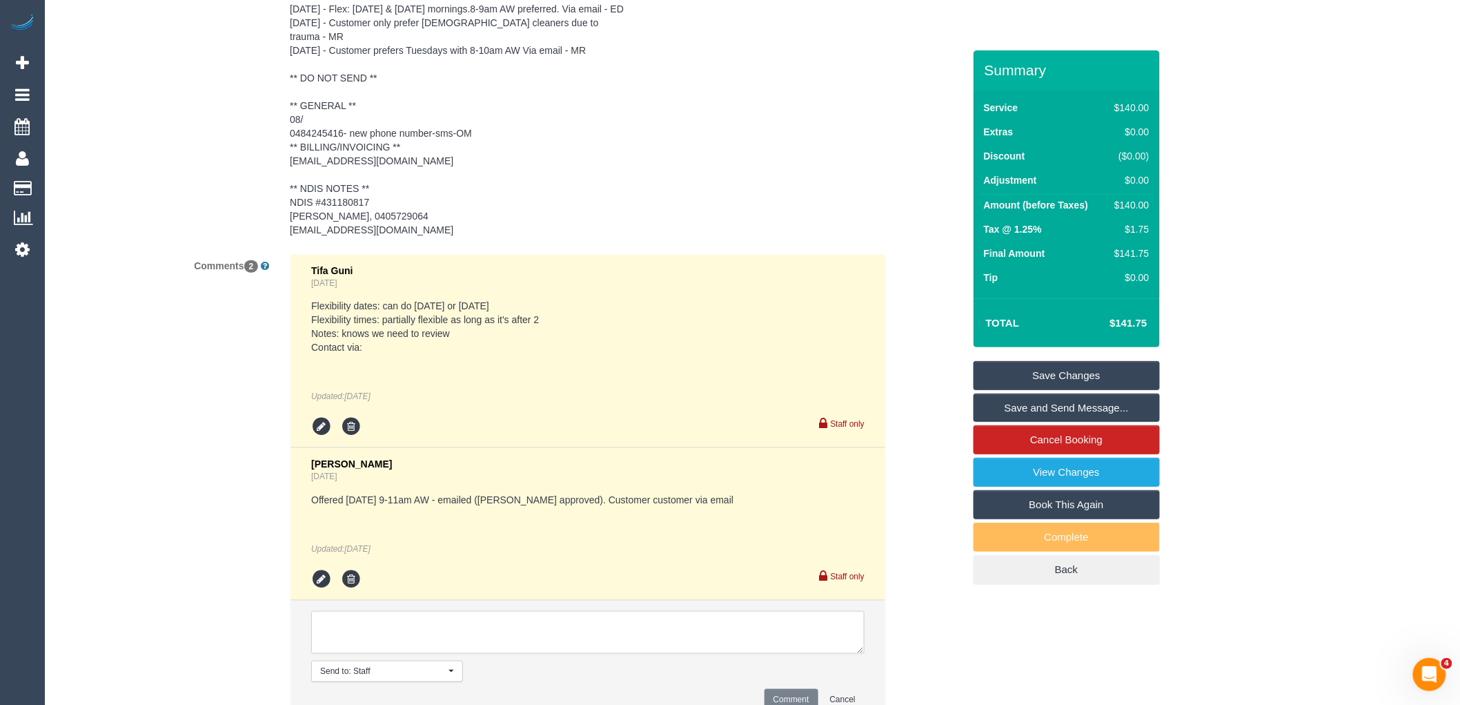
click at [453, 620] on textarea at bounding box center [587, 632] width 553 height 43
click at [726, 645] on textarea at bounding box center [587, 632] width 553 height 43
paste textarea "cnv_oyrnjtb"
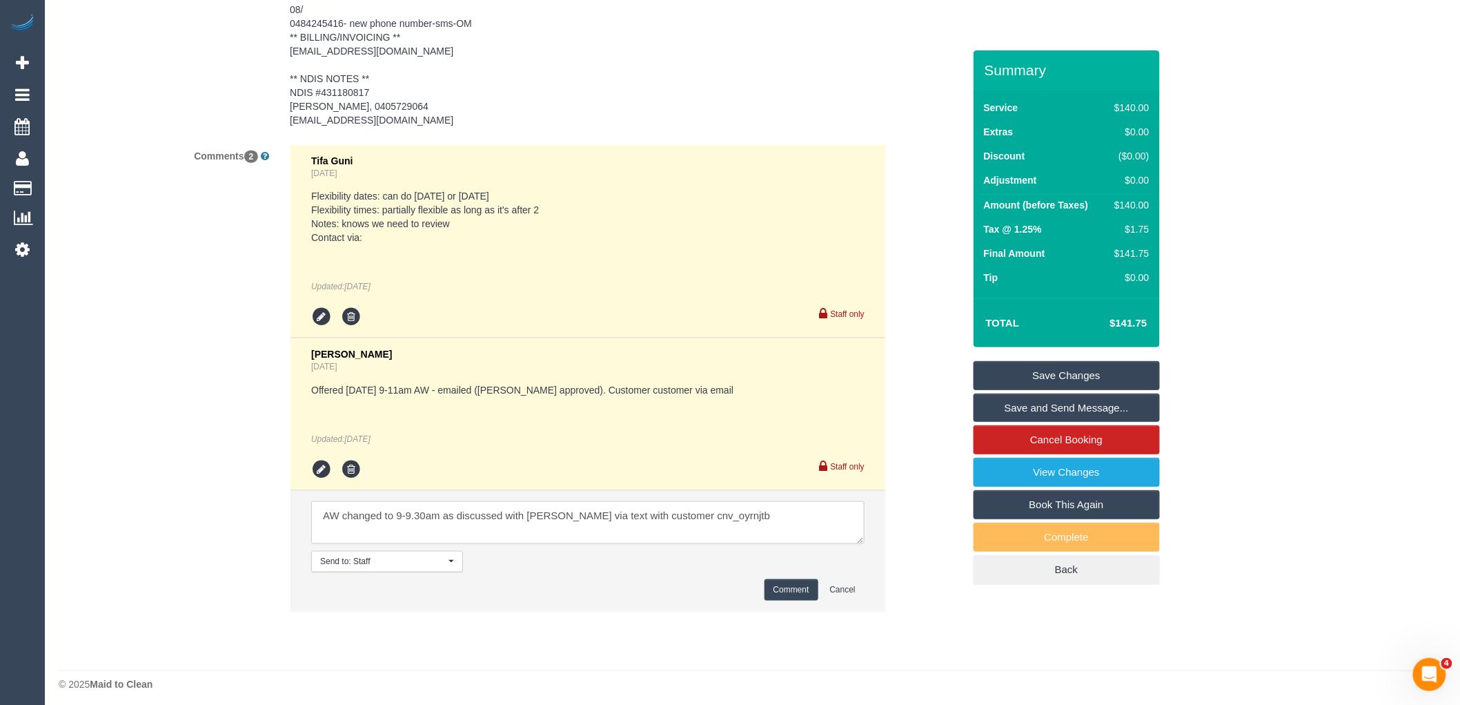
scroll to position [2655, 0]
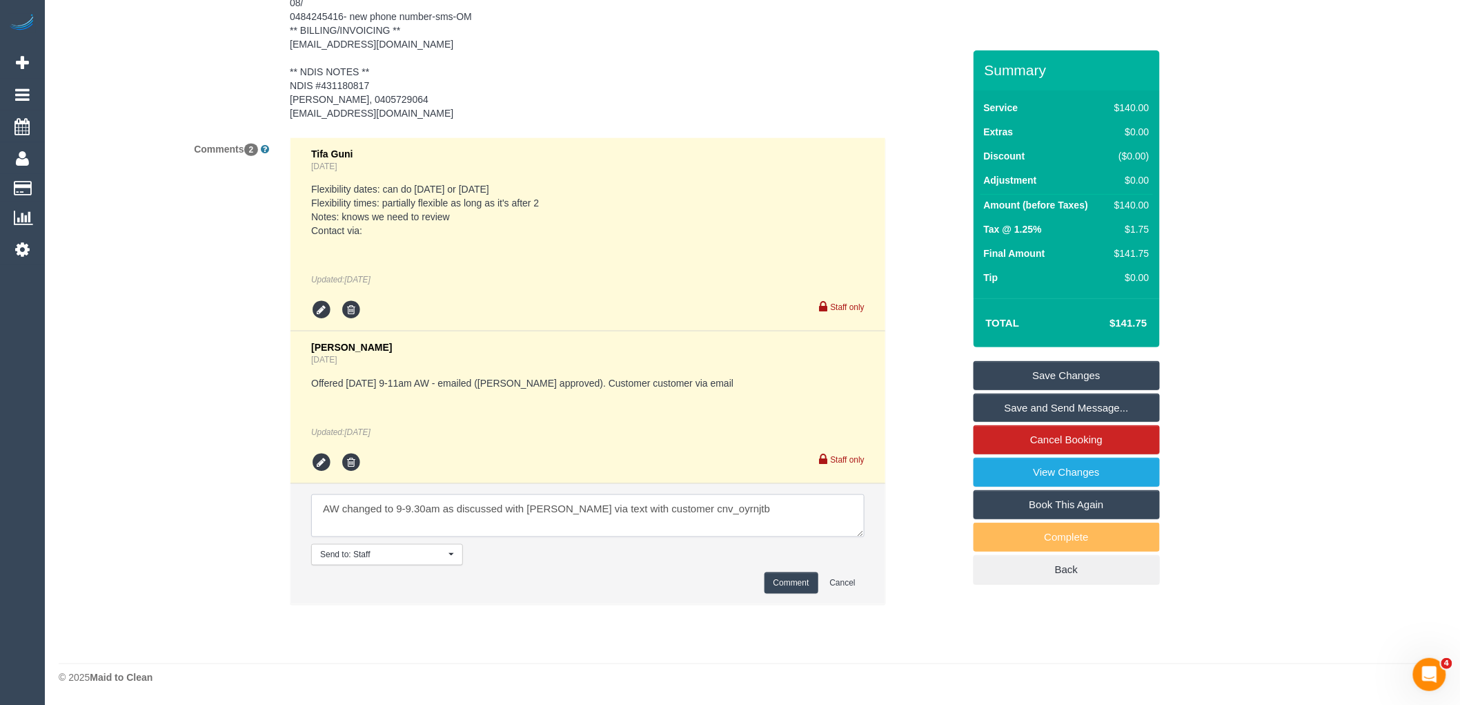
type textarea "AW changed to 9-9.30am as discussed with Bronie via text with customer cnv_oyrn…"
click at [797, 596] on li "Send to: Staff Nothing selected Send to: Staff Send to: Customer Send to: Team …" at bounding box center [588, 544] width 595 height 120
click at [799, 588] on button "Comment" at bounding box center [792, 582] width 54 height 21
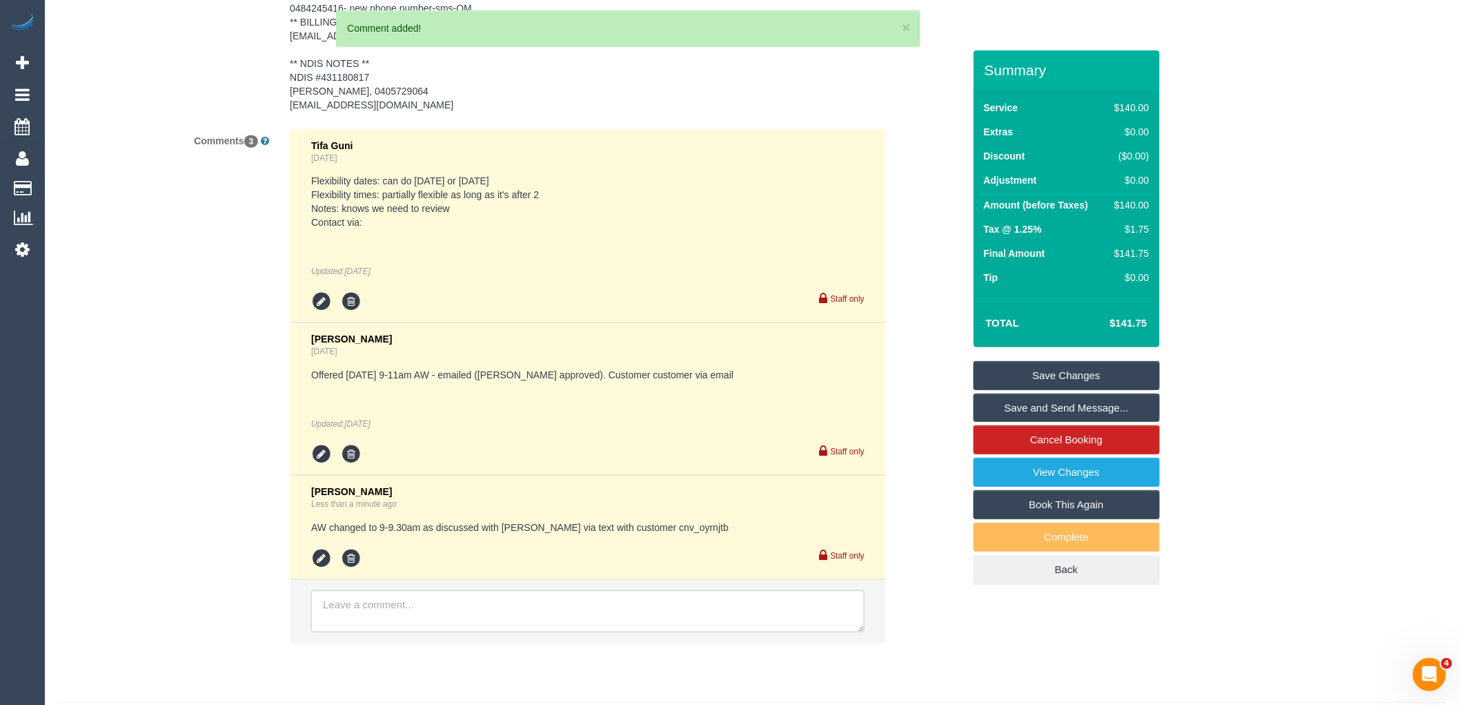
click at [1091, 370] on link "Save Changes" at bounding box center [1067, 375] width 186 height 29
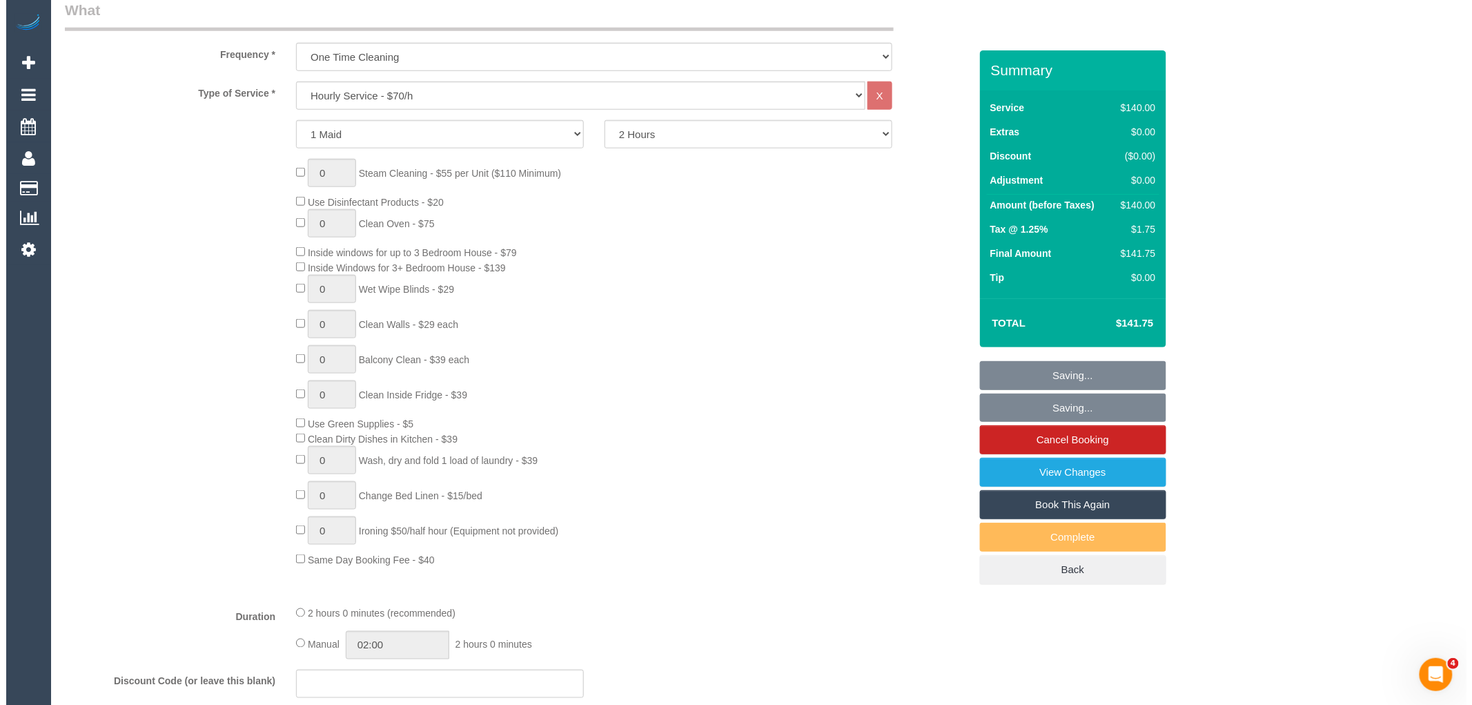
scroll to position [0, 0]
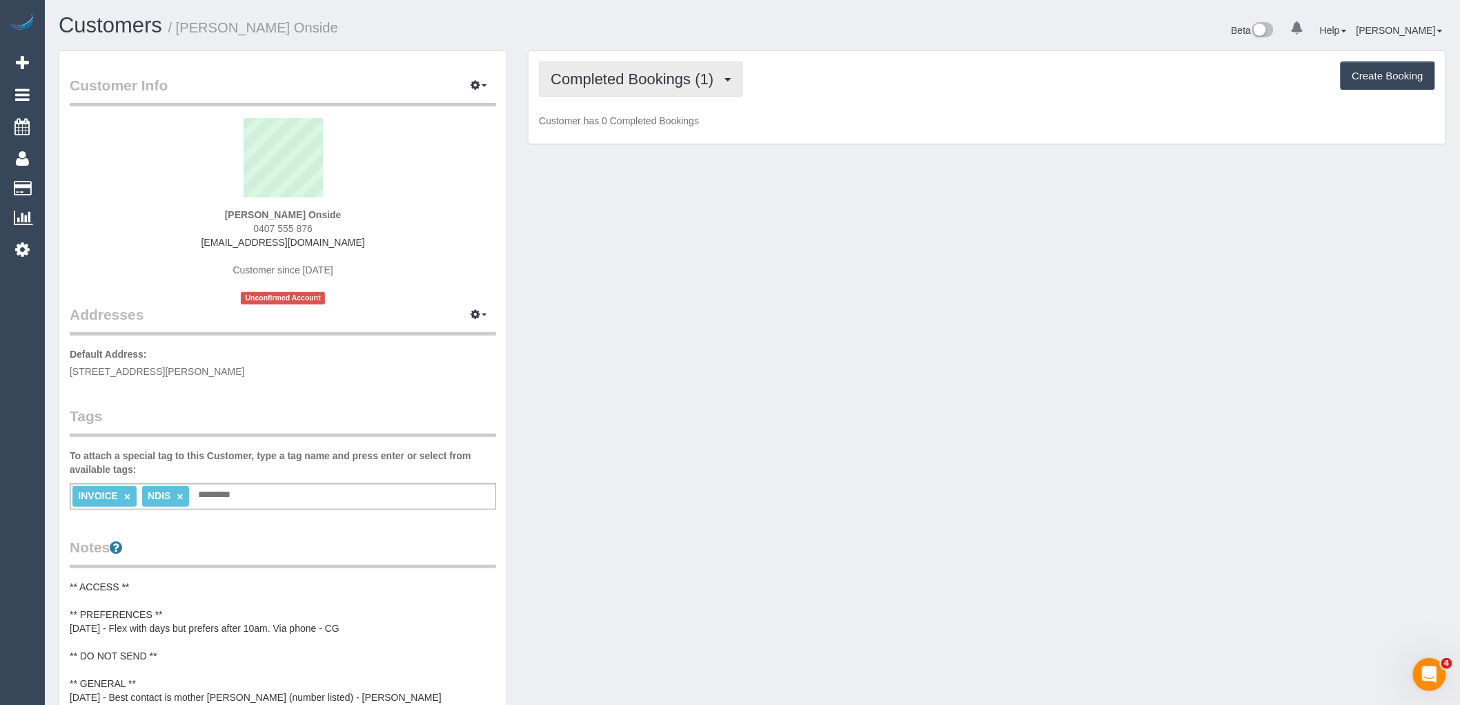
click at [677, 86] on span "Completed Bookings (1)" at bounding box center [636, 78] width 170 height 17
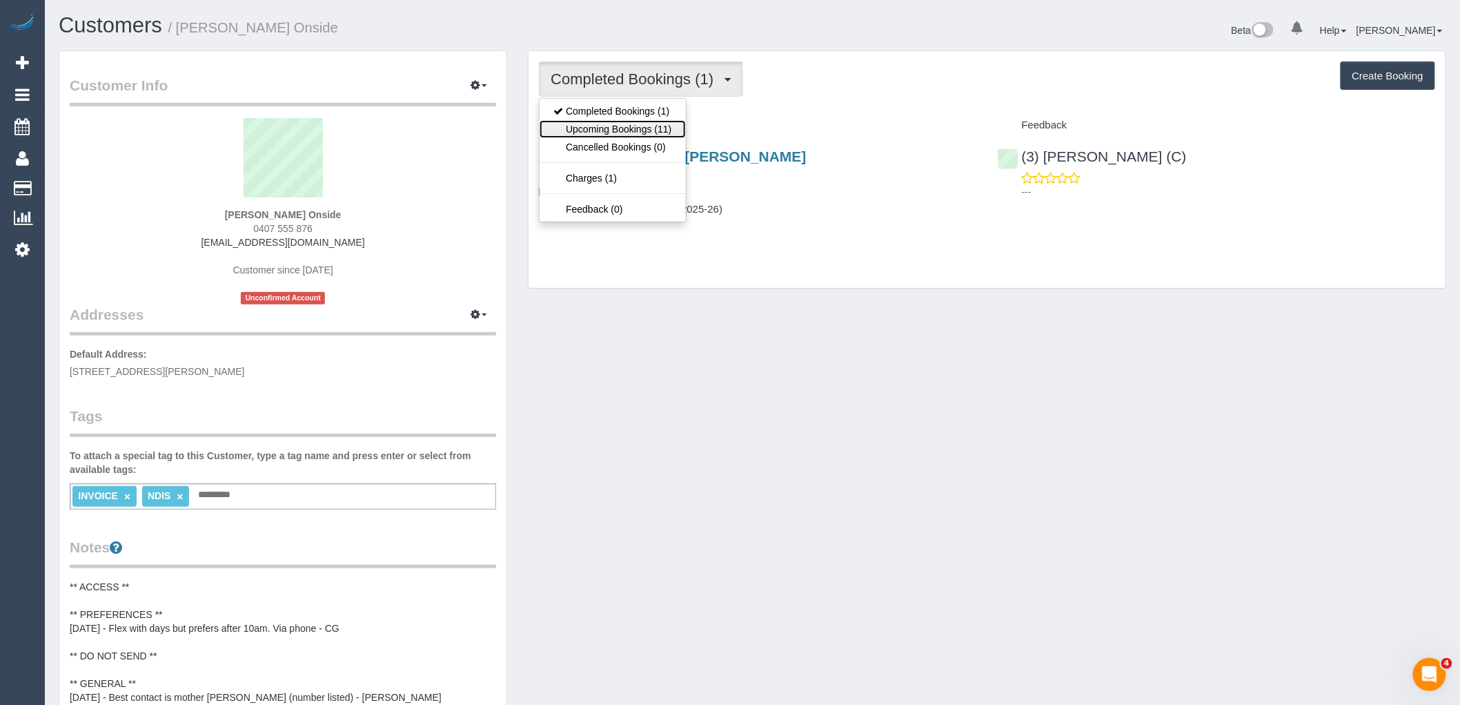
click at [658, 132] on link "Upcoming Bookings (11)" at bounding box center [613, 129] width 146 height 18
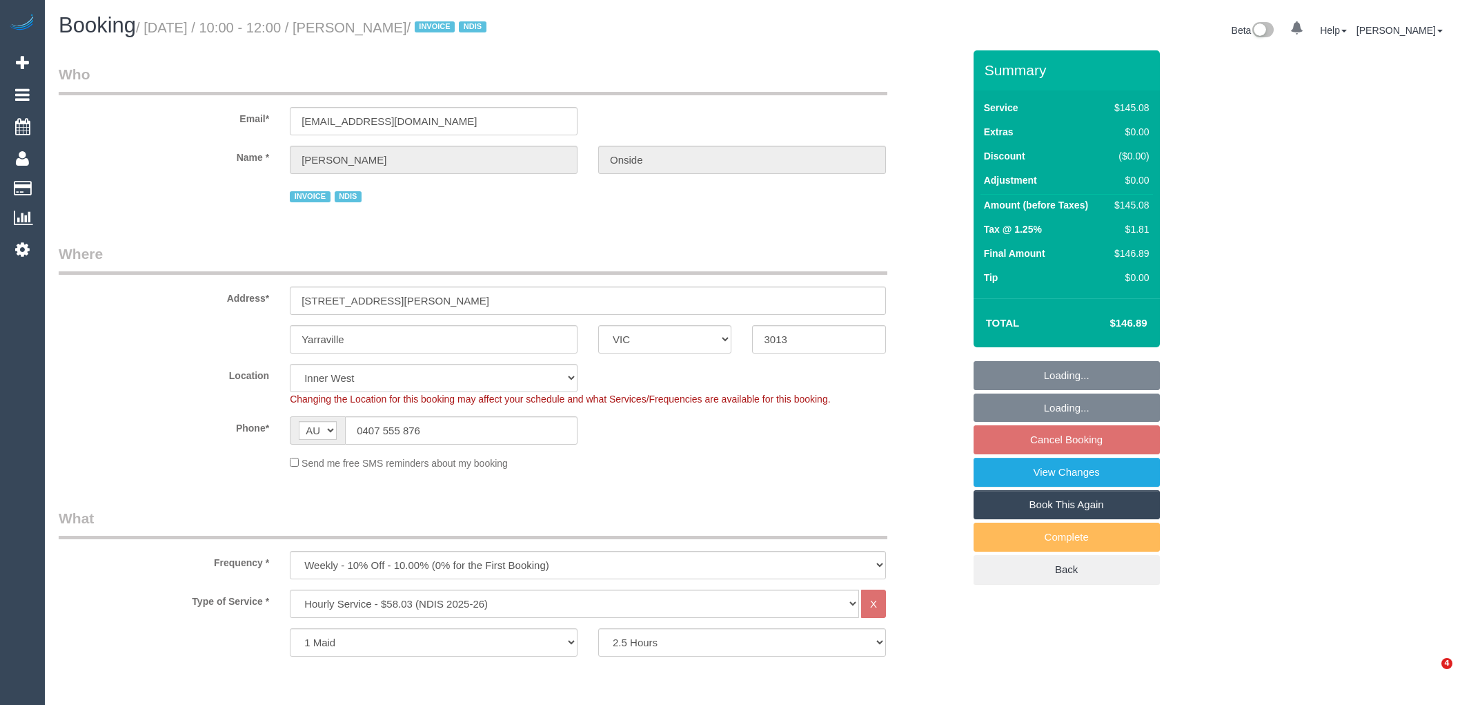
select select "VIC"
select select "150"
select select "spot1"
select select "number:30"
select select "number:14"
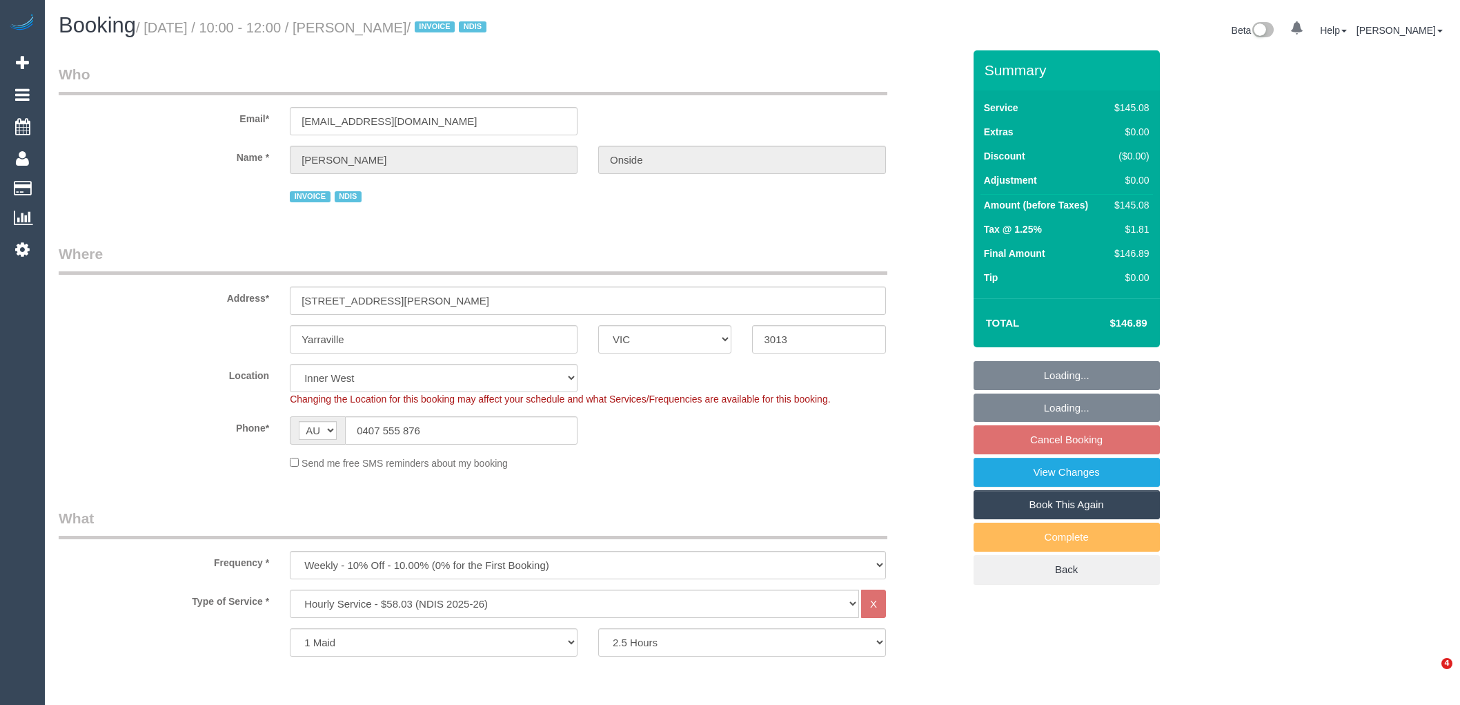
select select "number:19"
select select "number:36"
select select "number:34"
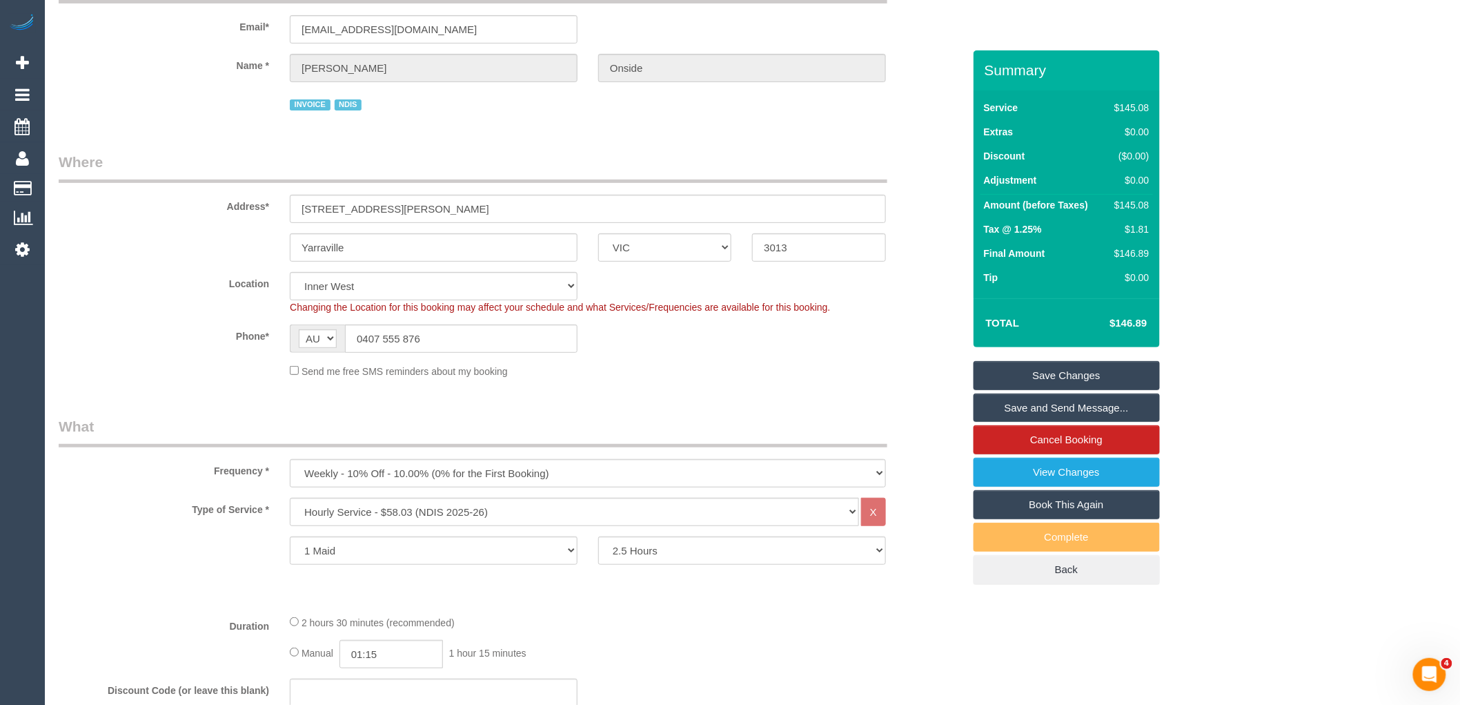
scroll to position [460, 0]
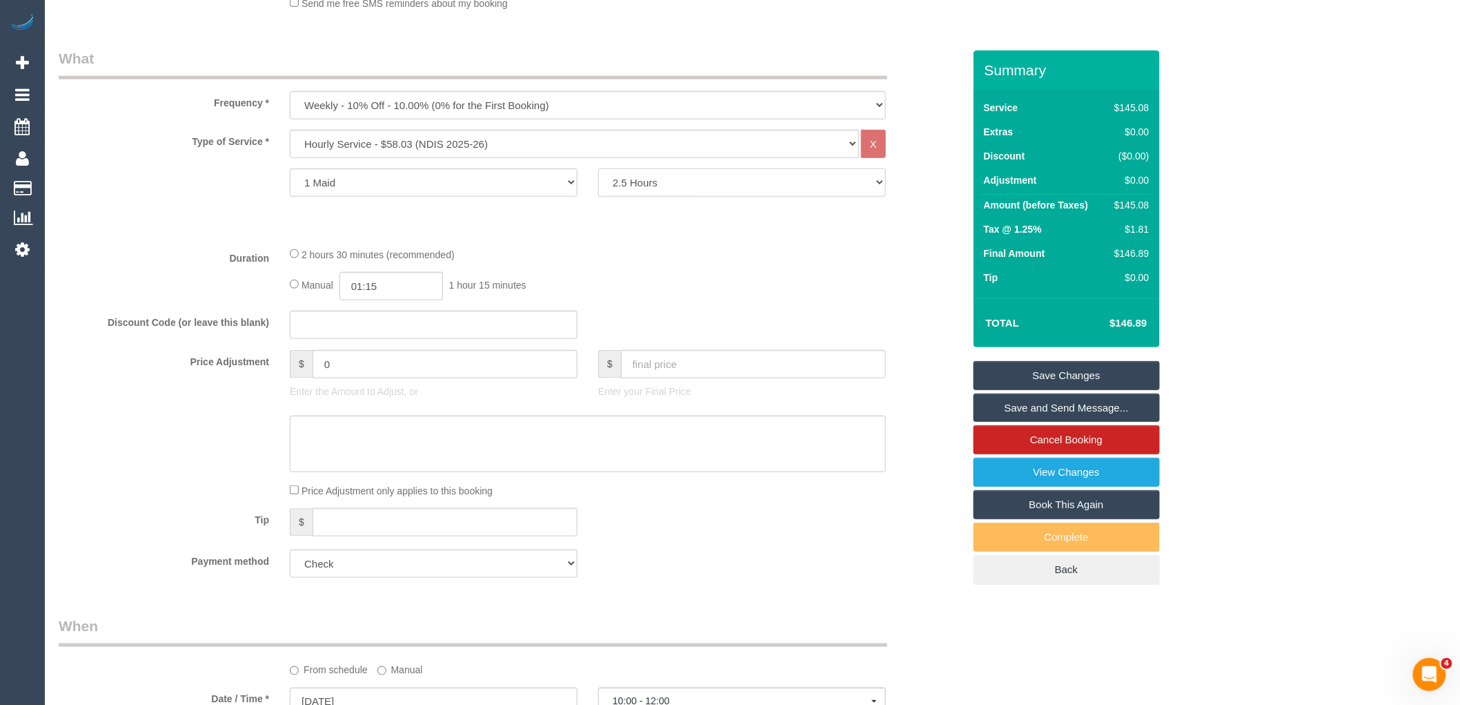
click at [680, 192] on select "2 Hours 2.5 Hours 3 Hours 3.5 Hours 4 Hours 4.5 Hours 5 Hours 5.5 Hours 6 Hours…" at bounding box center [742, 182] width 288 height 28
select select "180"
click at [598, 170] on select "2 Hours 2.5 Hours 3 Hours 3.5 Hours 4 Hours 4.5 Hours 5 Hours 5.5 Hours 6 Hours…" at bounding box center [742, 182] width 288 height 28
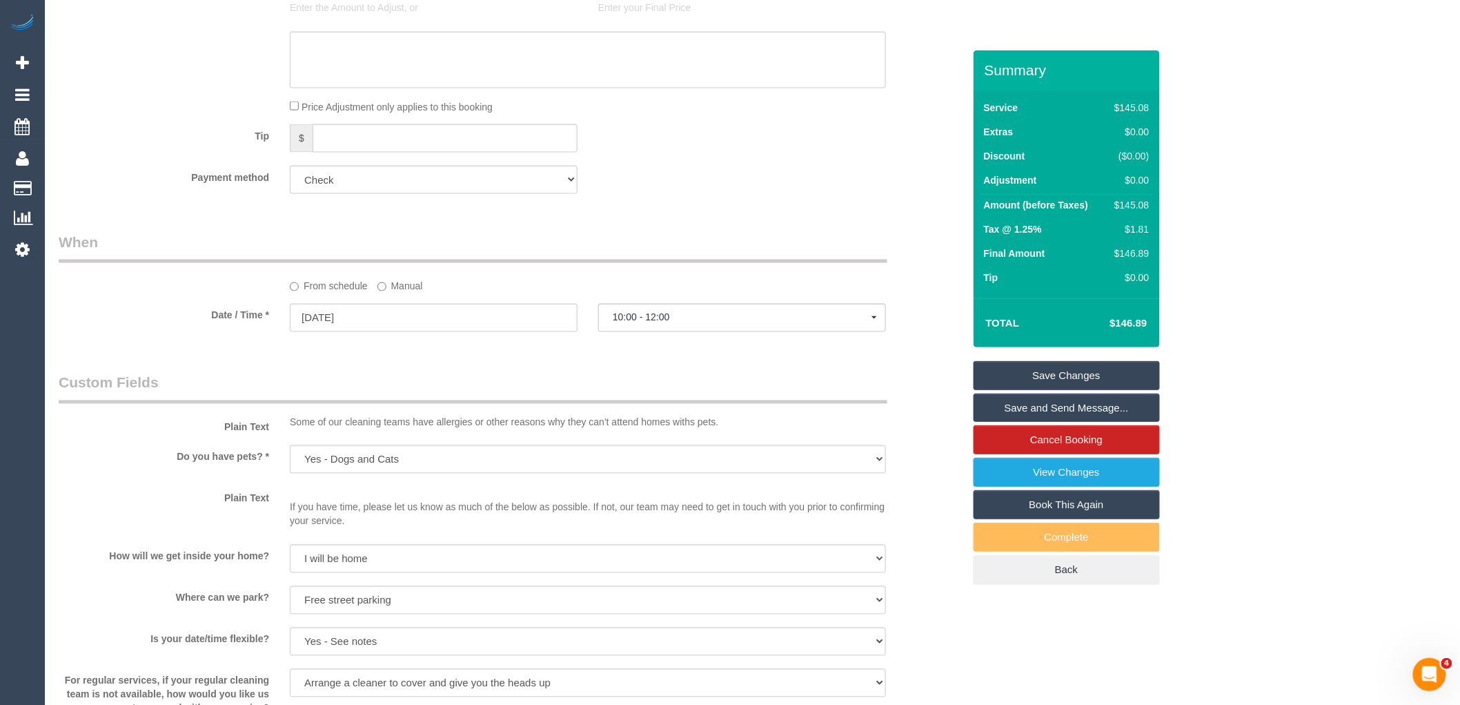
scroll to position [536, 0]
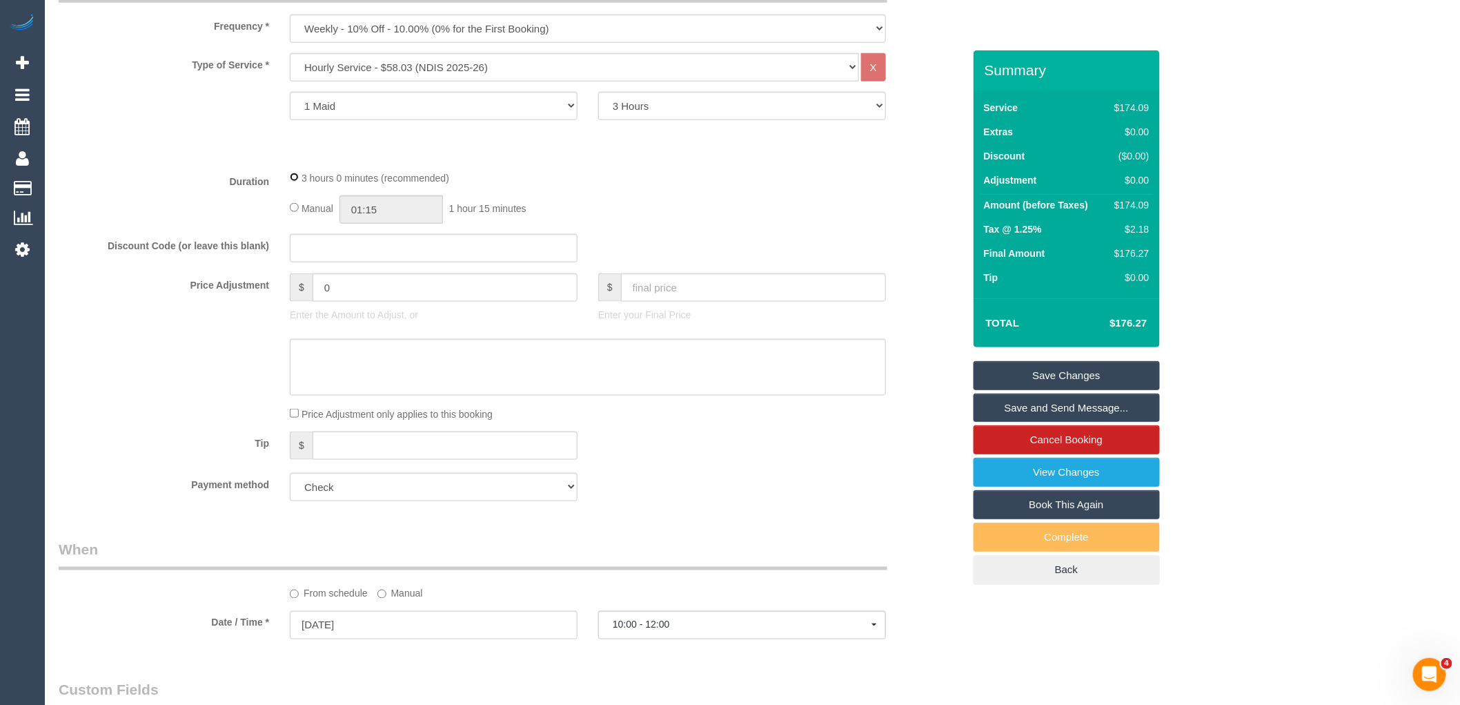
select select "spot10"
drag, startPoint x: 406, startPoint y: 215, endPoint x: 322, endPoint y: 211, distance: 84.3
click at [322, 211] on div "Manual 03:00 3 hours 0 minutes" at bounding box center [588, 209] width 596 height 28
type input "01:30"
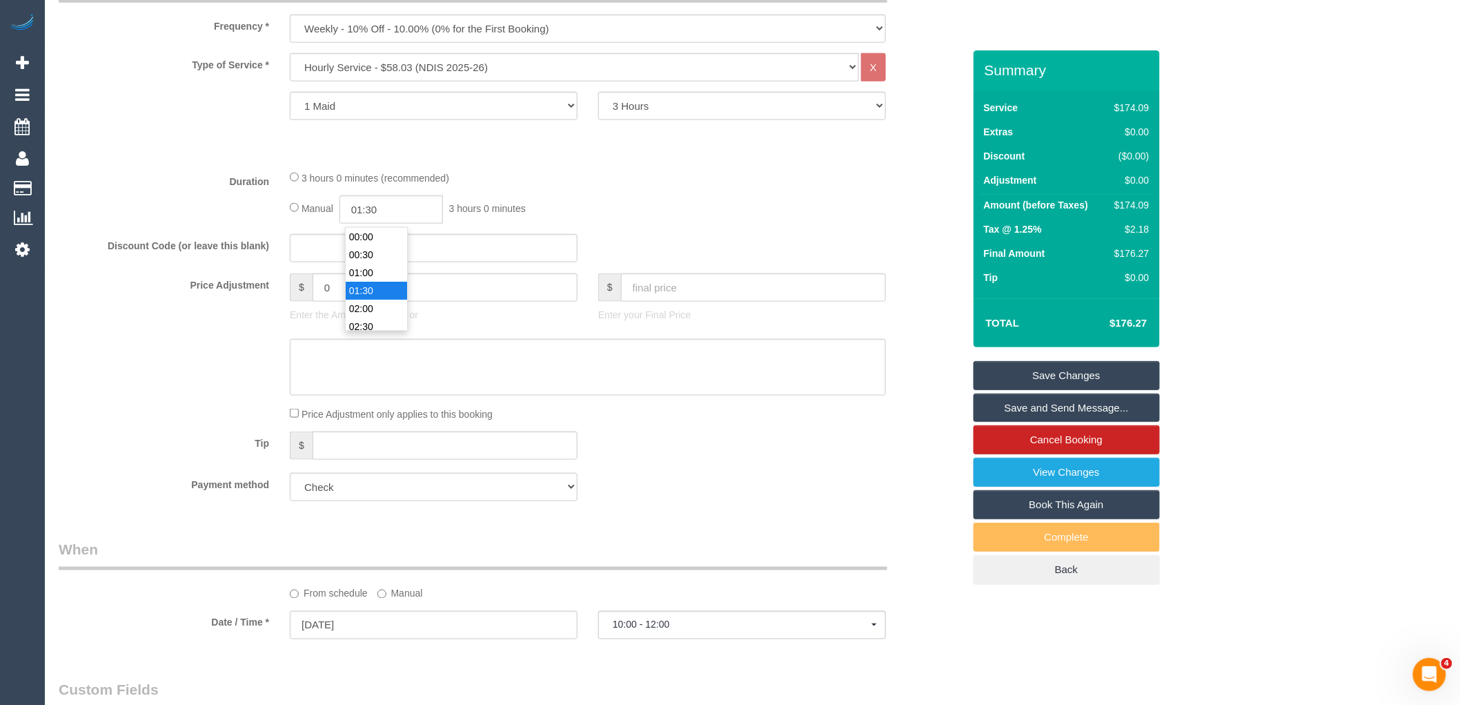
click at [381, 287] on li "01:30" at bounding box center [376, 291] width 61 height 18
click at [592, 206] on div "Manual 01:30 1 hour 30 minutes" at bounding box center [588, 209] width 596 height 28
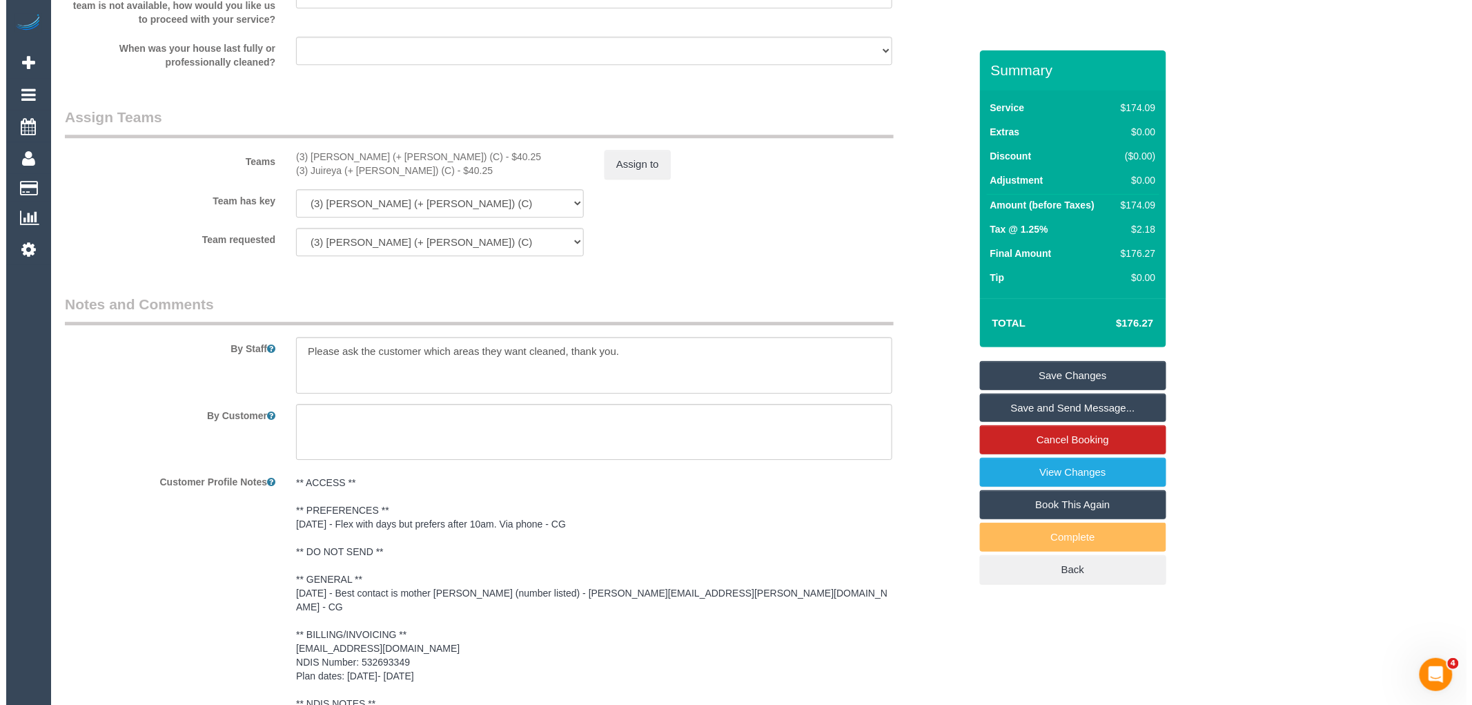
scroll to position [1533, 0]
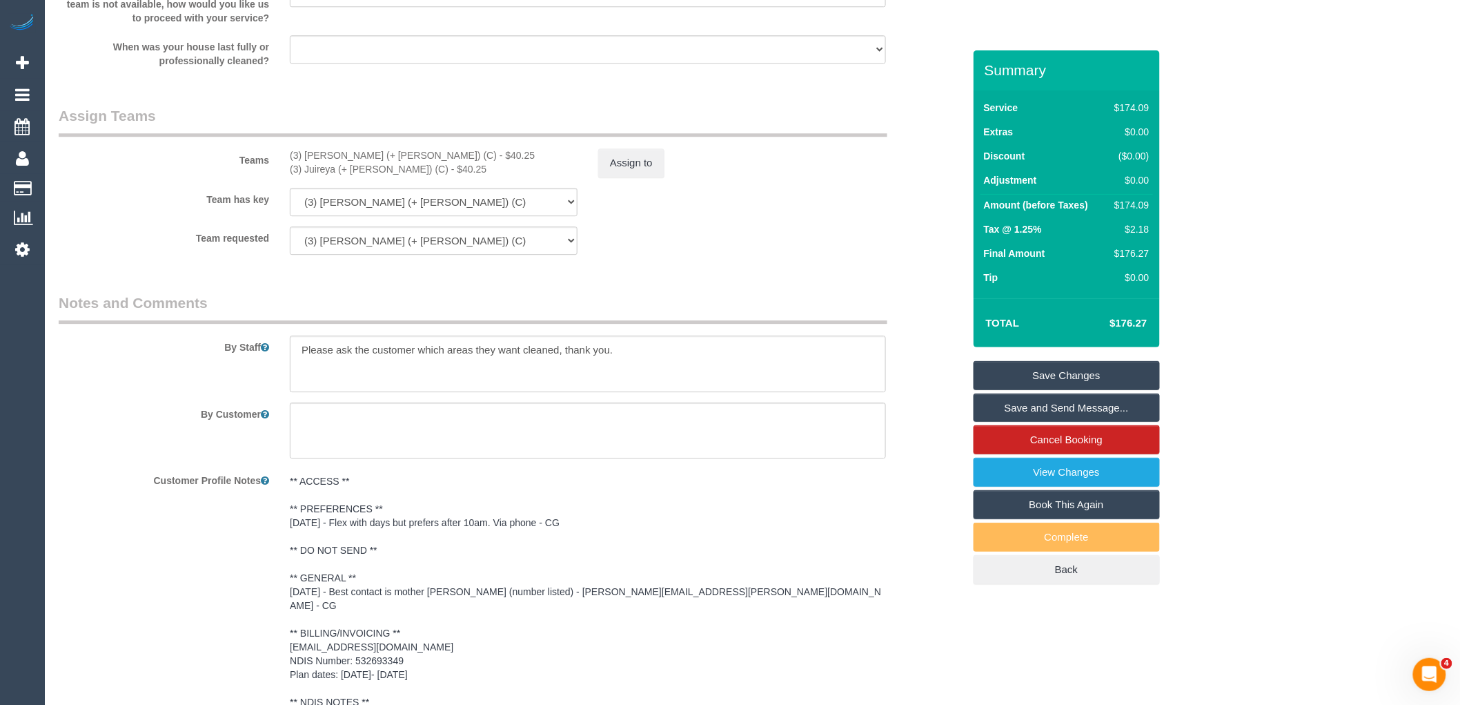
select select "spot19"
click at [645, 160] on button "Assign to" at bounding box center [631, 162] width 66 height 29
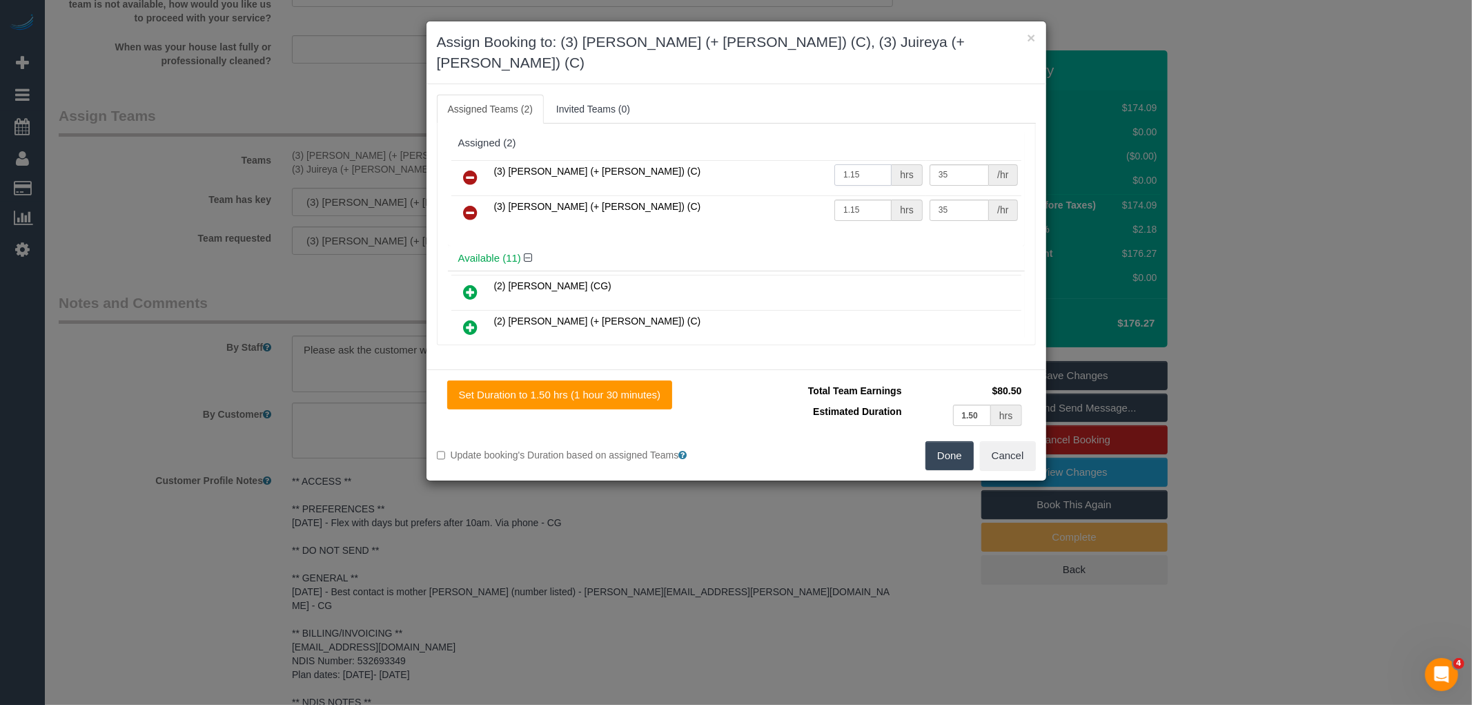
click at [856, 164] on input "1.15" at bounding box center [862, 174] width 57 height 21
type input "1.5"
click at [863, 199] on input "1.15" at bounding box center [862, 209] width 57 height 21
type input "1.5"
click at [959, 441] on button "Done" at bounding box center [949, 455] width 48 height 29
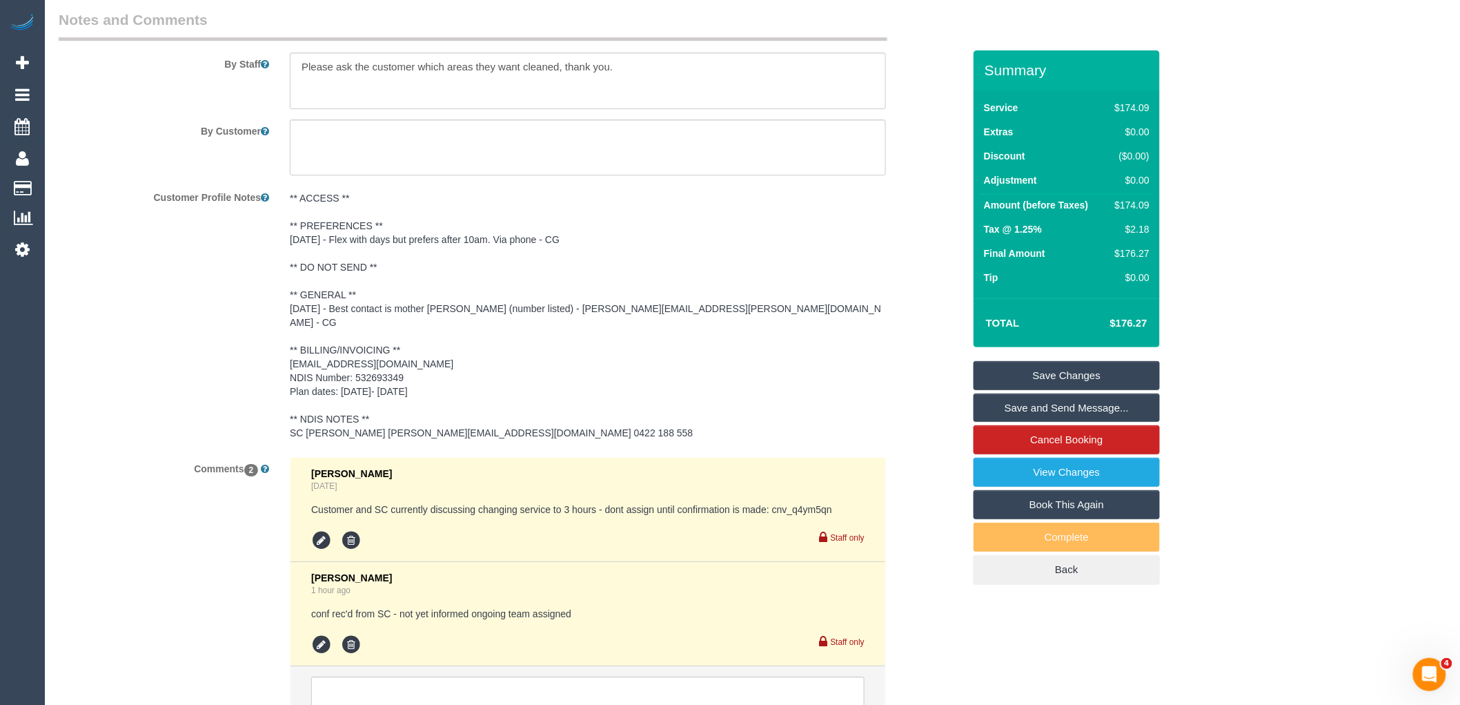
scroll to position [1929, 0]
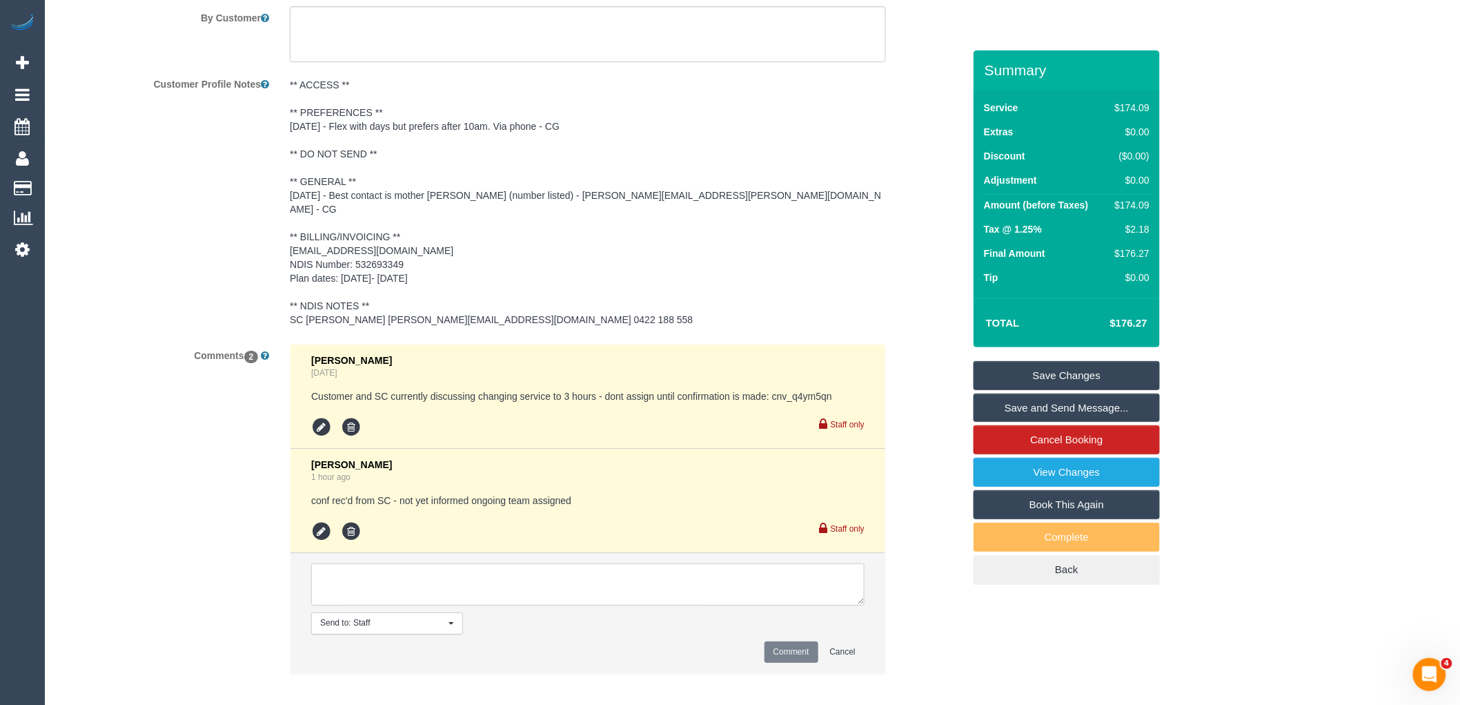
click at [588, 563] on textarea at bounding box center [587, 584] width 553 height 43
click at [391, 588] on textarea at bounding box center [587, 584] width 553 height 43
type textarea "Customer wanted 3 hours Approved by SC Approved by Laura all via email VC"
click at [773, 645] on button "Comment" at bounding box center [792, 651] width 54 height 21
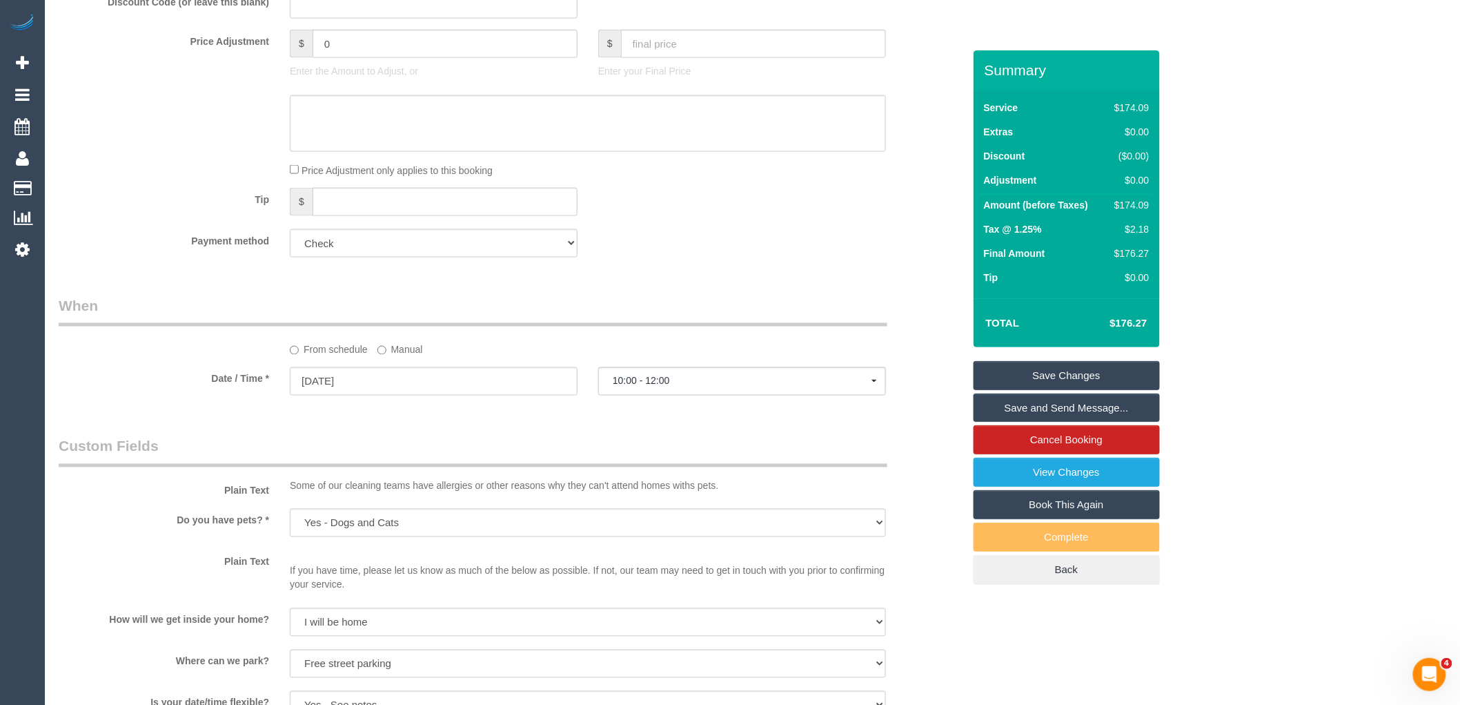
scroll to position [1086, 0]
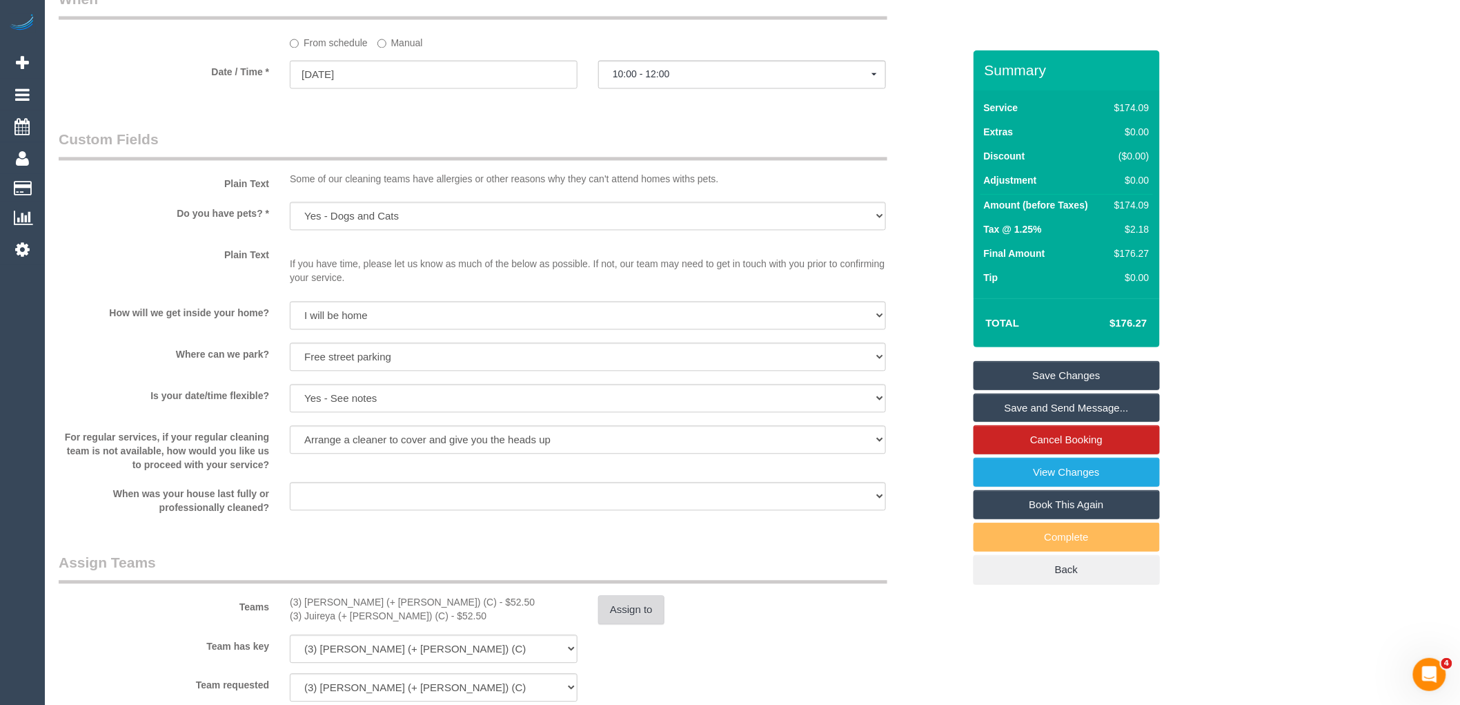
click at [631, 599] on button "Assign to" at bounding box center [631, 610] width 66 height 29
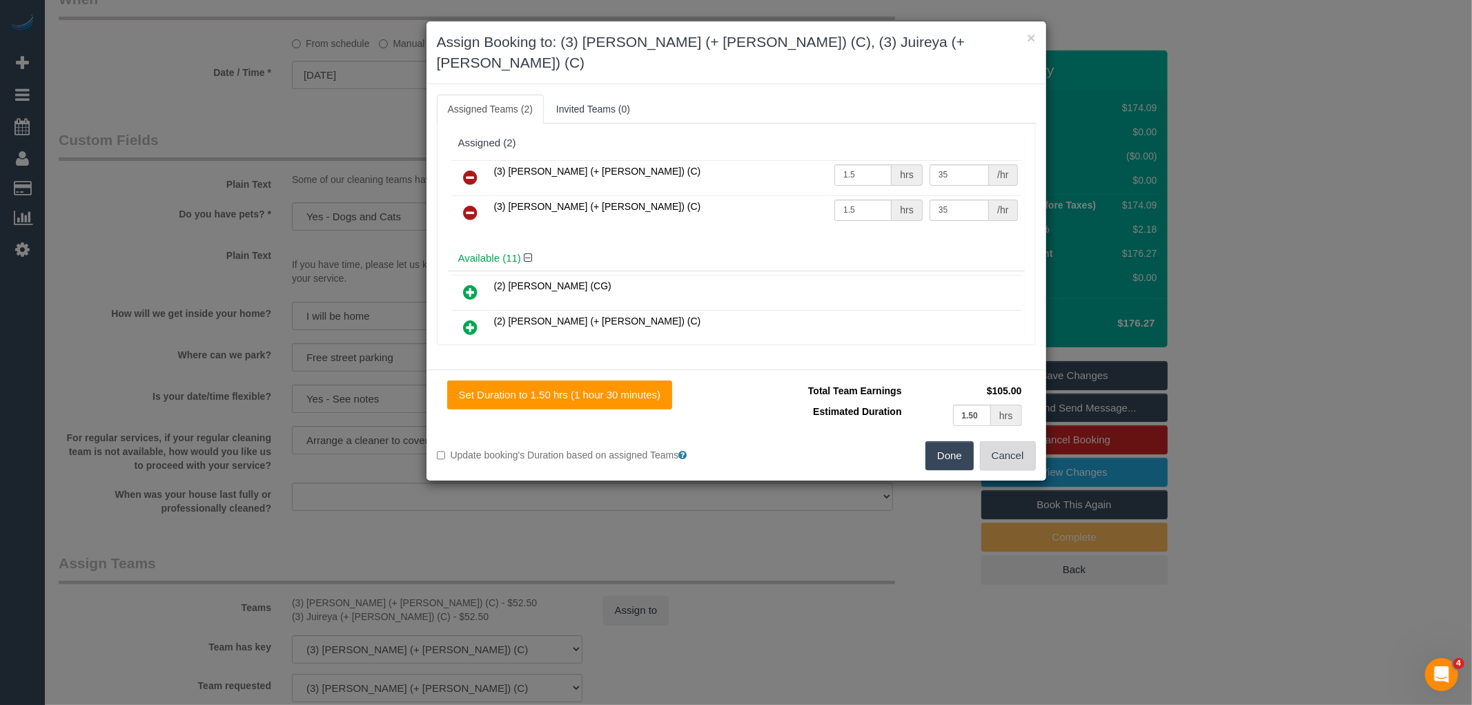
click at [995, 442] on button "Cancel" at bounding box center [1008, 455] width 56 height 29
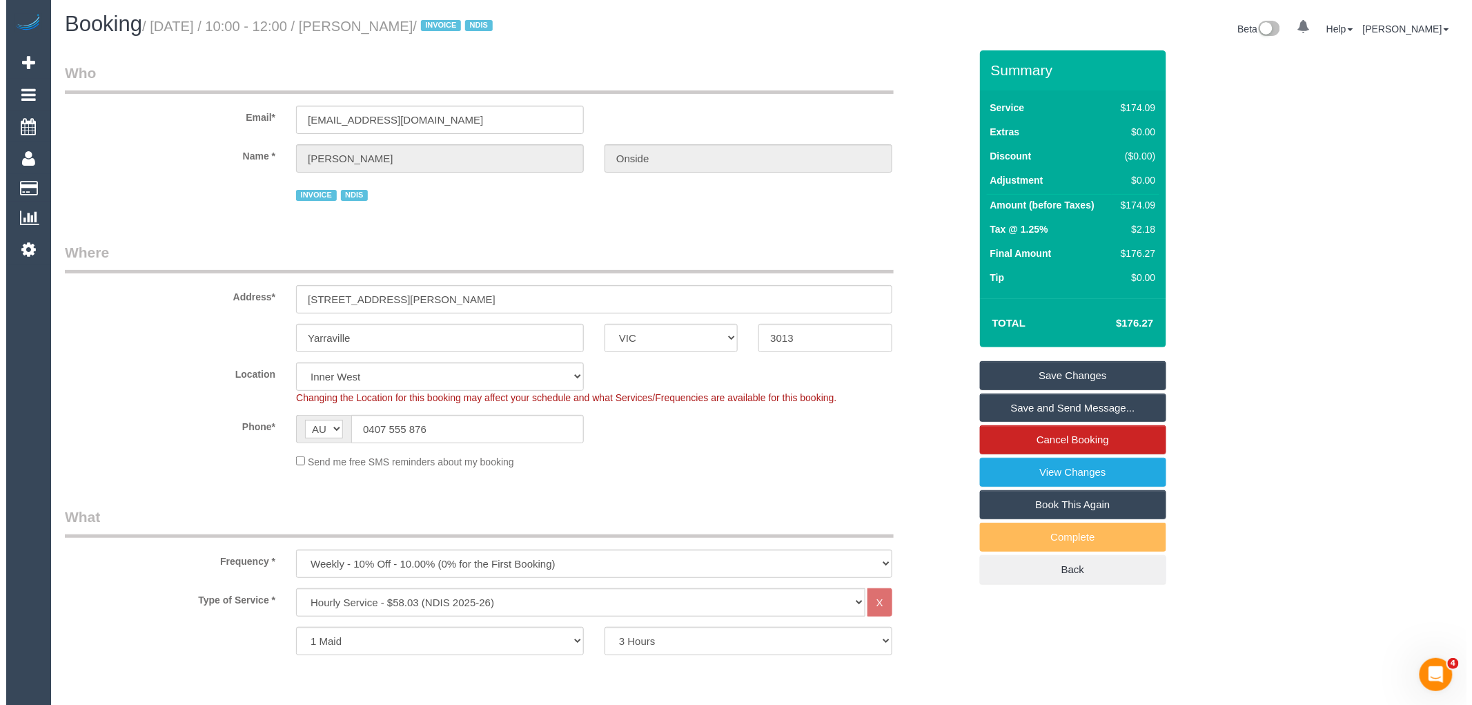
scroll to position [0, 0]
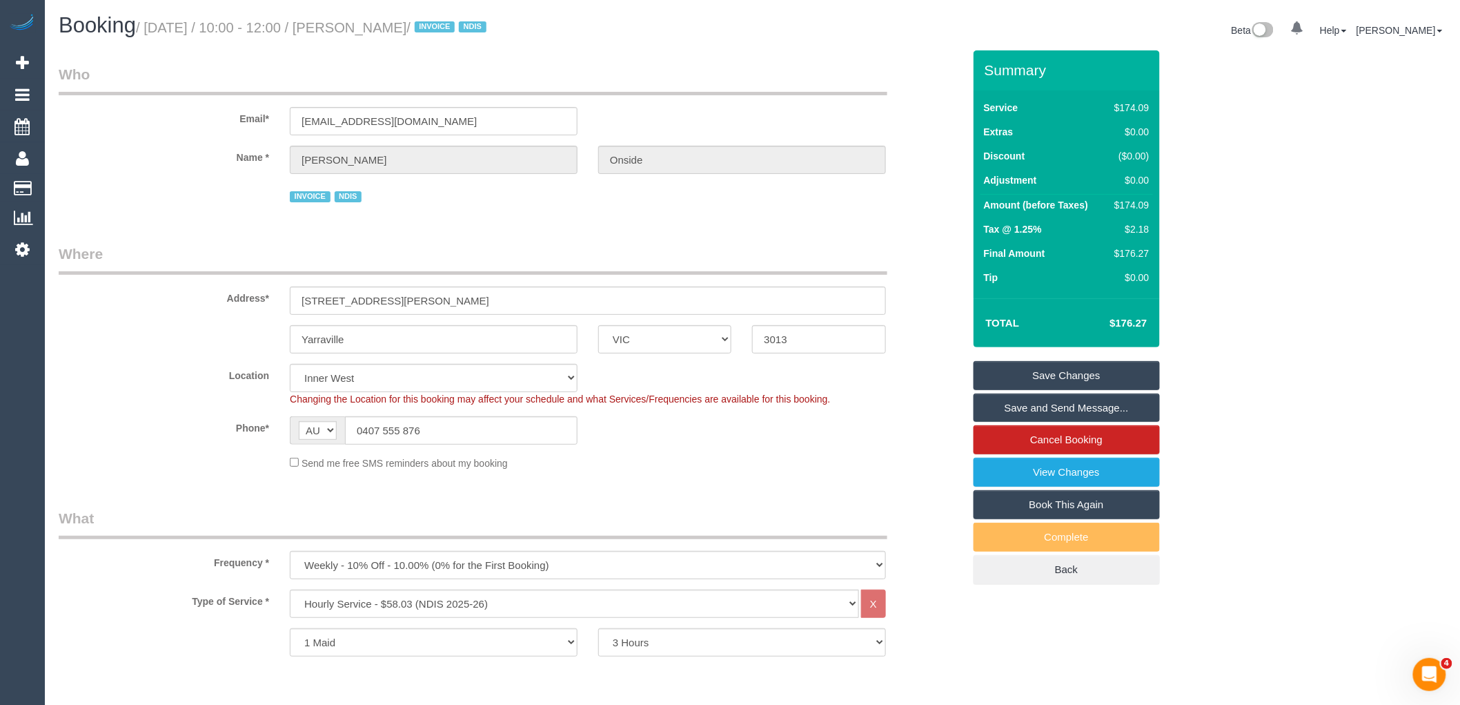
click at [1106, 376] on link "Save Changes" at bounding box center [1067, 375] width 186 height 29
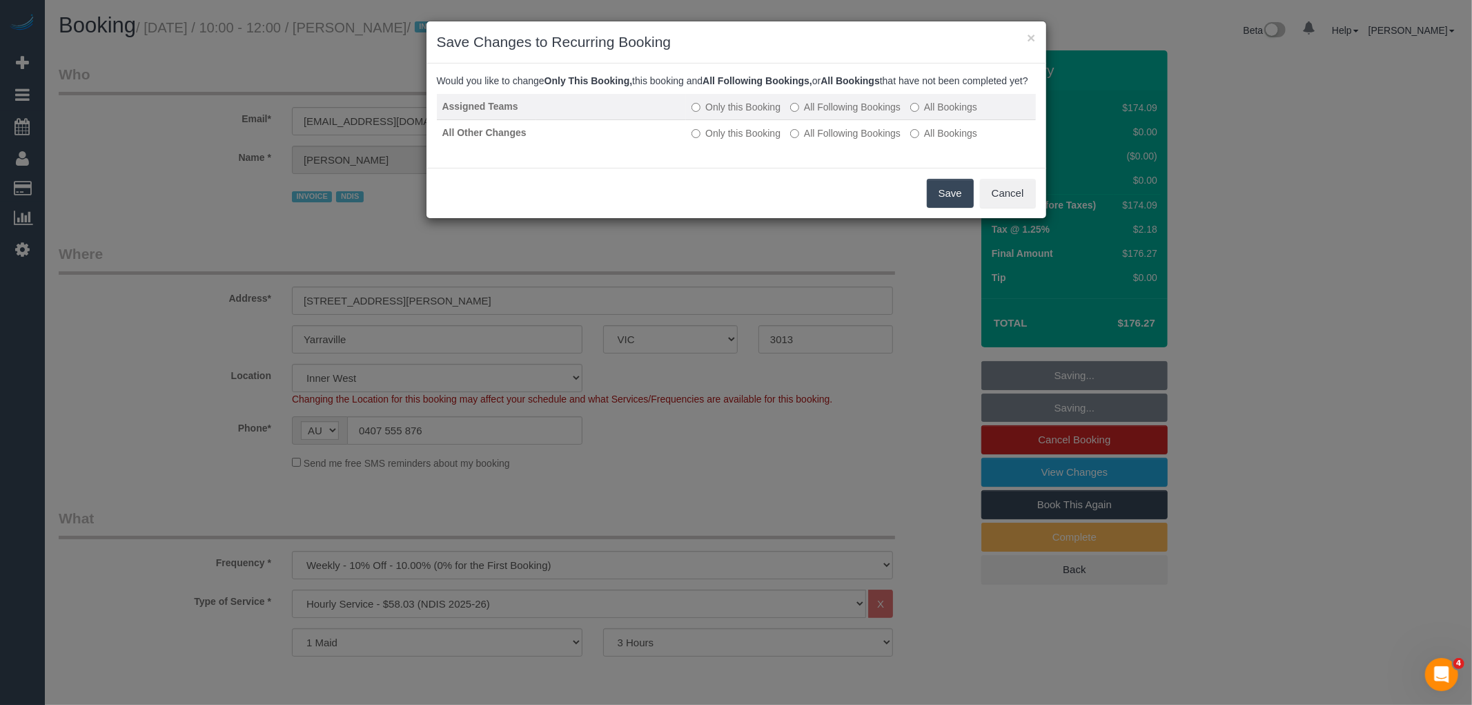
click at [838, 114] on label "All Following Bookings" at bounding box center [845, 107] width 110 height 14
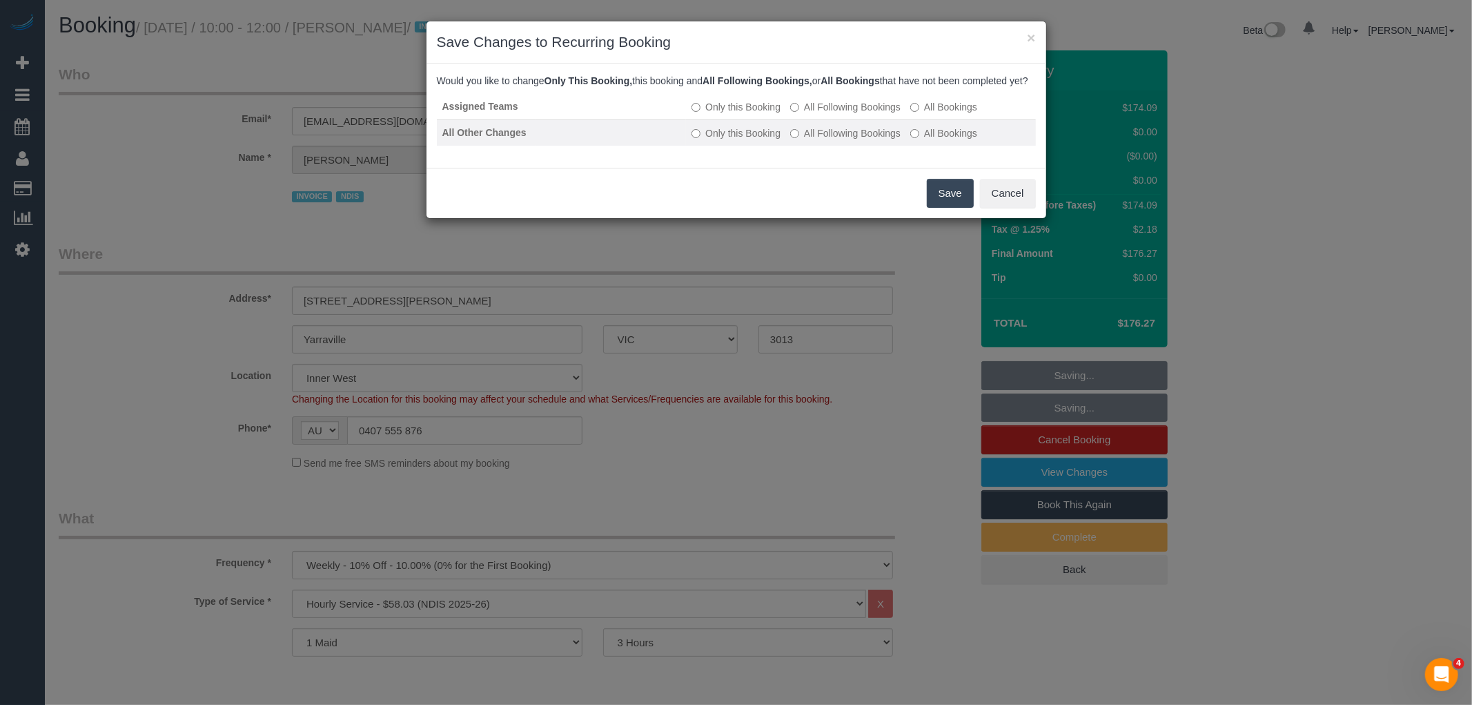
click at [844, 139] on label "All Following Bookings" at bounding box center [845, 133] width 110 height 14
click at [948, 207] on button "Save" at bounding box center [950, 193] width 47 height 29
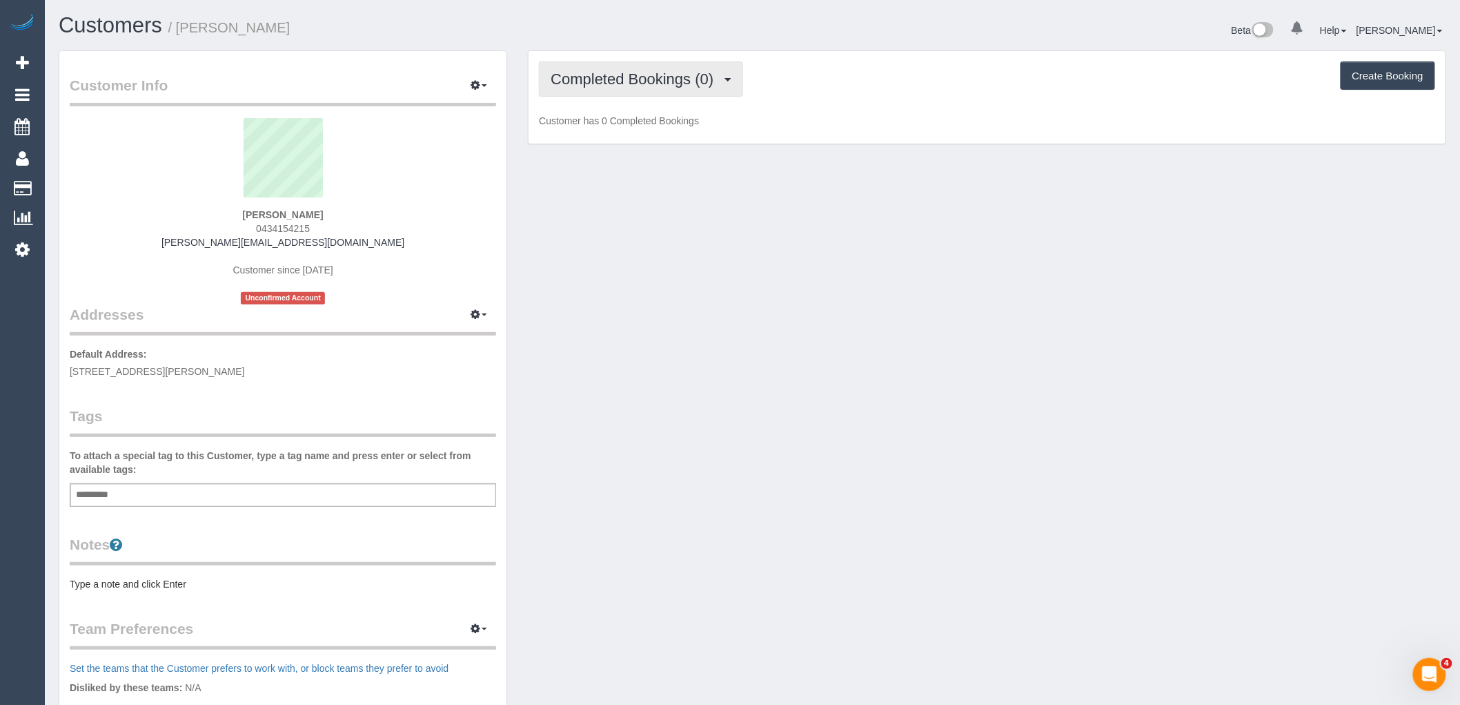
click at [667, 91] on button "Completed Bookings (0)" at bounding box center [641, 78] width 204 height 35
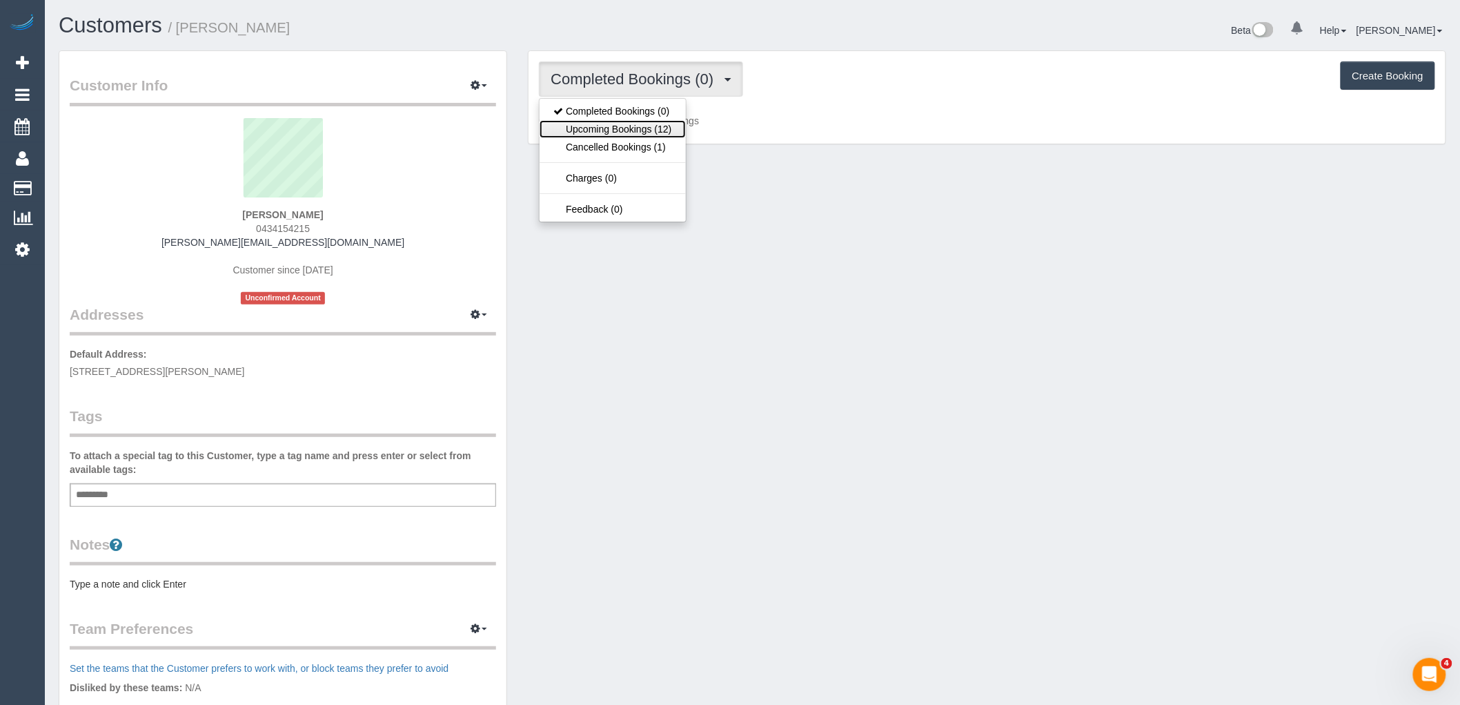
click at [667, 131] on link "Upcoming Bookings (12)" at bounding box center [613, 129] width 146 height 18
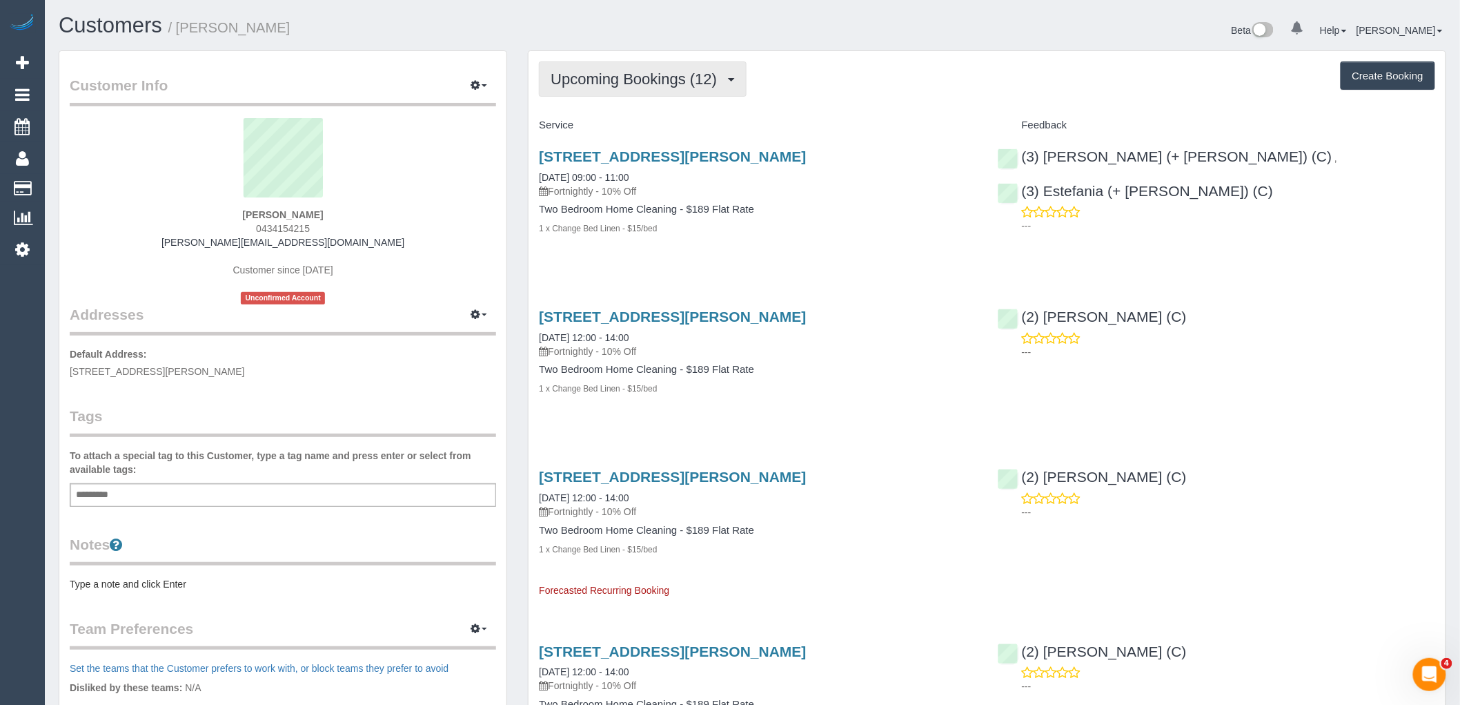
click at [689, 74] on span "Upcoming Bookings (12)" at bounding box center [637, 78] width 173 height 17
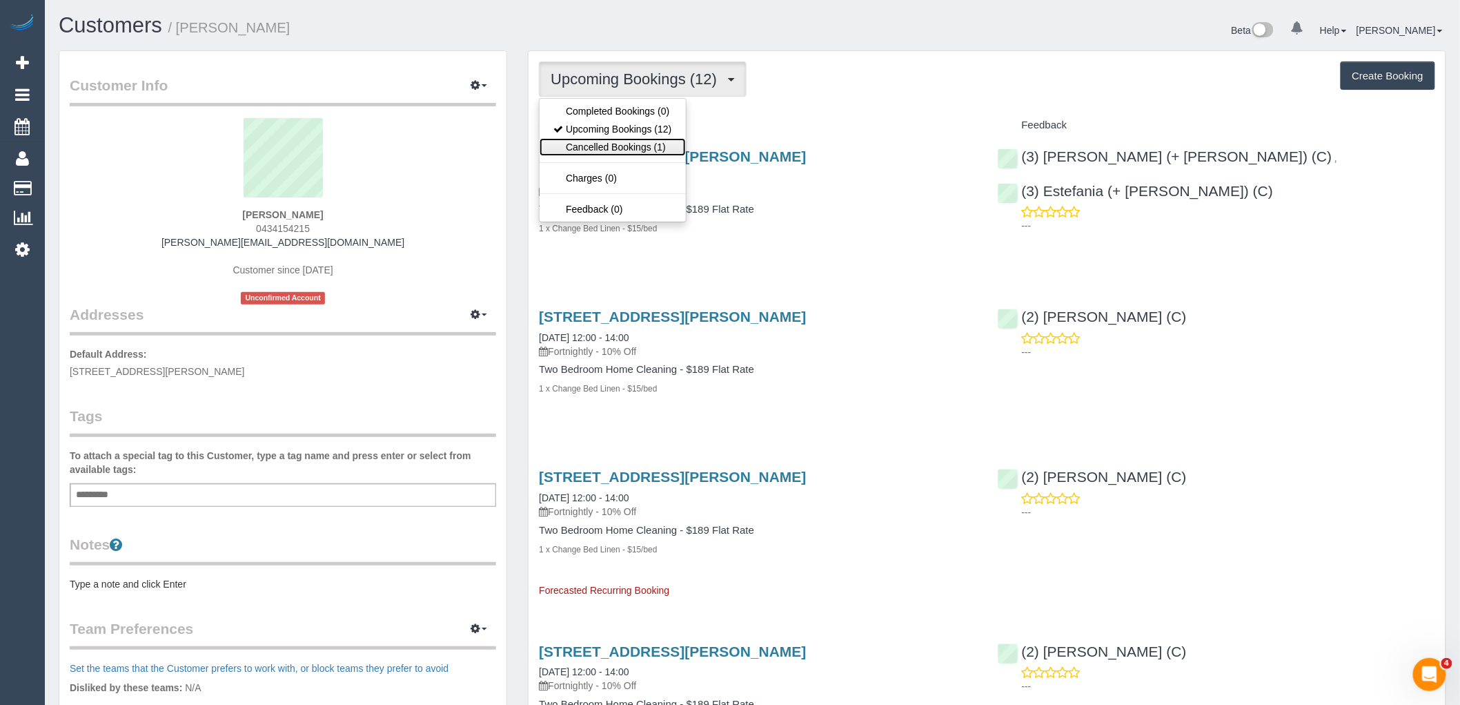
click at [645, 143] on link "Cancelled Bookings (1)" at bounding box center [613, 147] width 146 height 18
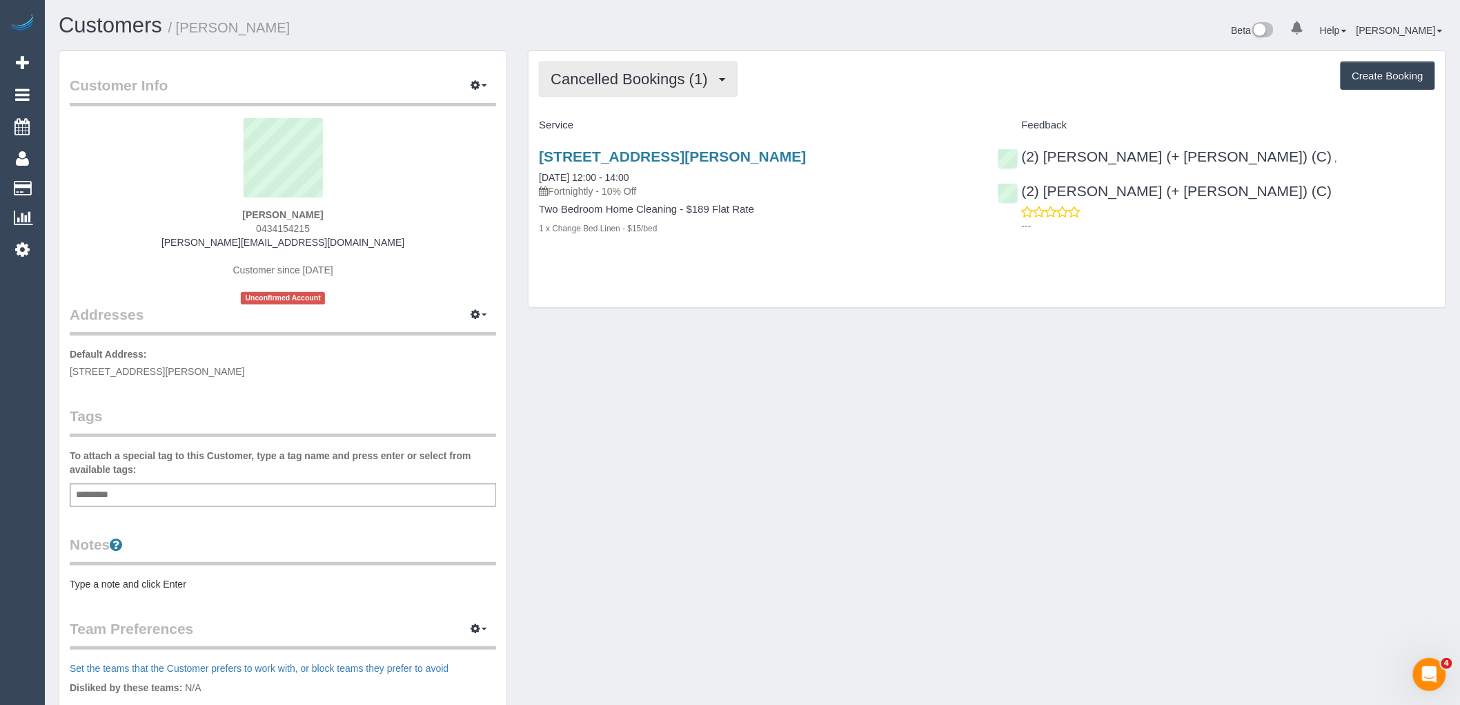
click at [650, 83] on span "Cancelled Bookings (1)" at bounding box center [633, 78] width 164 height 17
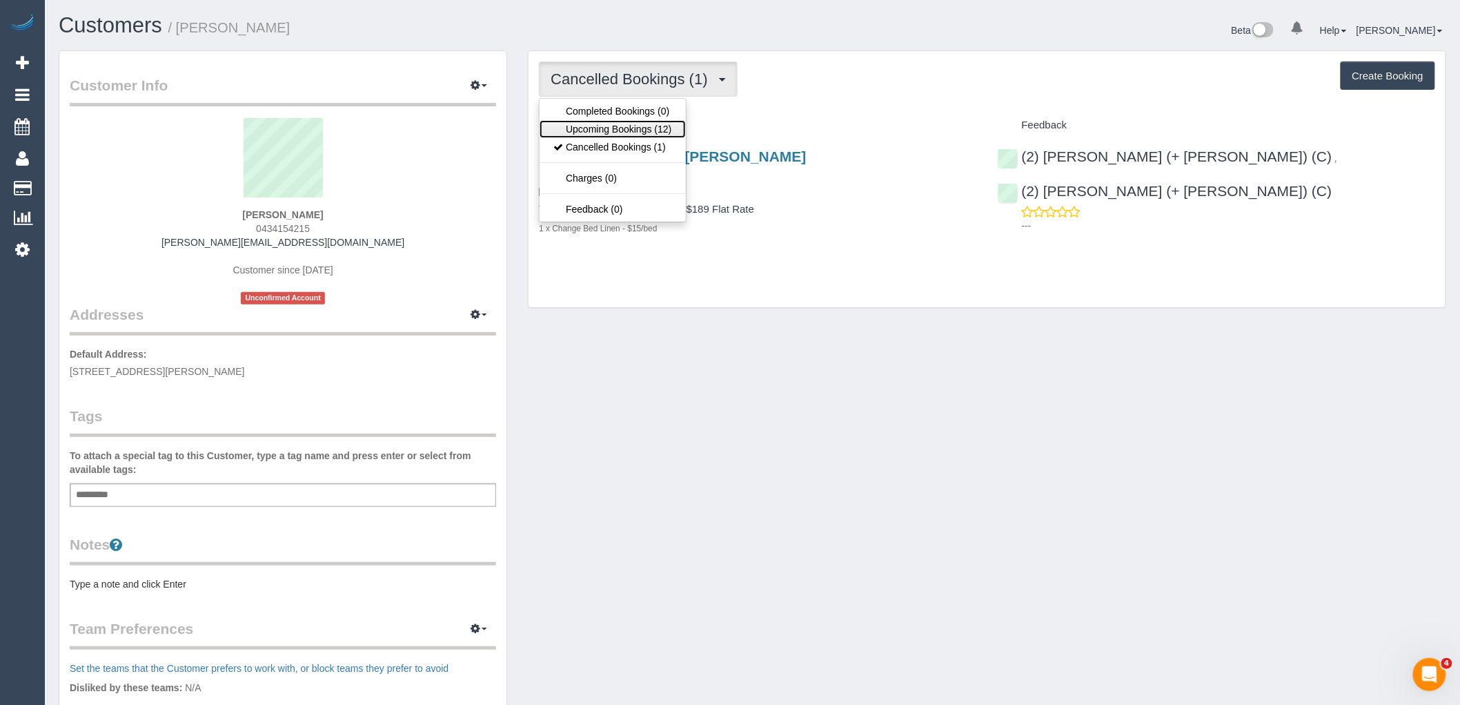
click at [645, 126] on link "Upcoming Bookings (12)" at bounding box center [613, 129] width 146 height 18
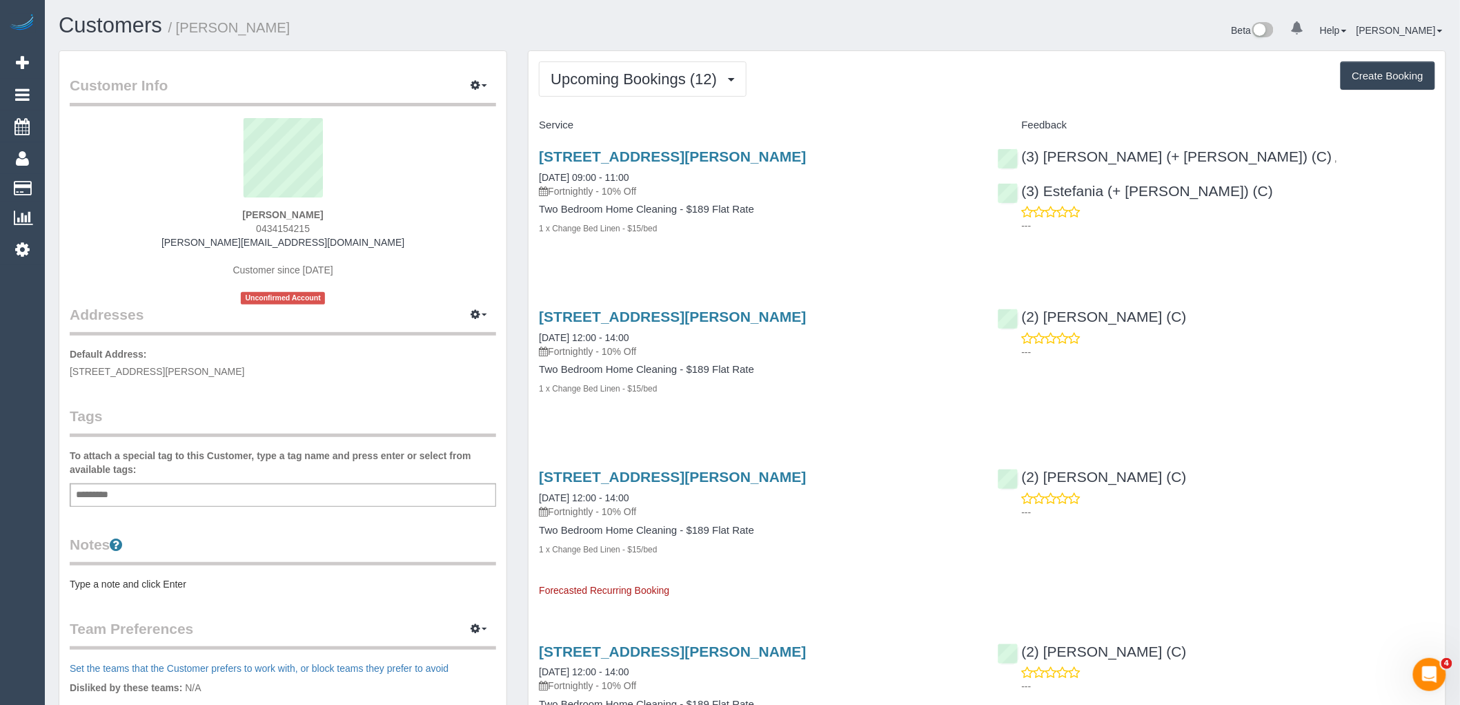
click at [285, 495] on div "Add a tag" at bounding box center [283, 494] width 426 height 23
type input "**********"
click at [267, 409] on legend "Tags" at bounding box center [283, 421] width 426 height 31
click at [242, 493] on div "DNC 25/08 VC × Add a tag" at bounding box center [283, 496] width 426 height 26
type input "**********"
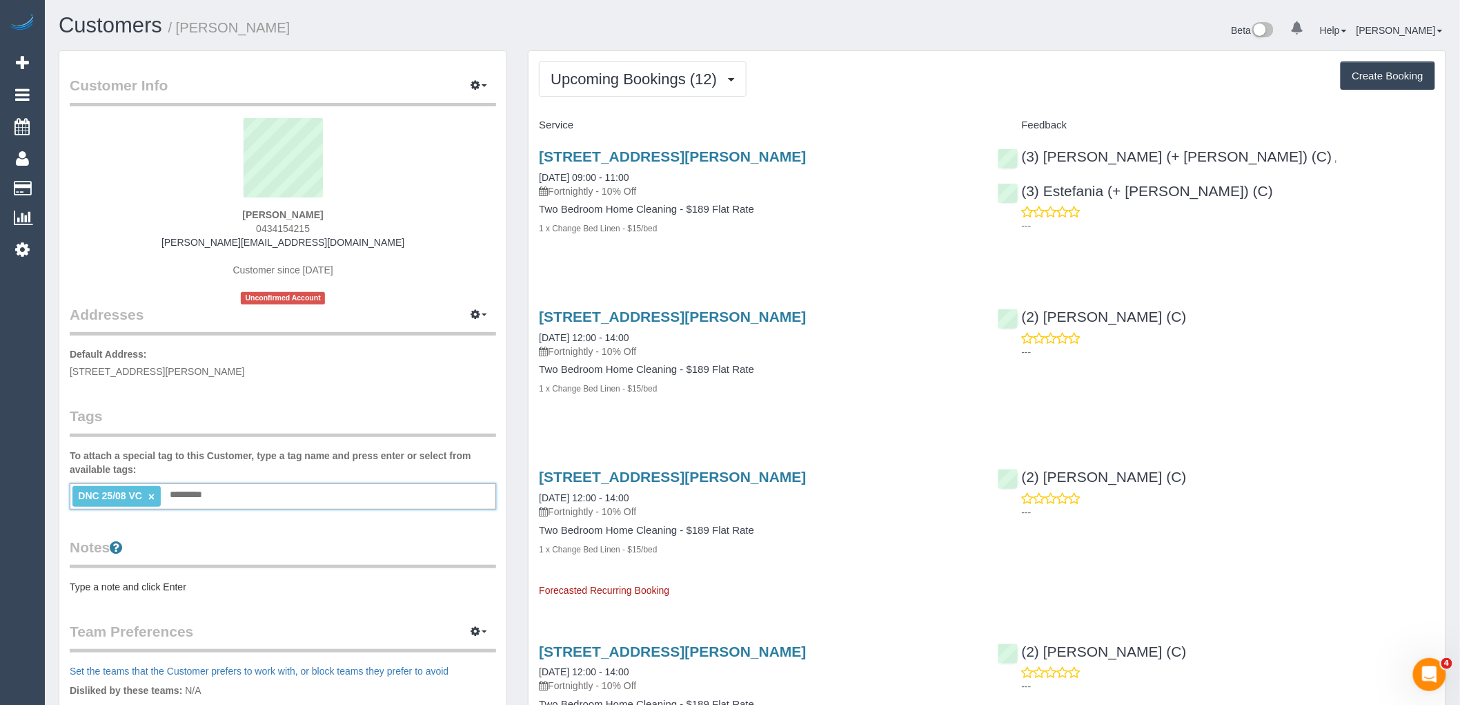
drag, startPoint x: 206, startPoint y: 395, endPoint x: 210, endPoint y: 411, distance: 16.6
click at [206, 397] on div "Customer Info Edit Contact Info Send Message Email Preferences Special Sales Ta…" at bounding box center [282, 500] width 447 height 898
click at [353, 499] on div "DNC 25/08 VC × GOOGLE REVIEW × Add a tag" at bounding box center [283, 496] width 426 height 26
type input "***"
click at [329, 442] on div "Tags To attach a special tag to this Customer, type a tag name and press enter …" at bounding box center [283, 458] width 426 height 104
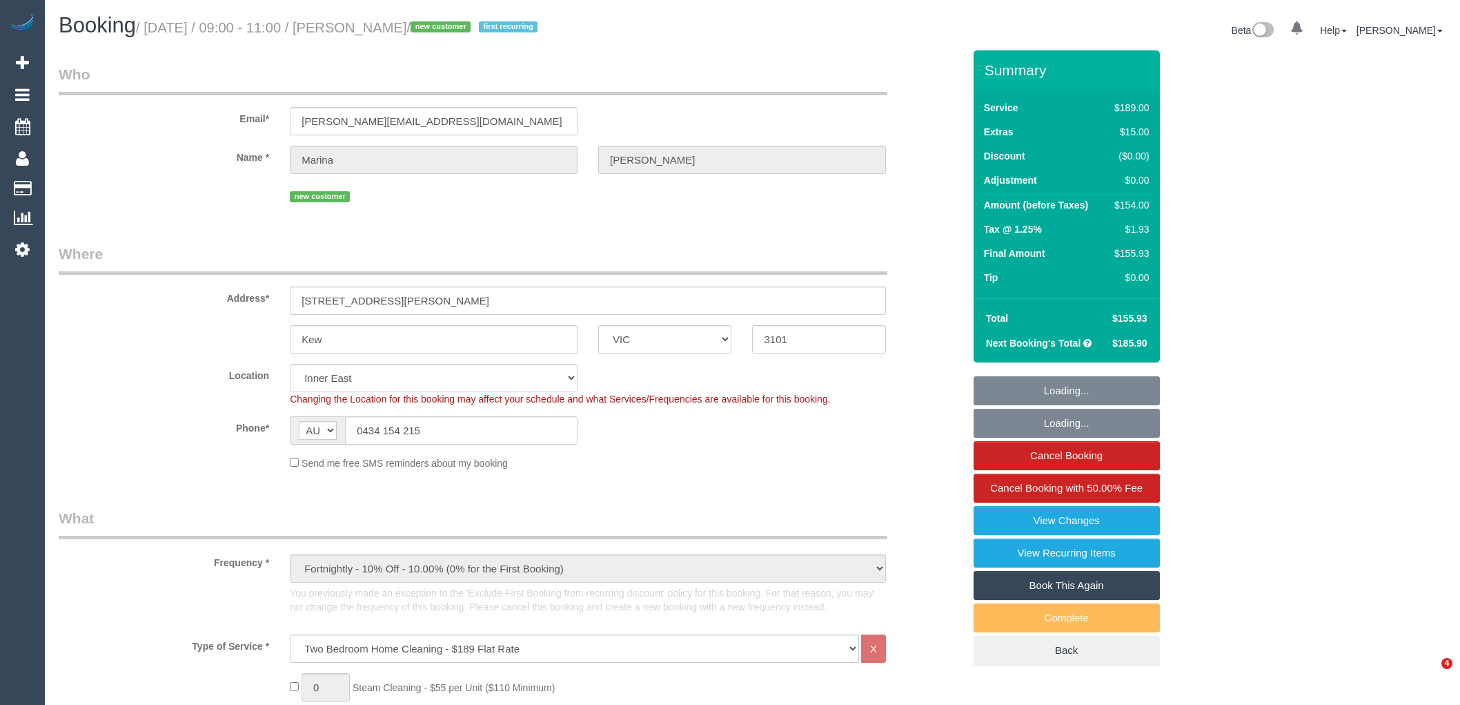
select select "VIC"
select select "number:27"
select select "number:14"
select select "number:19"
select select "number:24"
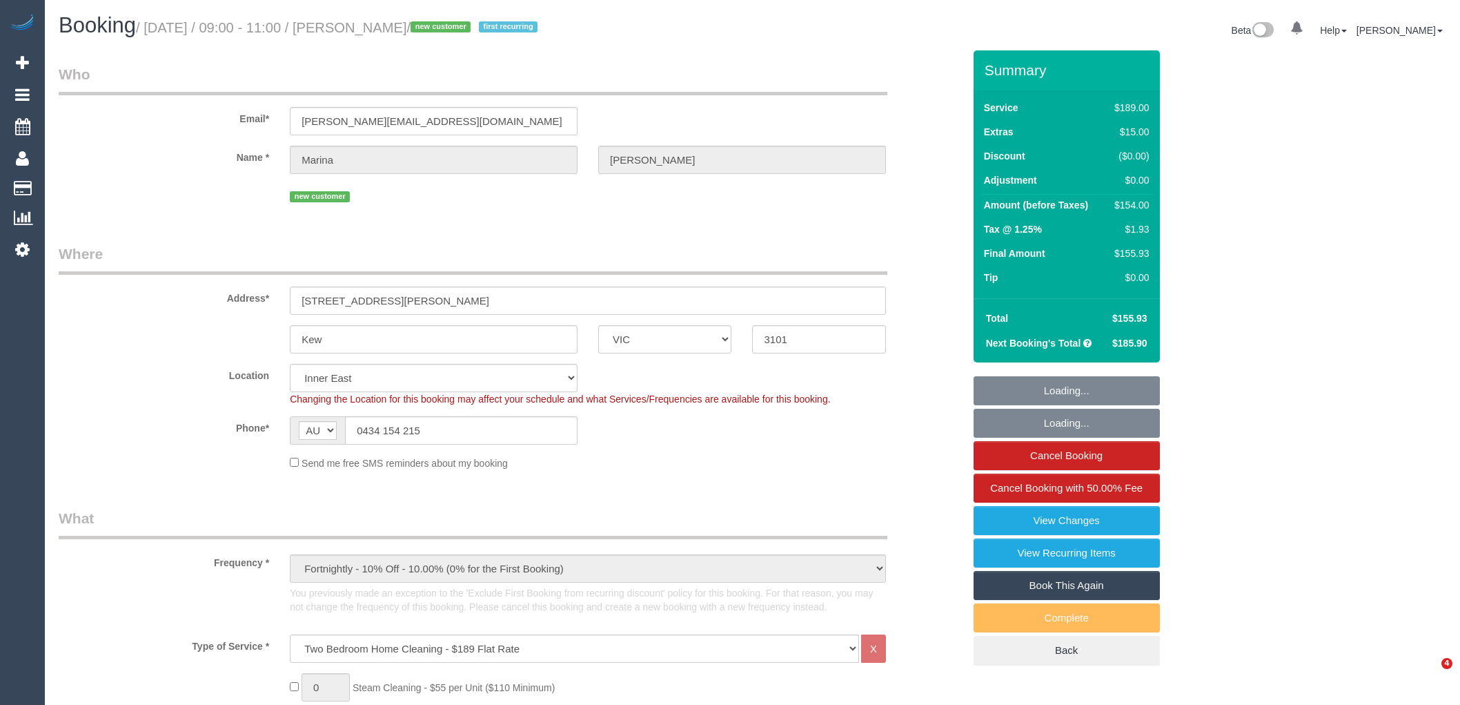
select select "number:33"
select select "number:11"
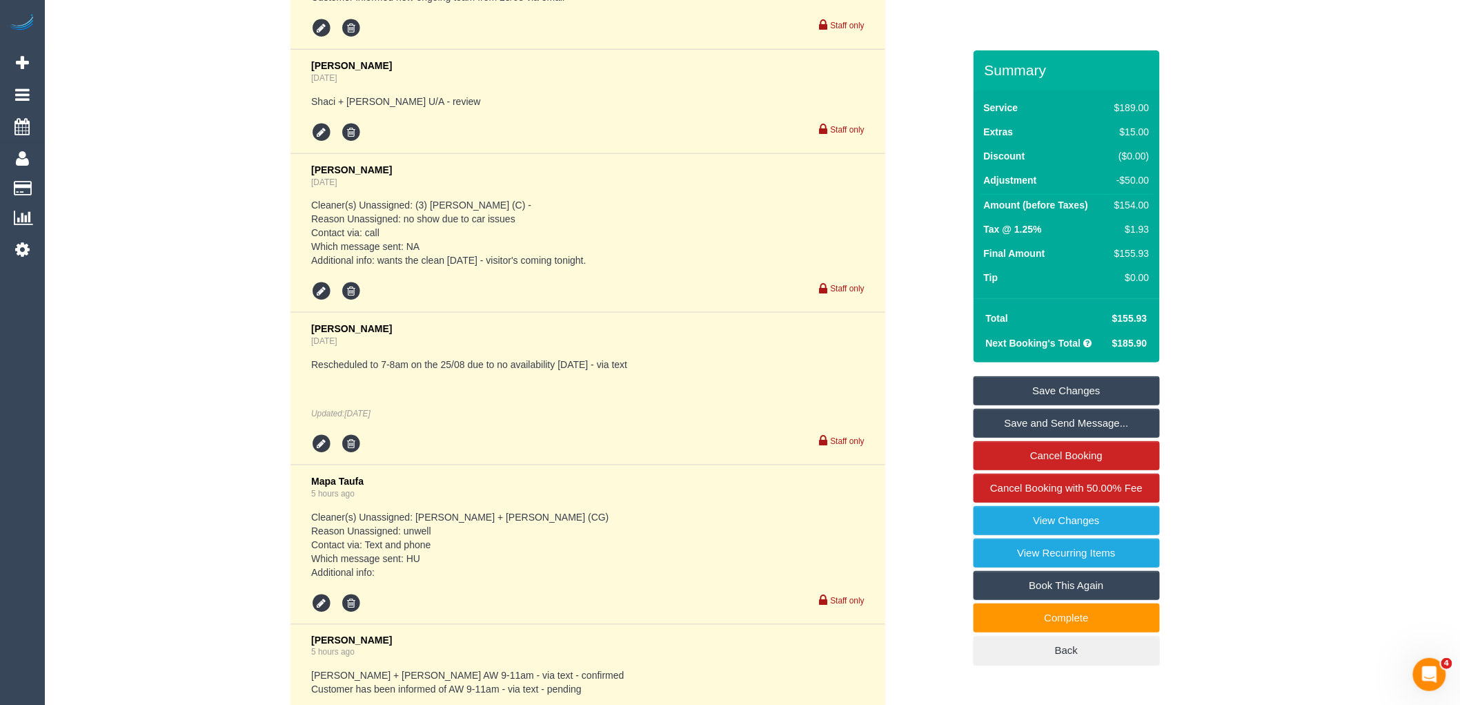
scroll to position [2453, 0]
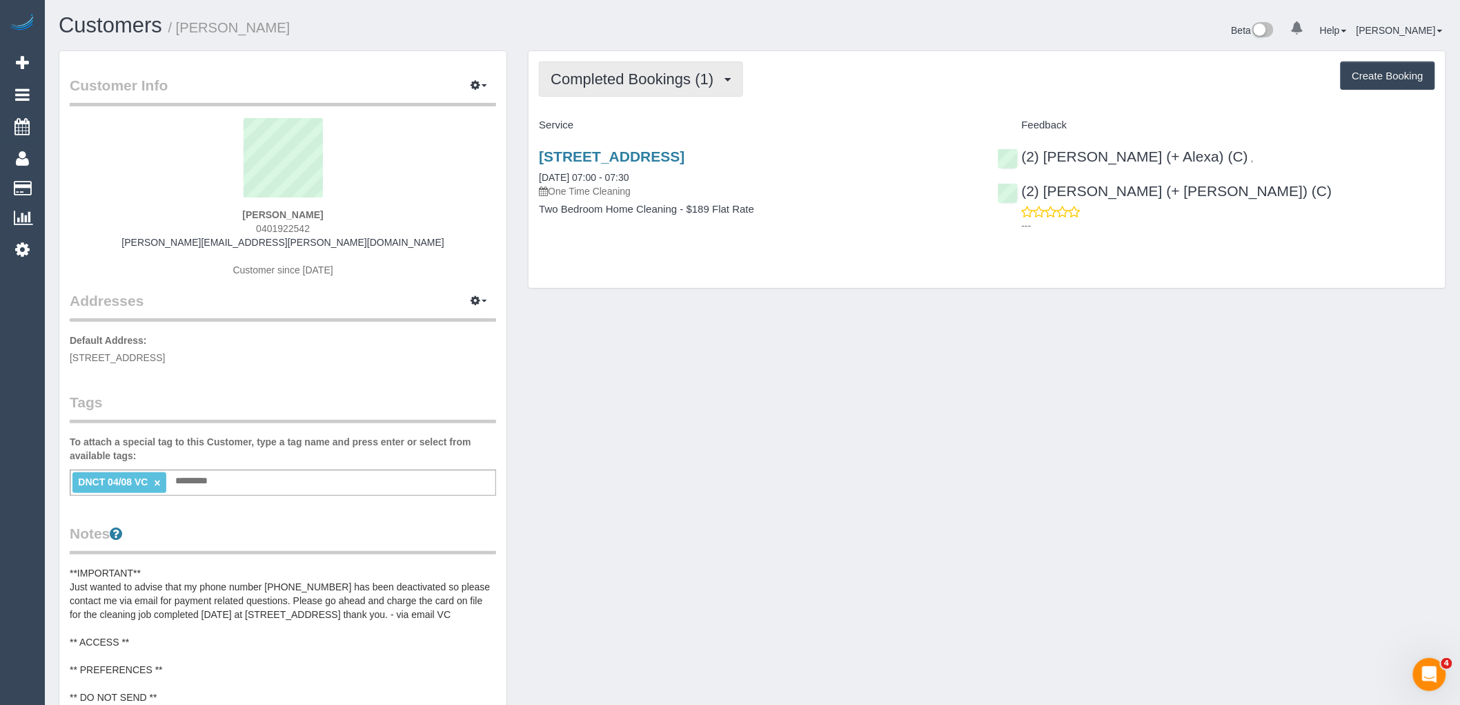
click at [640, 72] on span "Completed Bookings (1)" at bounding box center [636, 78] width 170 height 17
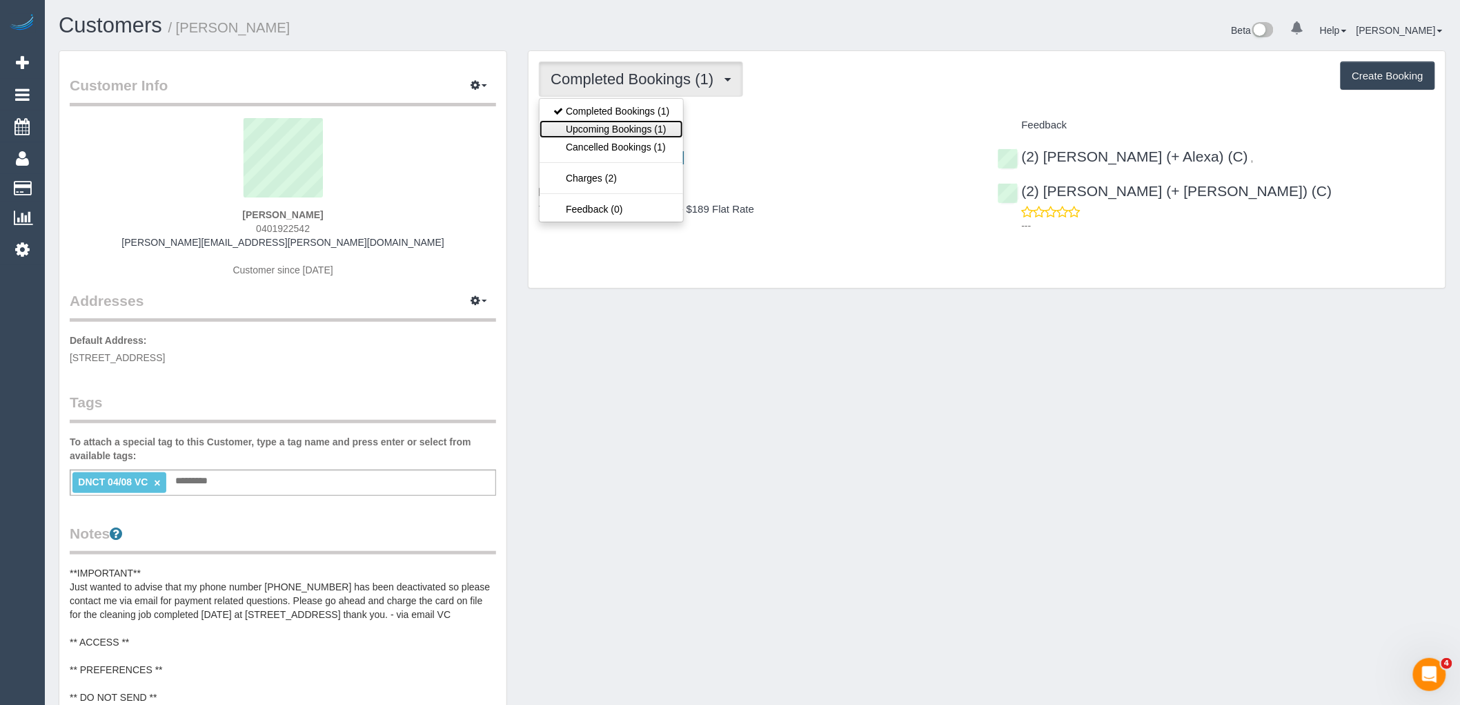
click at [639, 128] on link "Upcoming Bookings (1)" at bounding box center [612, 129] width 144 height 18
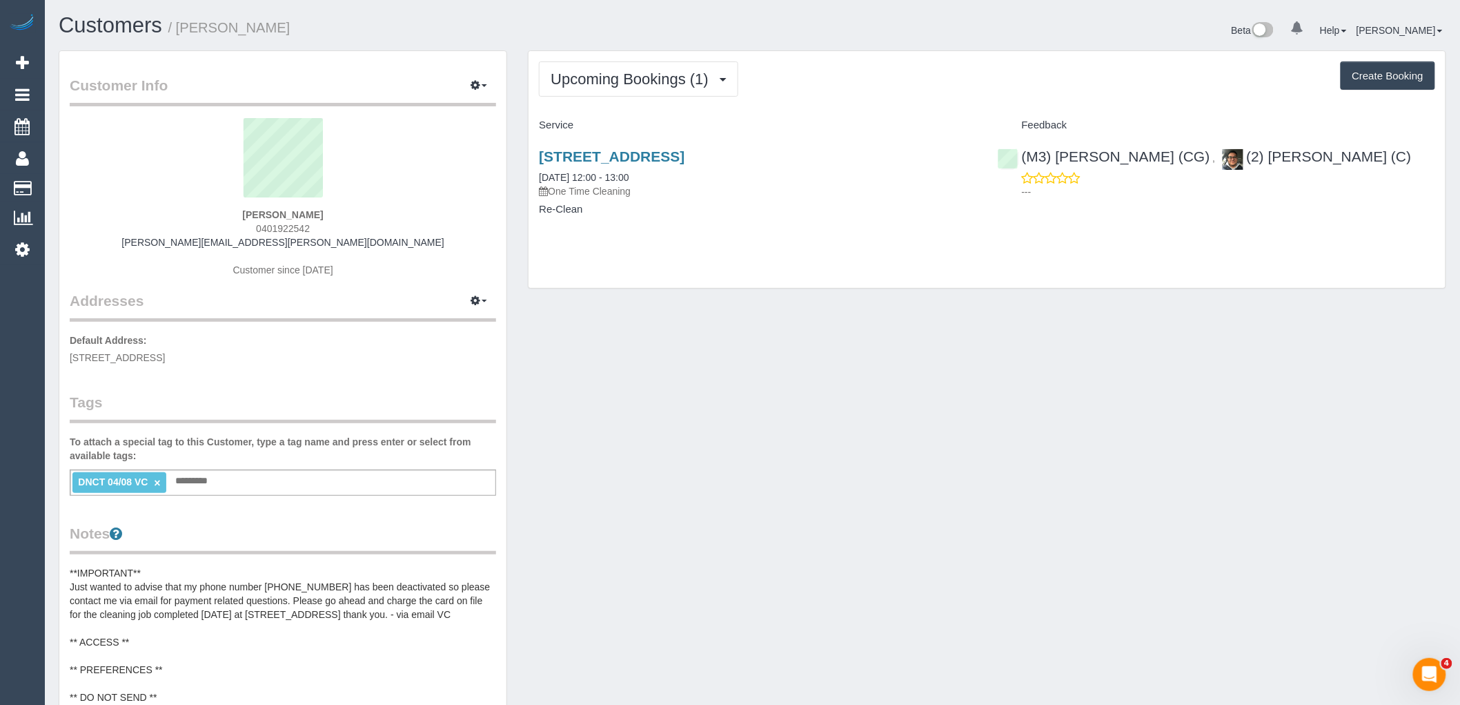
click at [925, 322] on div "Customer Info Edit Contact Info Send Message Email Preferences Special Sales Ta…" at bounding box center [752, 589] width 1408 height 1079
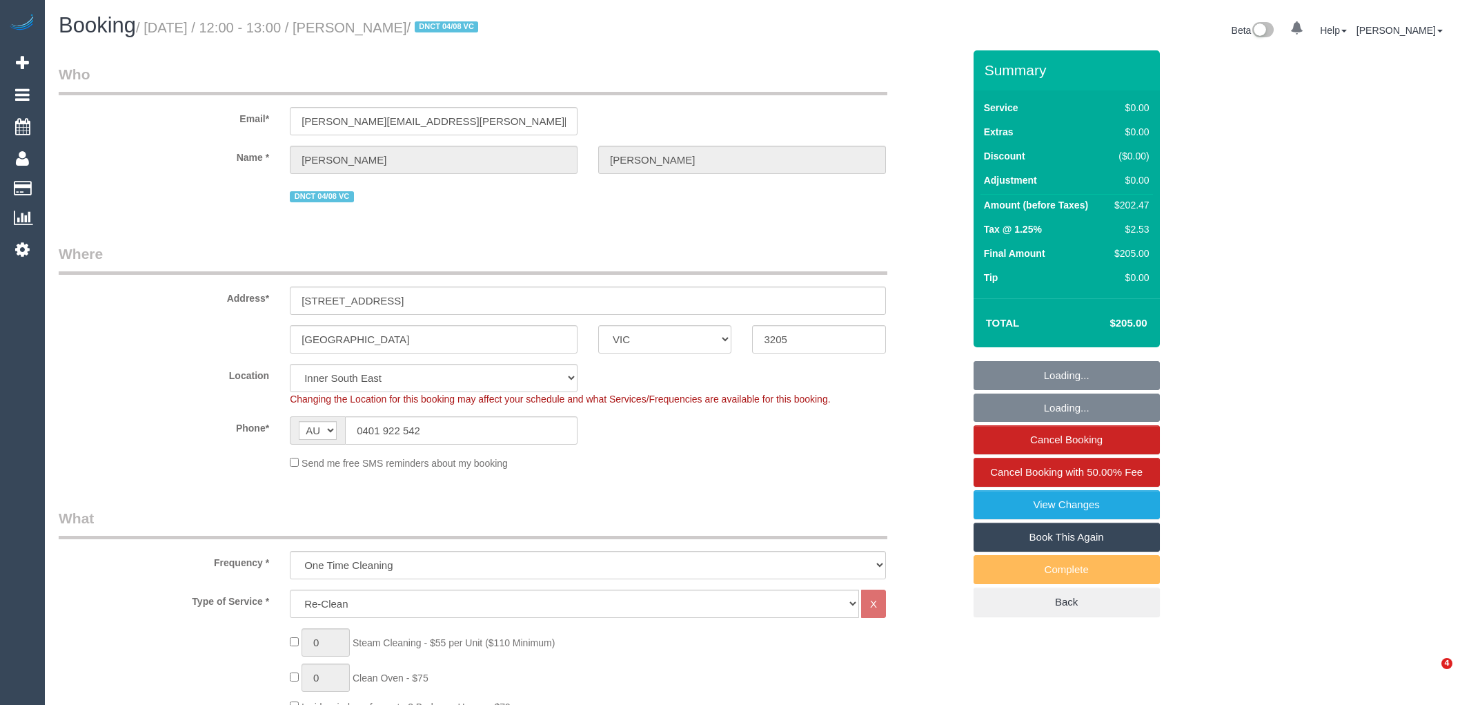
select select "VIC"
select select "number:28"
select select "number:14"
select select "number:19"
select select "number:25"
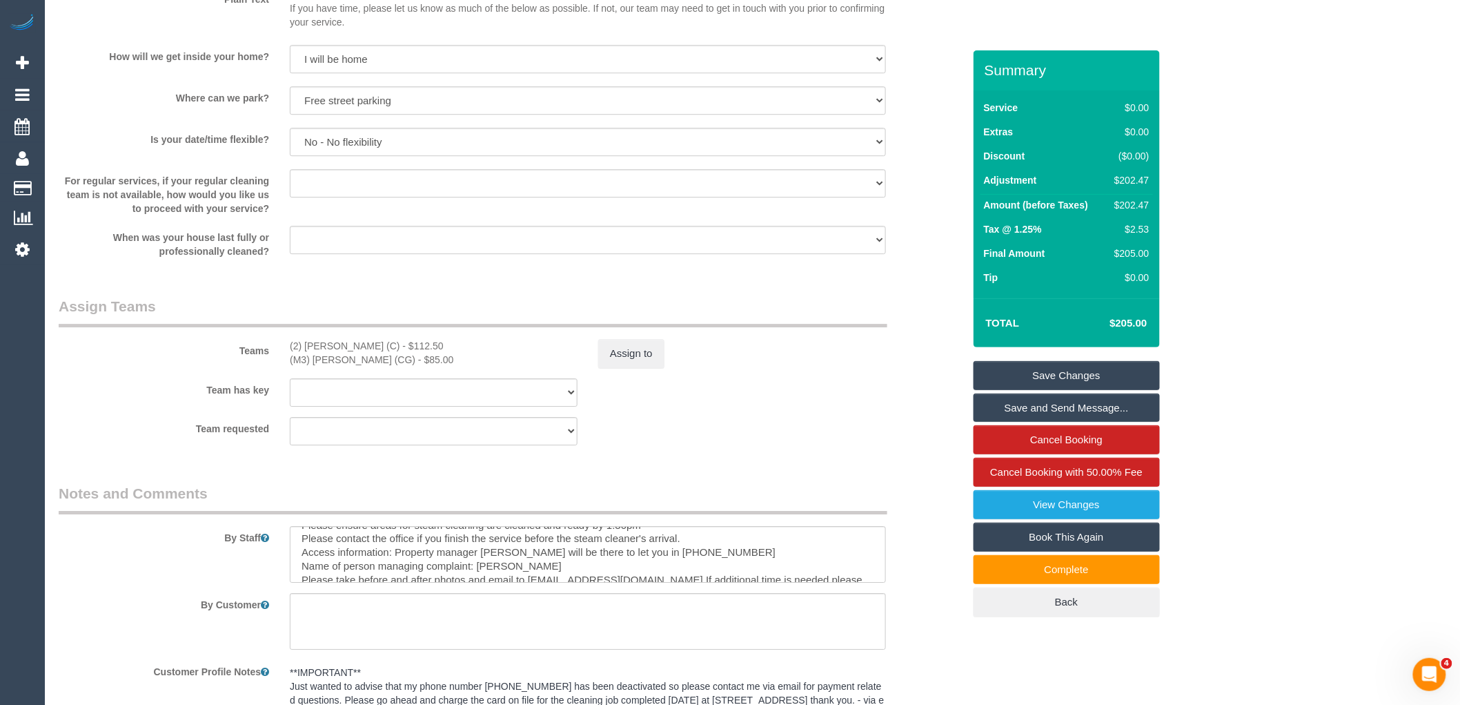
scroll to position [1610, 0]
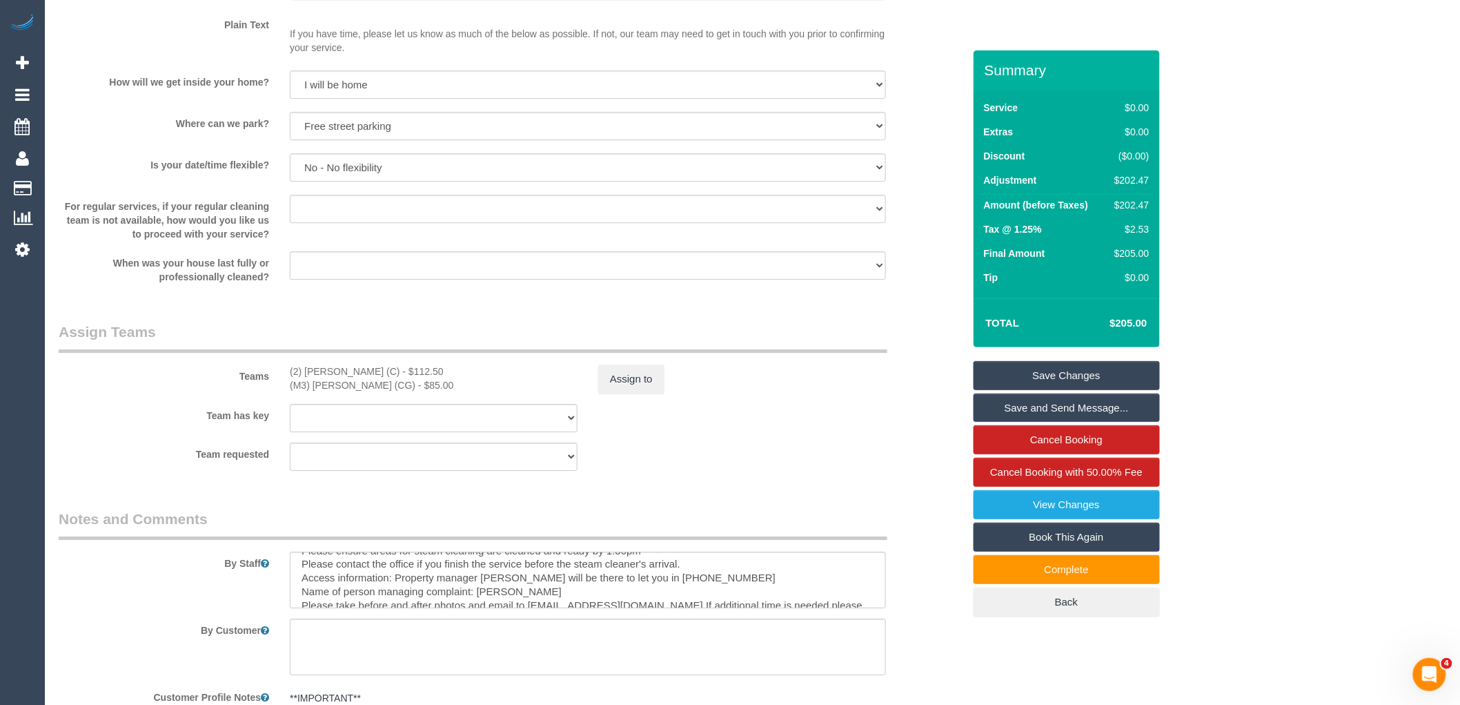
click at [781, 481] on fieldset "Assign Teams Teams (2) Roumany Gergis (C) - $112.50 (M3) Adnan (CG) - $85.00 As…" at bounding box center [511, 401] width 905 height 159
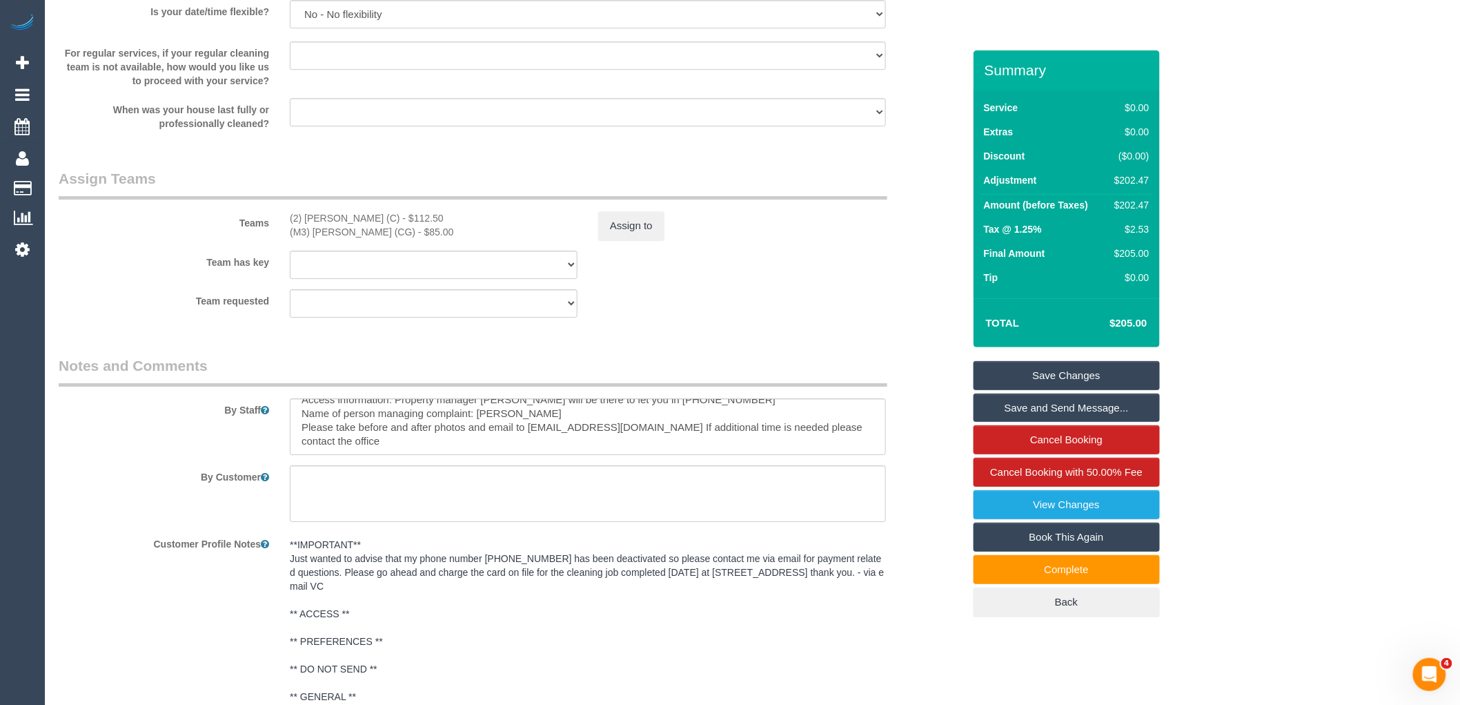
scroll to position [0, 0]
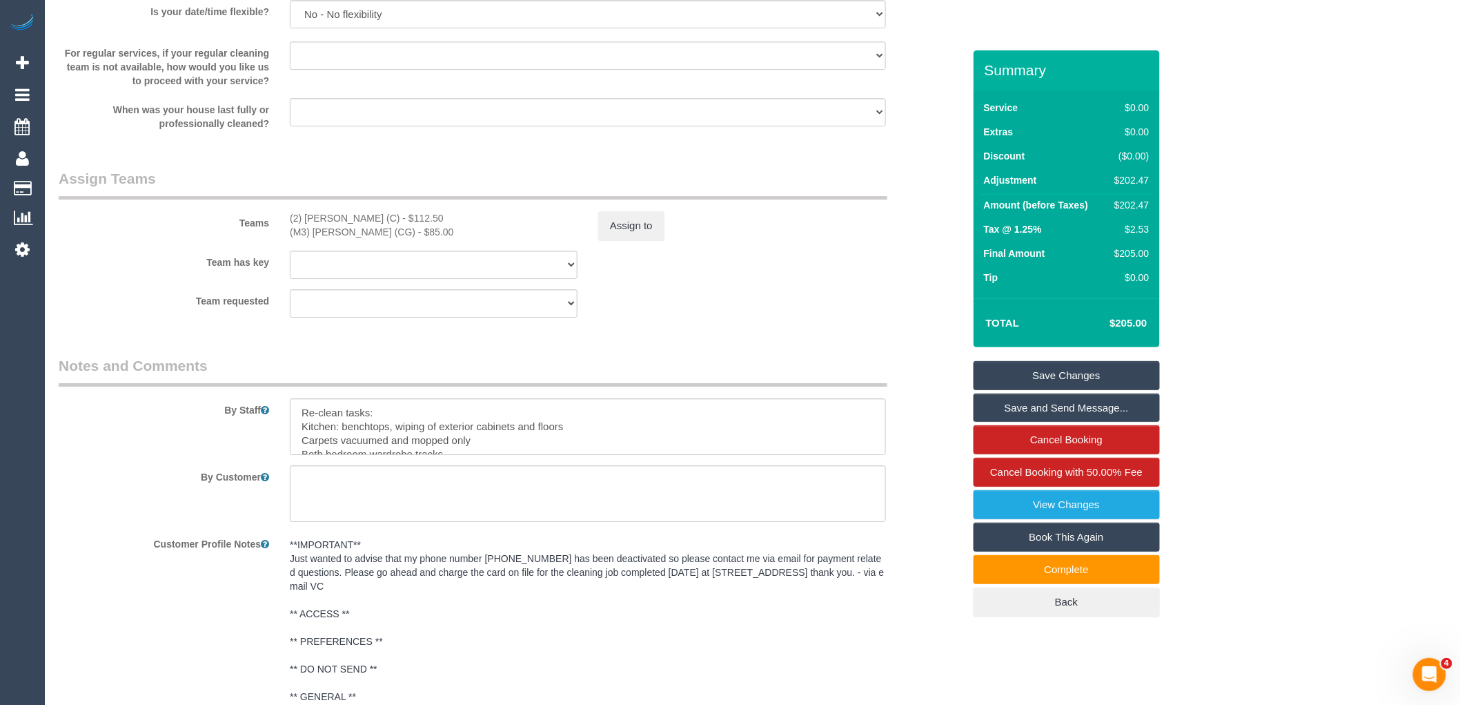
click at [749, 371] on legend "Notes and Comments" at bounding box center [473, 370] width 829 height 31
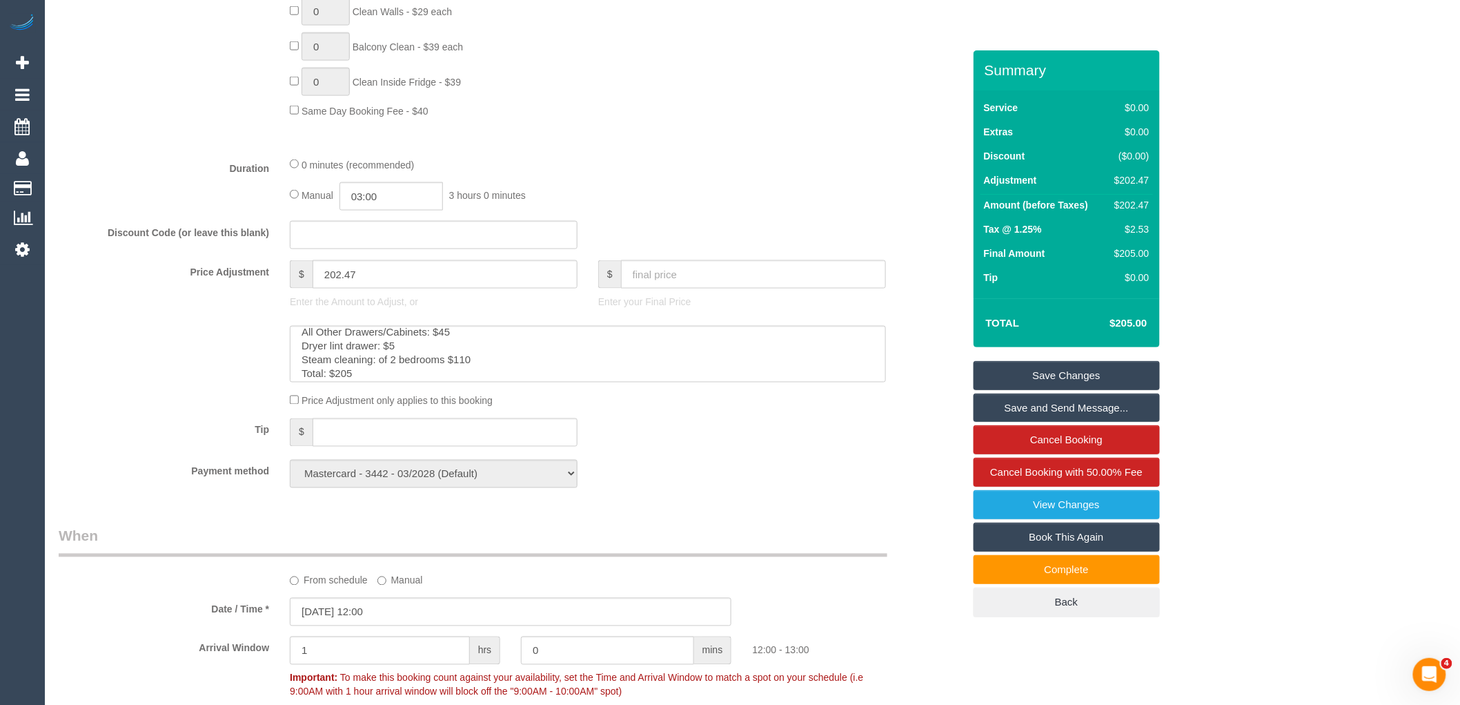
scroll to position [28, 0]
click at [685, 166] on div "0 minutes (recommended)" at bounding box center [588, 164] width 596 height 15
drag, startPoint x: 691, startPoint y: 368, endPoint x: 589, endPoint y: 341, distance: 105.6
click at [691, 368] on textarea at bounding box center [588, 354] width 596 height 57
click at [509, 274] on input "202.47" at bounding box center [445, 274] width 265 height 28
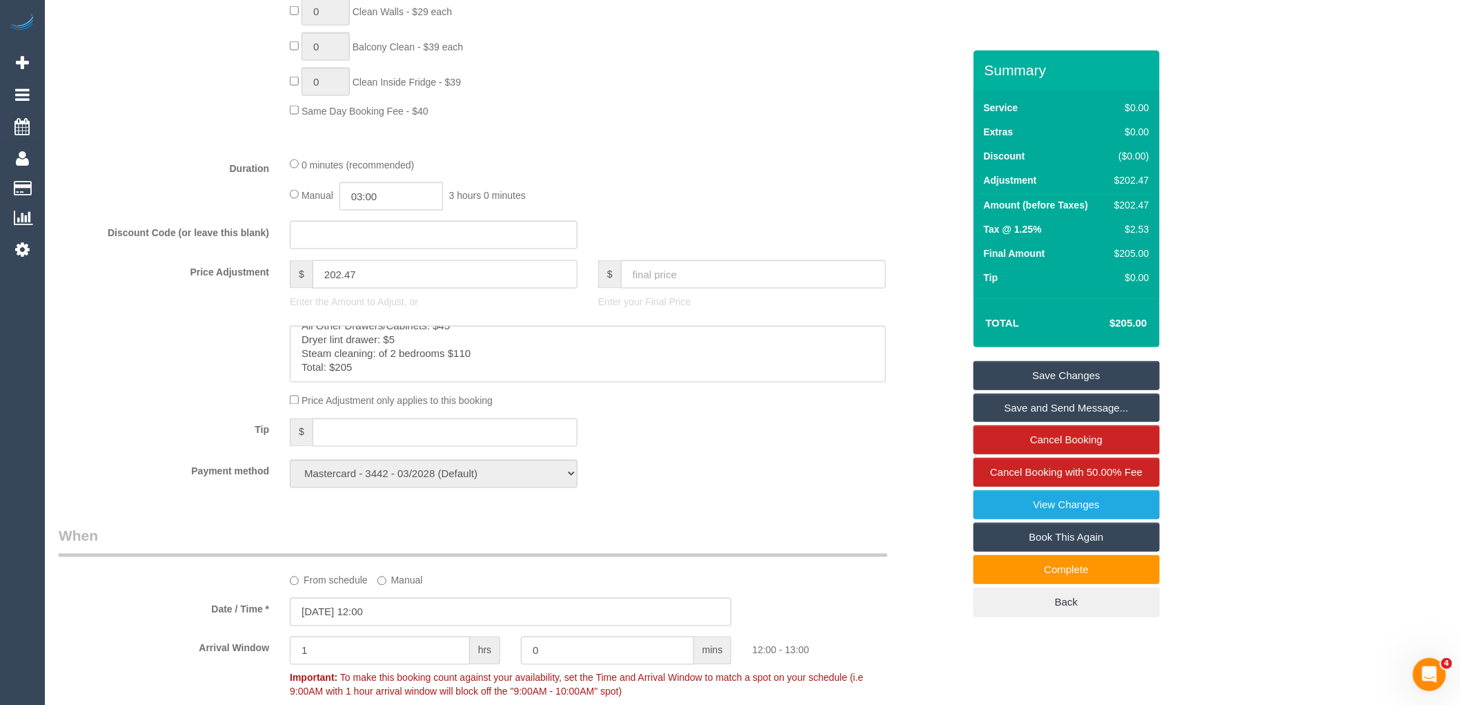
drag, startPoint x: 370, startPoint y: 283, endPoint x: 156, endPoint y: 283, distance: 213.9
click at [156, 283] on div "Price Adjustment $ 202.47 Enter the Amount to Adjust, or $ Enter your Final Pri…" at bounding box center [510, 287] width 925 height 55
click at [795, 458] on fieldset "What Frequency * One Time Cleaning Weekly - 10% Off - 10.00% (0% for the First …" at bounding box center [511, 119] width 905 height 757
type input "157.5"
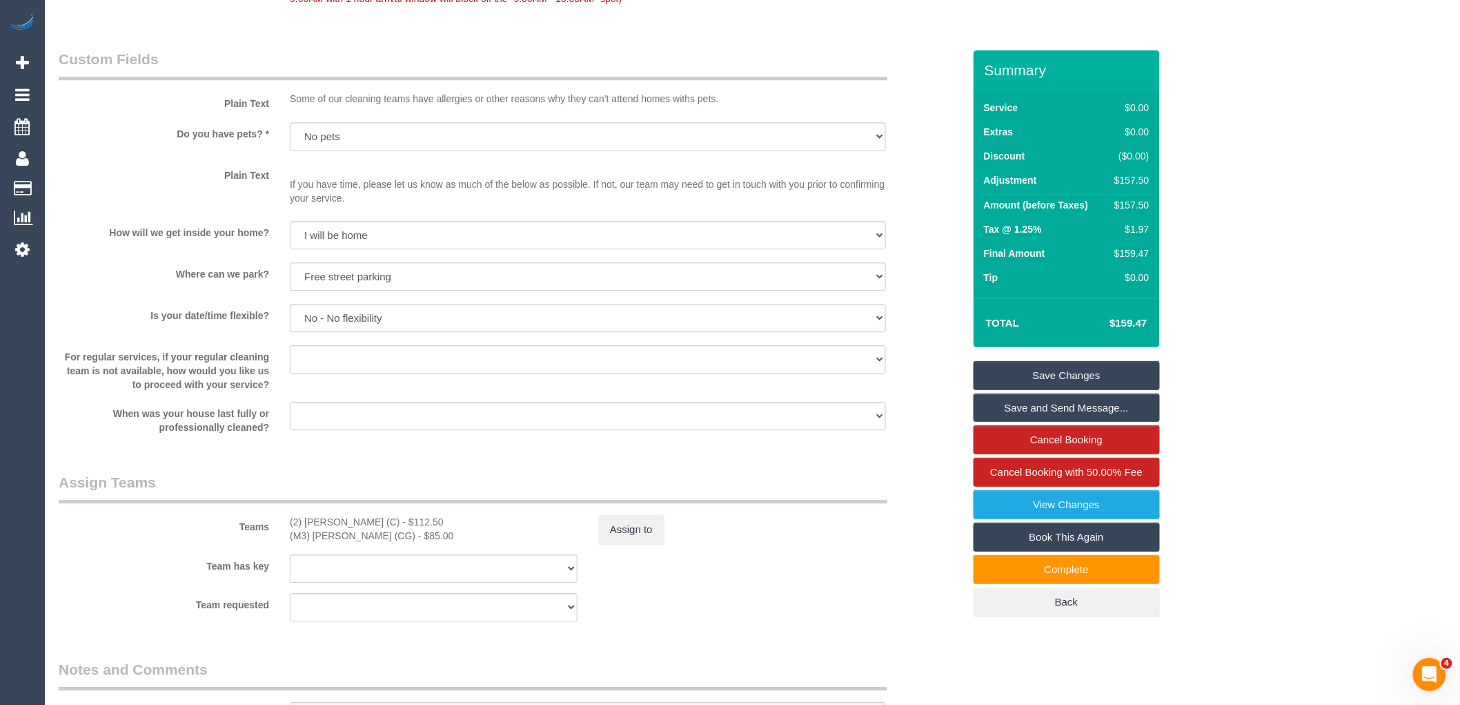
scroll to position [1610, 0]
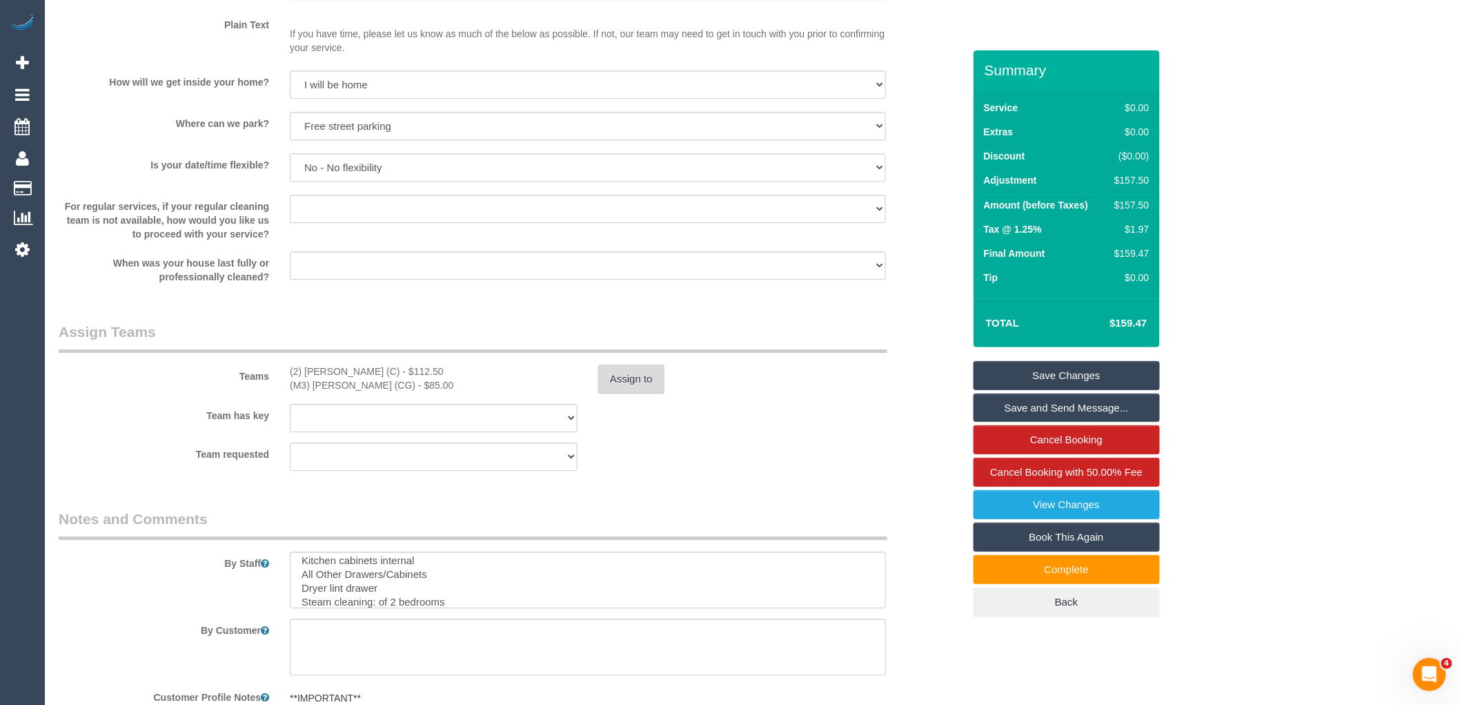
click at [629, 375] on button "Assign to" at bounding box center [631, 378] width 66 height 29
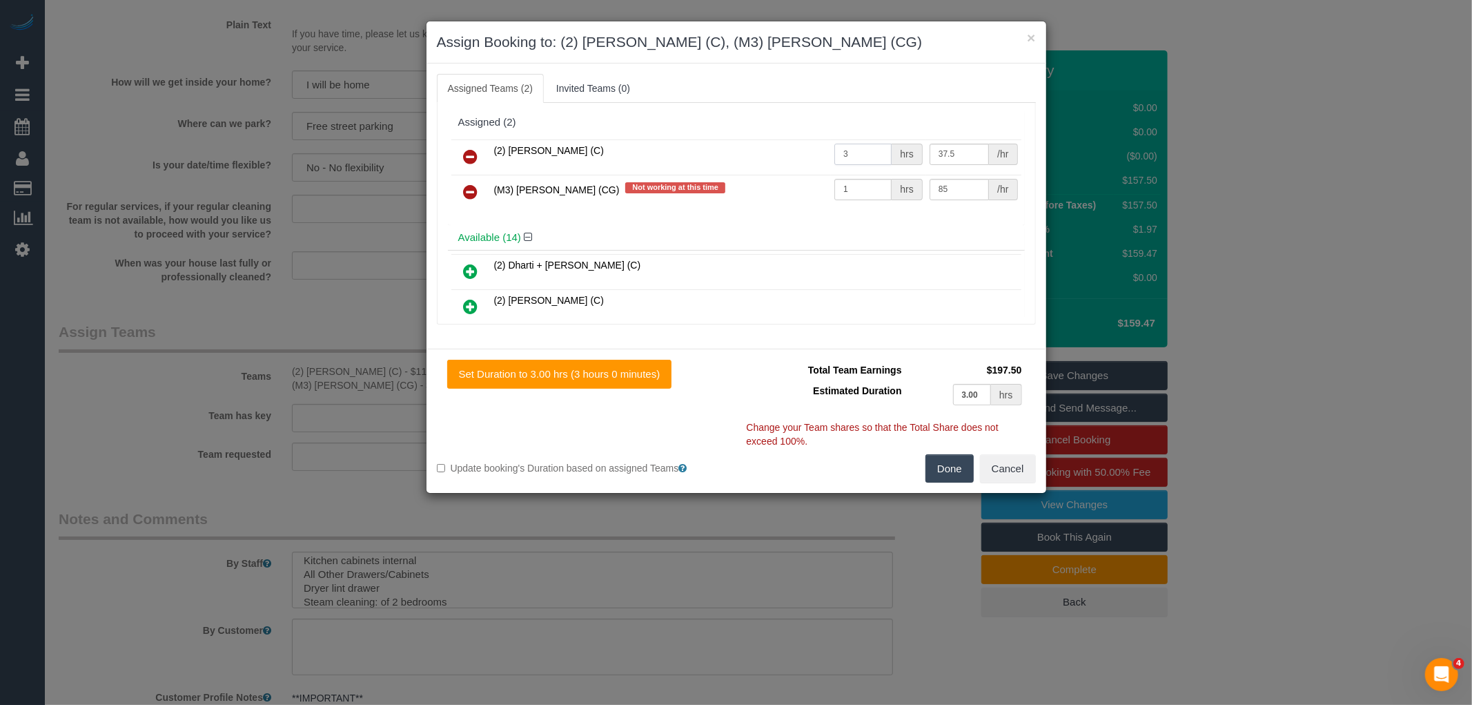
click at [864, 153] on input "3" at bounding box center [862, 154] width 57 height 21
type input "1"
click at [950, 462] on button "Done" at bounding box center [949, 468] width 48 height 29
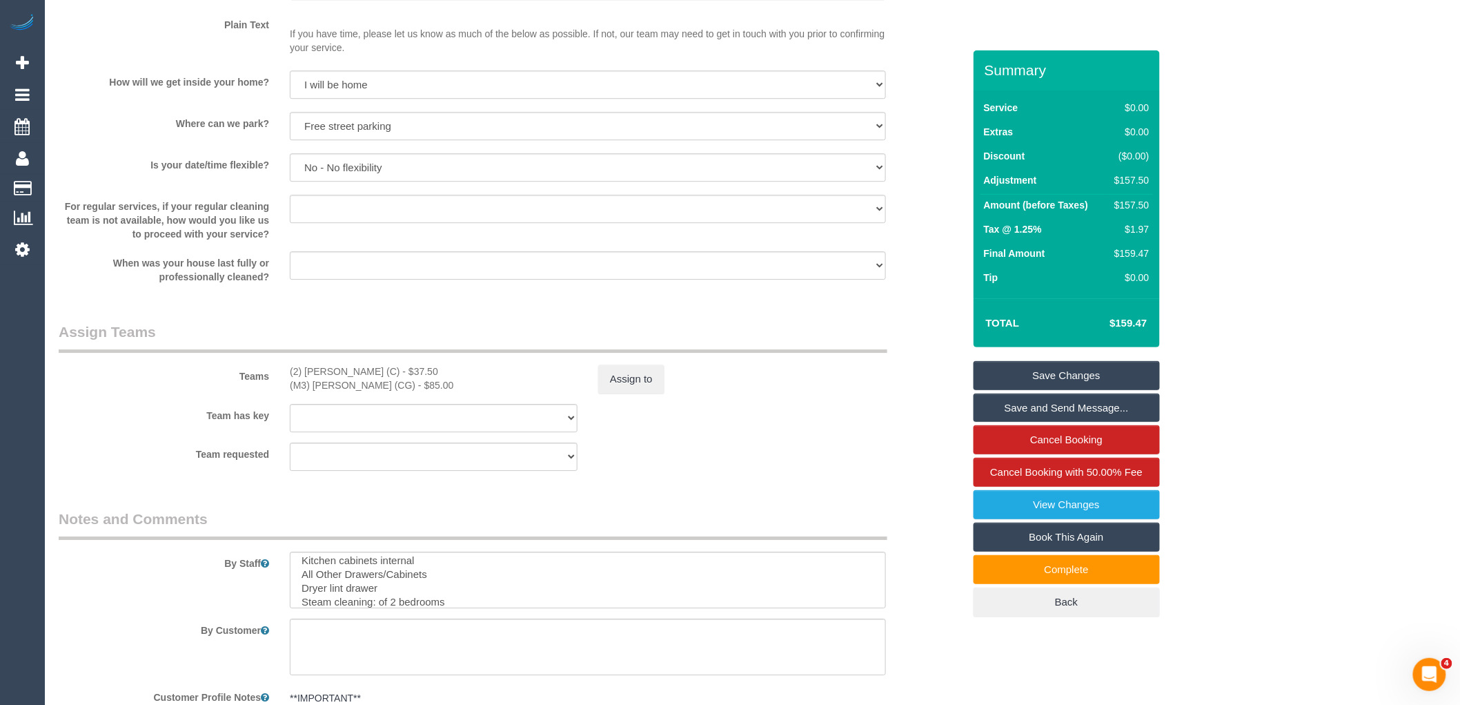
click at [877, 421] on div "Team has key (M3) Adnan (CG) (2) Roumany Gergis (C) (0) Office (1) Debbie Brodj…" at bounding box center [510, 418] width 925 height 28
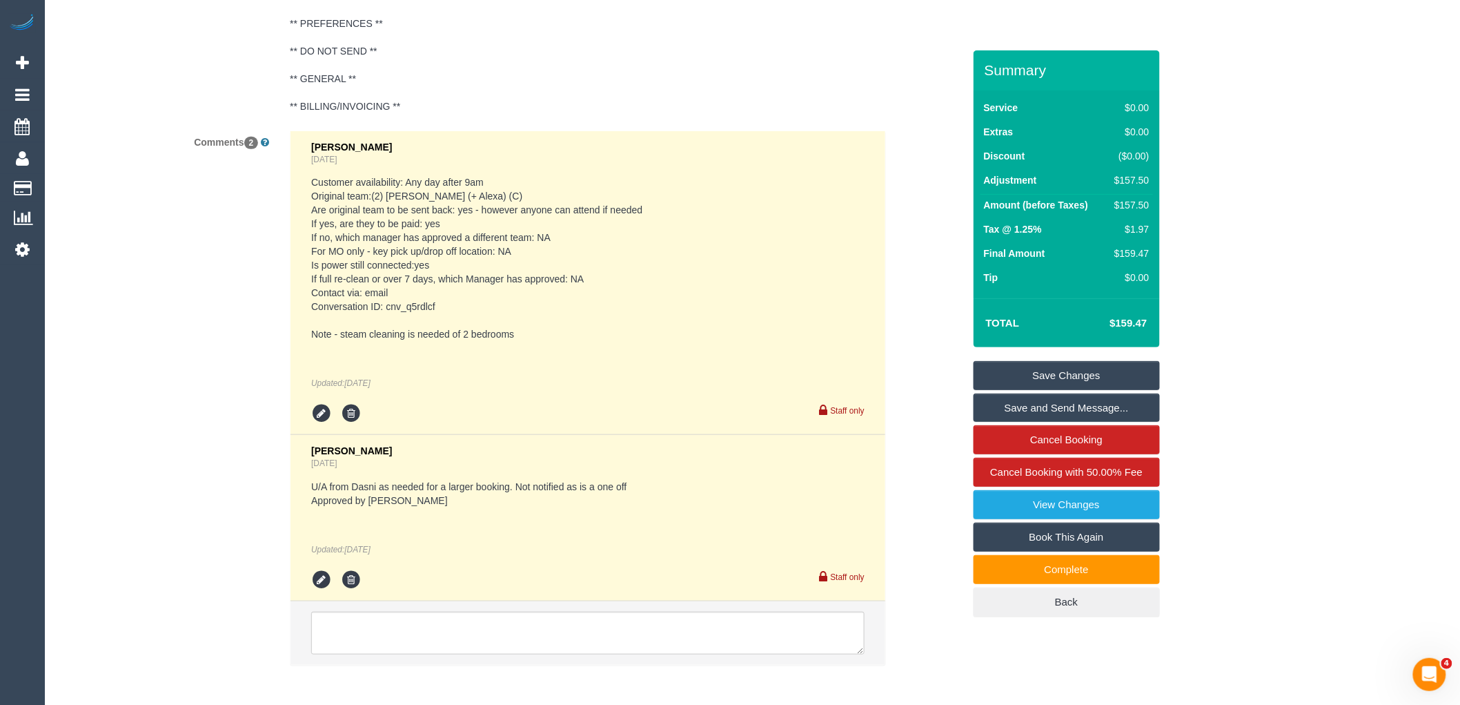
scroll to position [2446, 0]
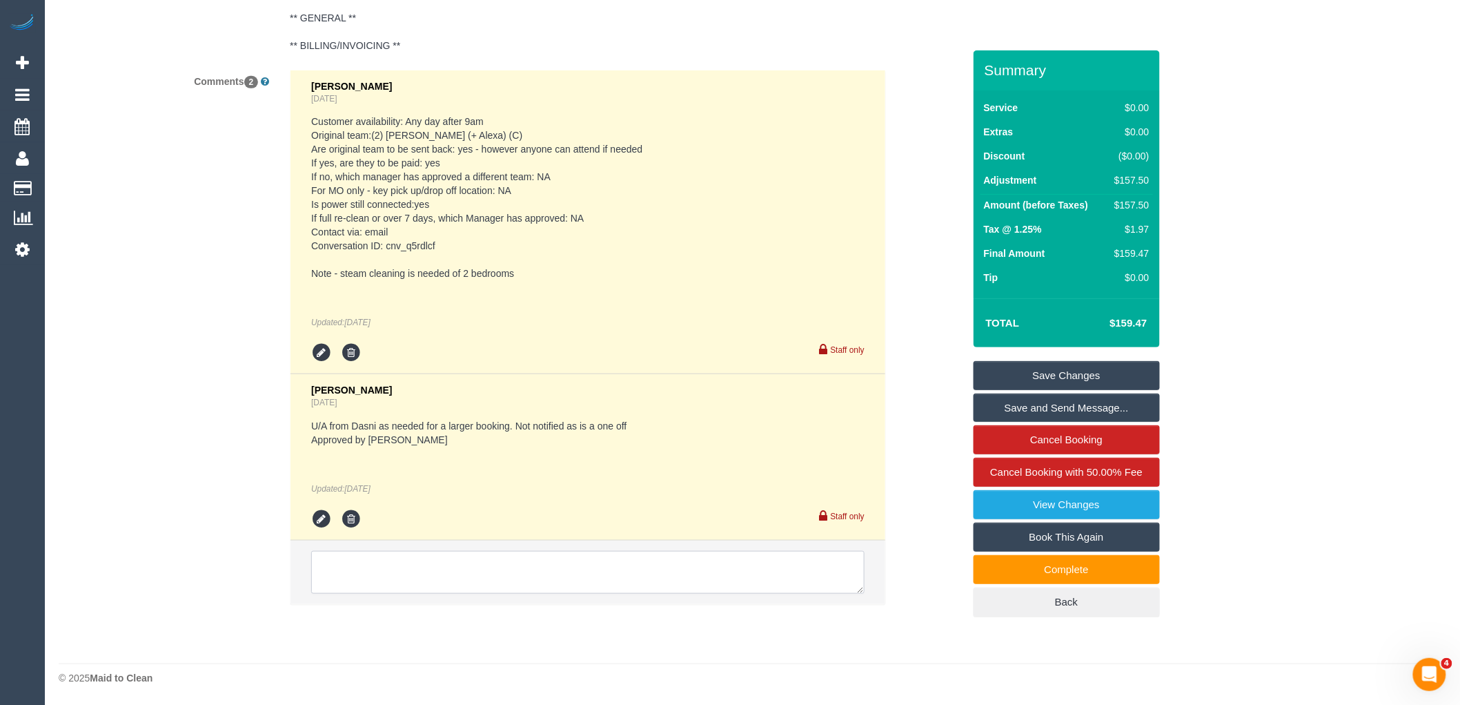
click at [571, 574] on textarea at bounding box center [587, 572] width 553 height 43
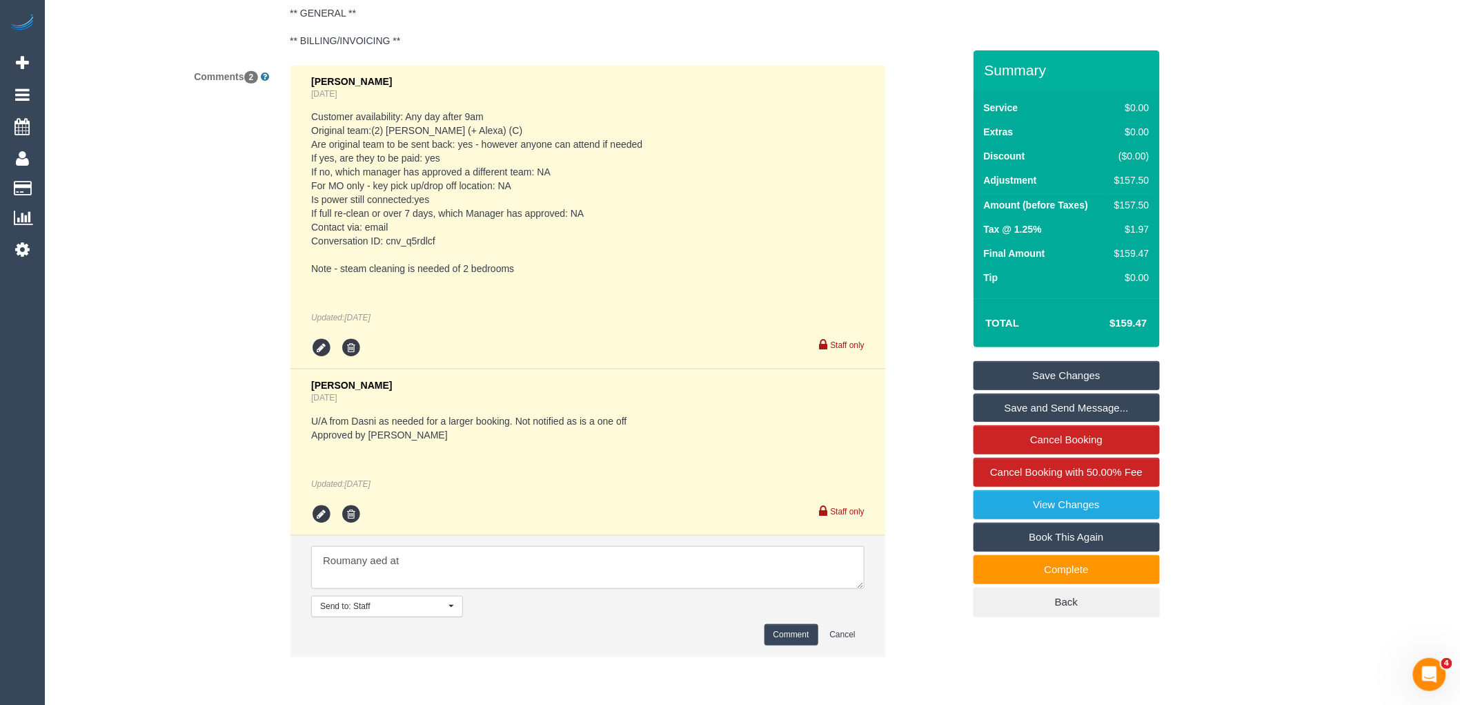
click at [377, 566] on textarea at bounding box center [587, 567] width 553 height 43
click at [443, 566] on textarea at bounding box center [587, 567] width 553 height 43
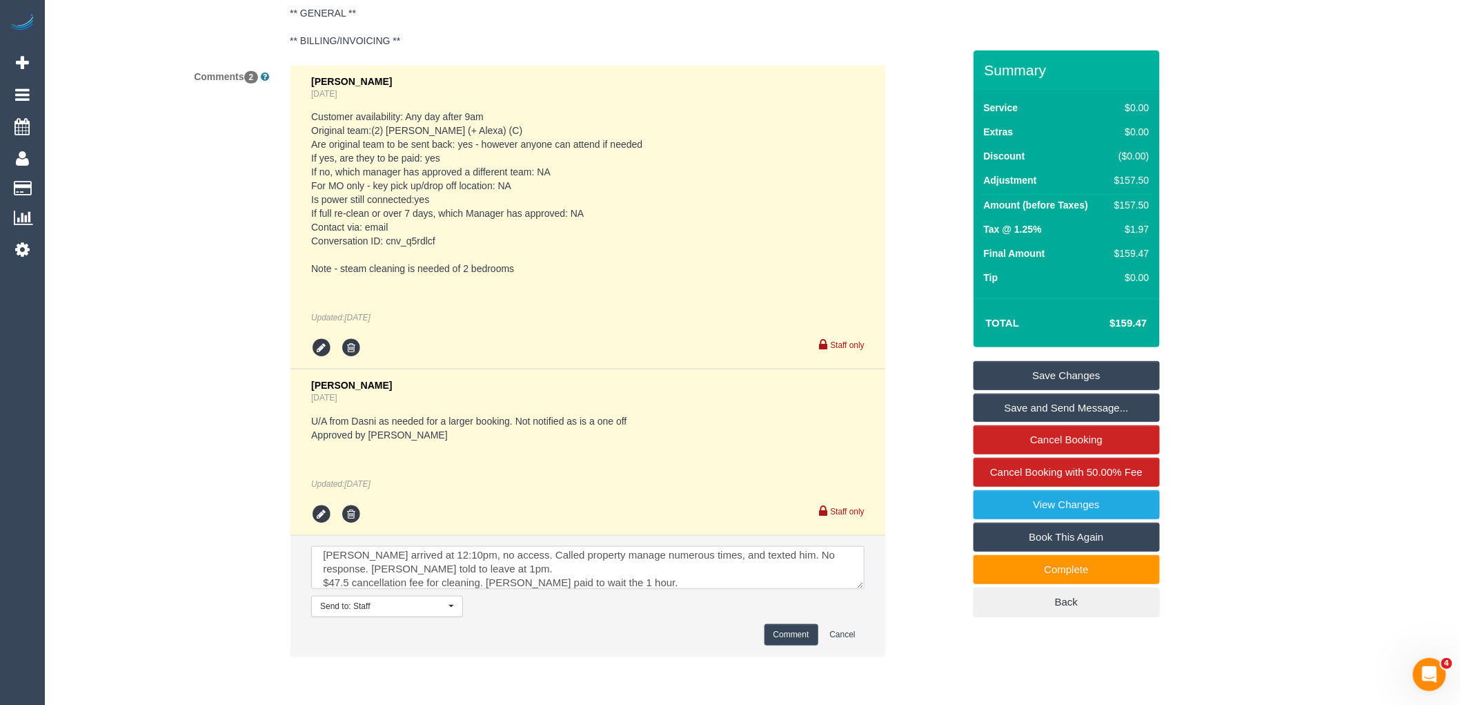
type textarea "Roumany arrived at 12:10pm, no access. Called property manage numerous times, a…"
click at [794, 640] on button "Comment" at bounding box center [792, 634] width 54 height 21
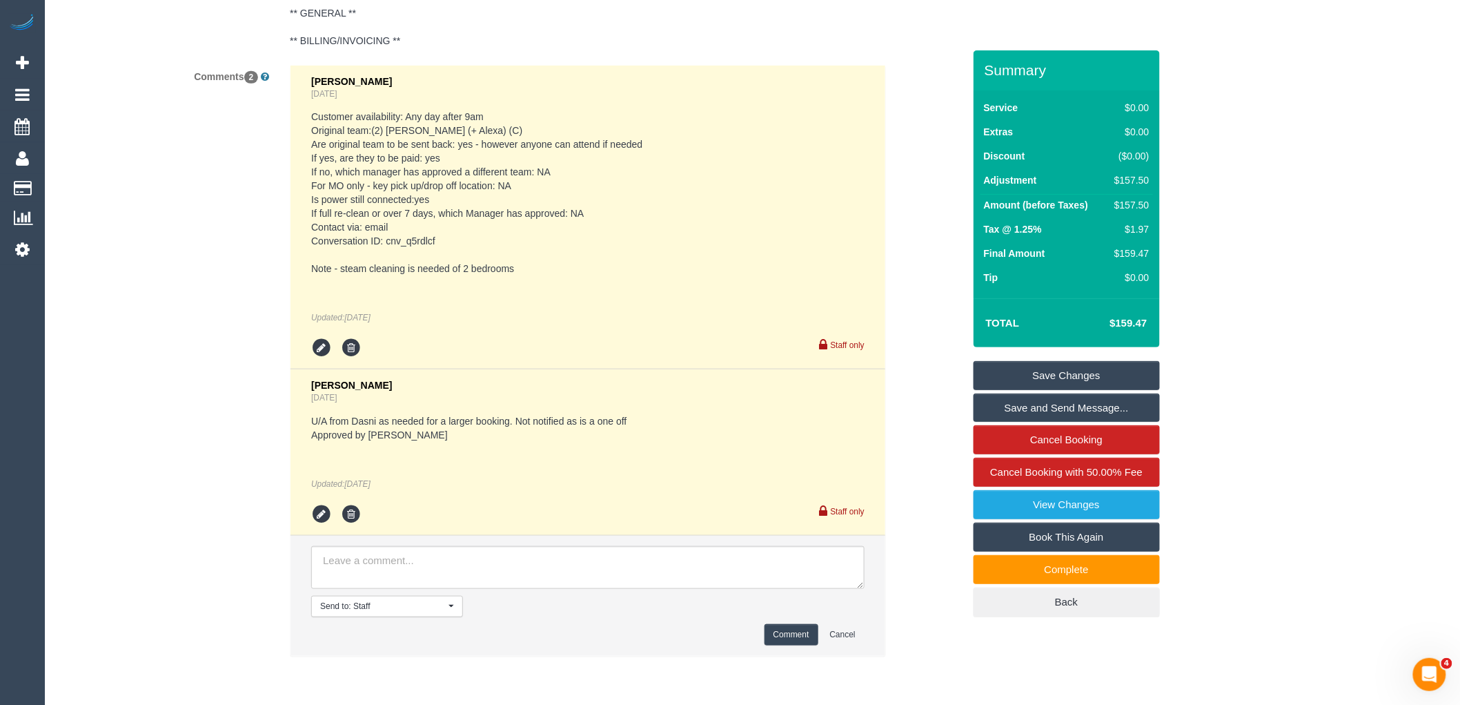
scroll to position [0, 0]
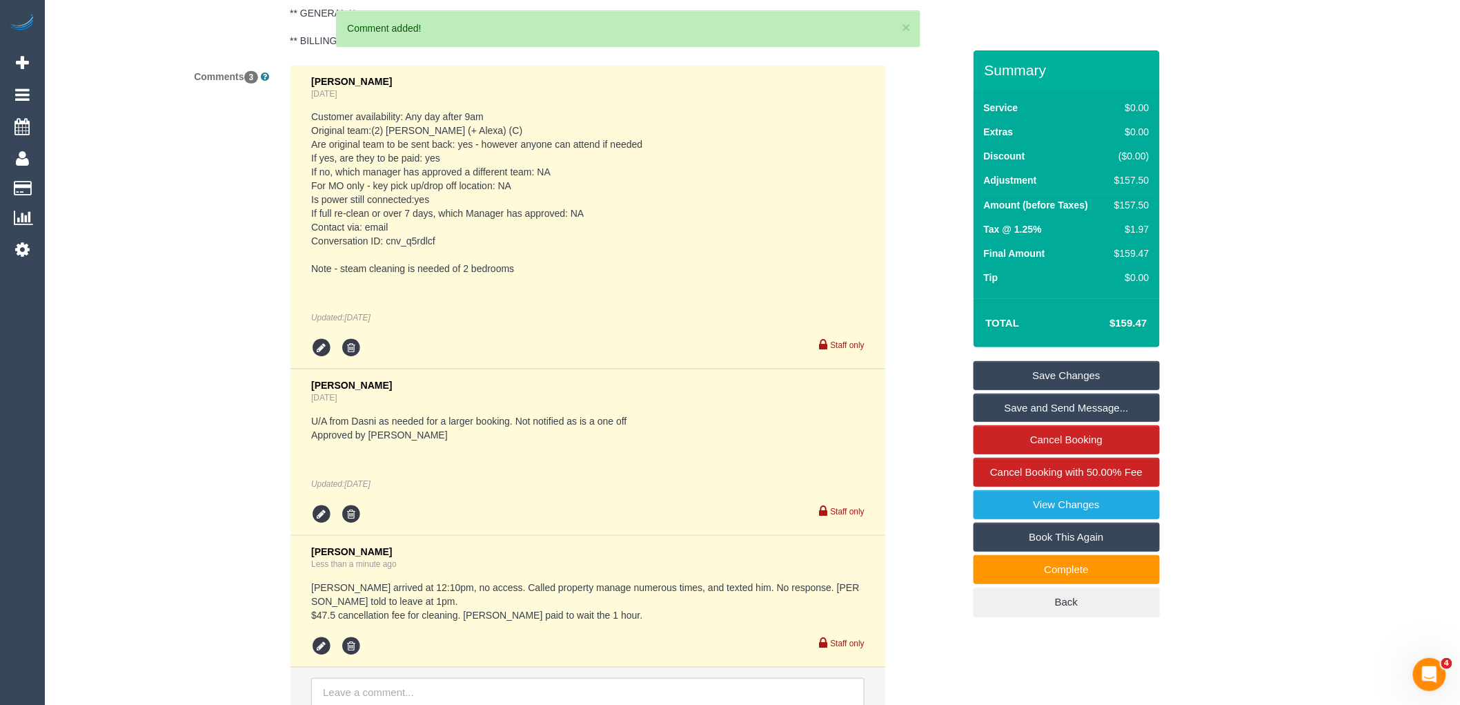
click at [1106, 373] on link "Save Changes" at bounding box center [1067, 375] width 186 height 29
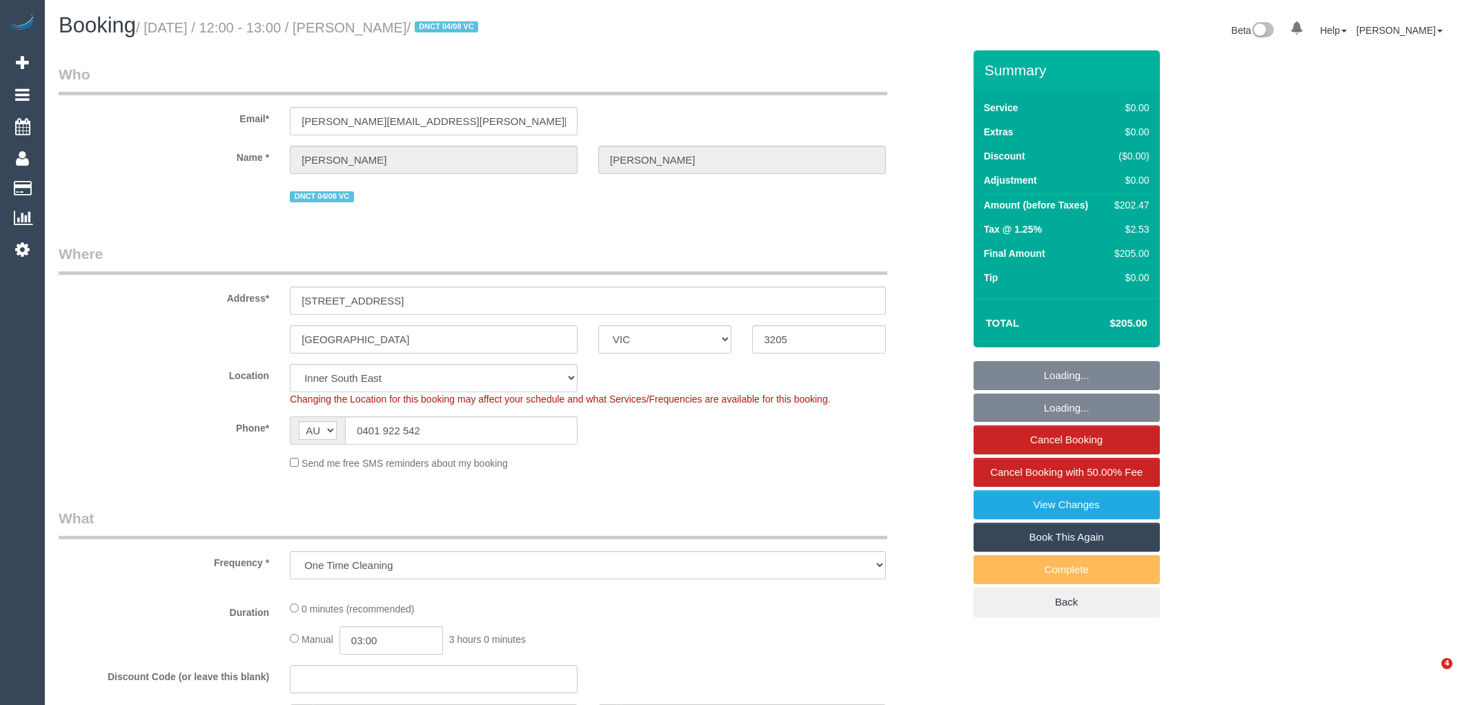
select select "VIC"
select select "number:28"
select select "number:14"
select select "number:19"
select select "number:25"
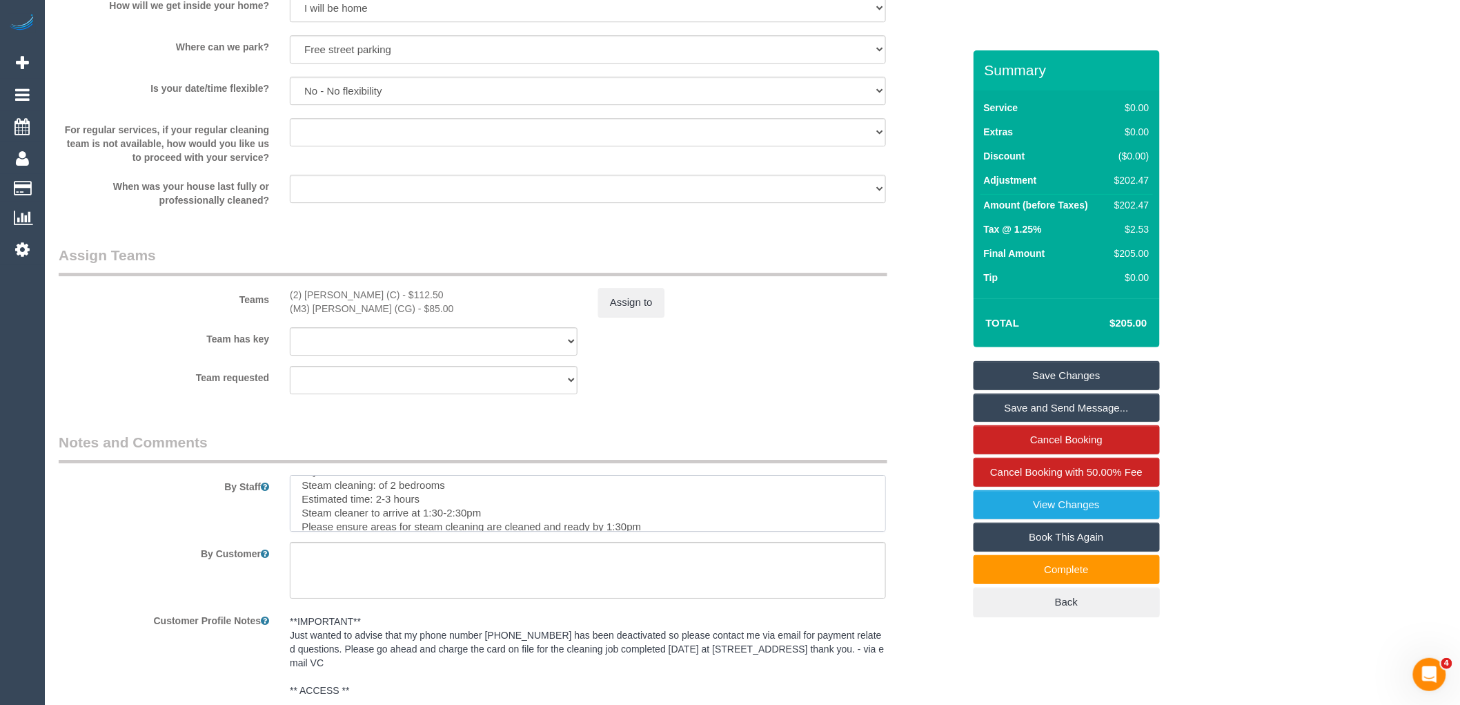
scroll to position [153, 0]
click at [885, 484] on textarea at bounding box center [588, 503] width 596 height 57
drag, startPoint x: 452, startPoint y: 529, endPoint x: 284, endPoint y: 475, distance: 176.3
click at [284, 475] on div "By Staff" at bounding box center [510, 481] width 925 height 99
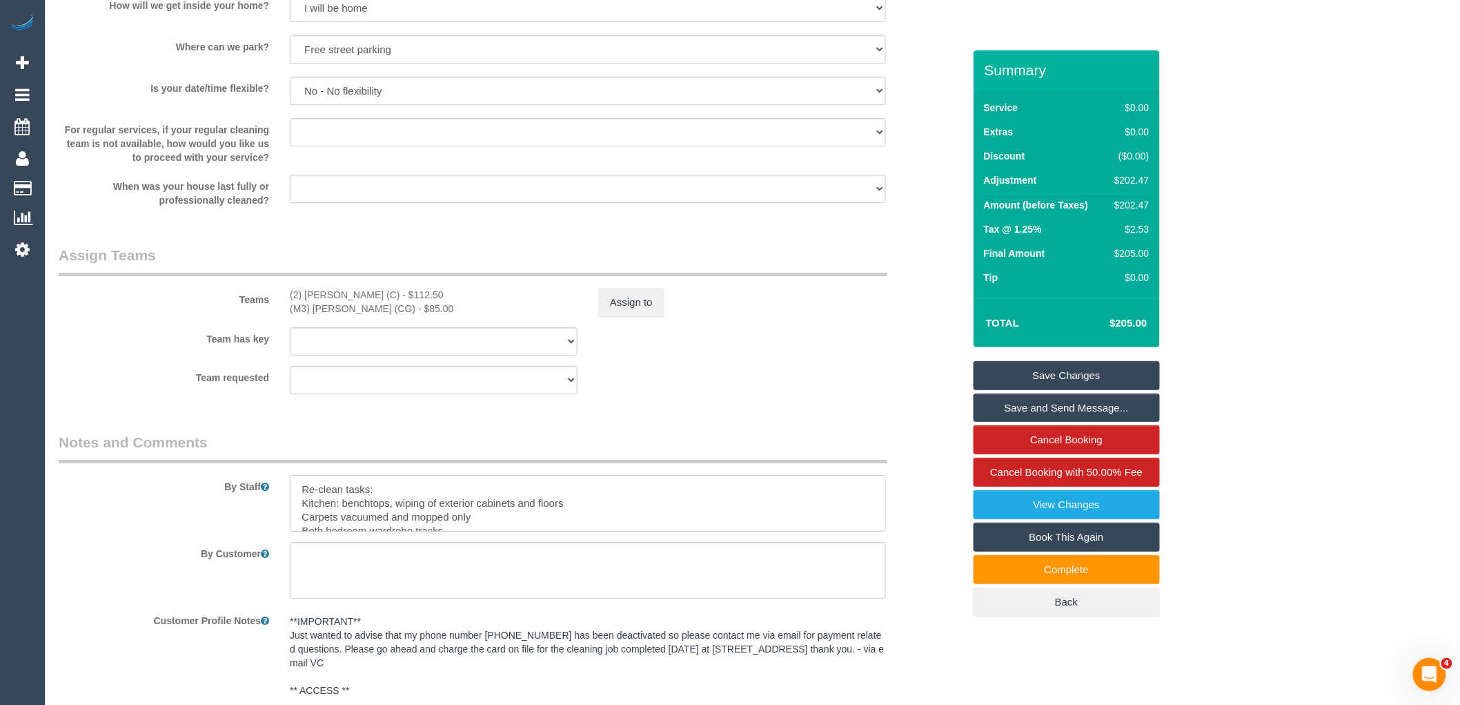
click at [422, 501] on textarea at bounding box center [588, 503] width 596 height 57
drag, startPoint x: 454, startPoint y: 530, endPoint x: 295, endPoint y: 512, distance: 160.4
click at [295, 512] on textarea at bounding box center [588, 503] width 596 height 57
drag, startPoint x: 567, startPoint y: 513, endPoint x: 581, endPoint y: 513, distance: 13.8
click at [568, 513] on textarea at bounding box center [588, 503] width 596 height 57
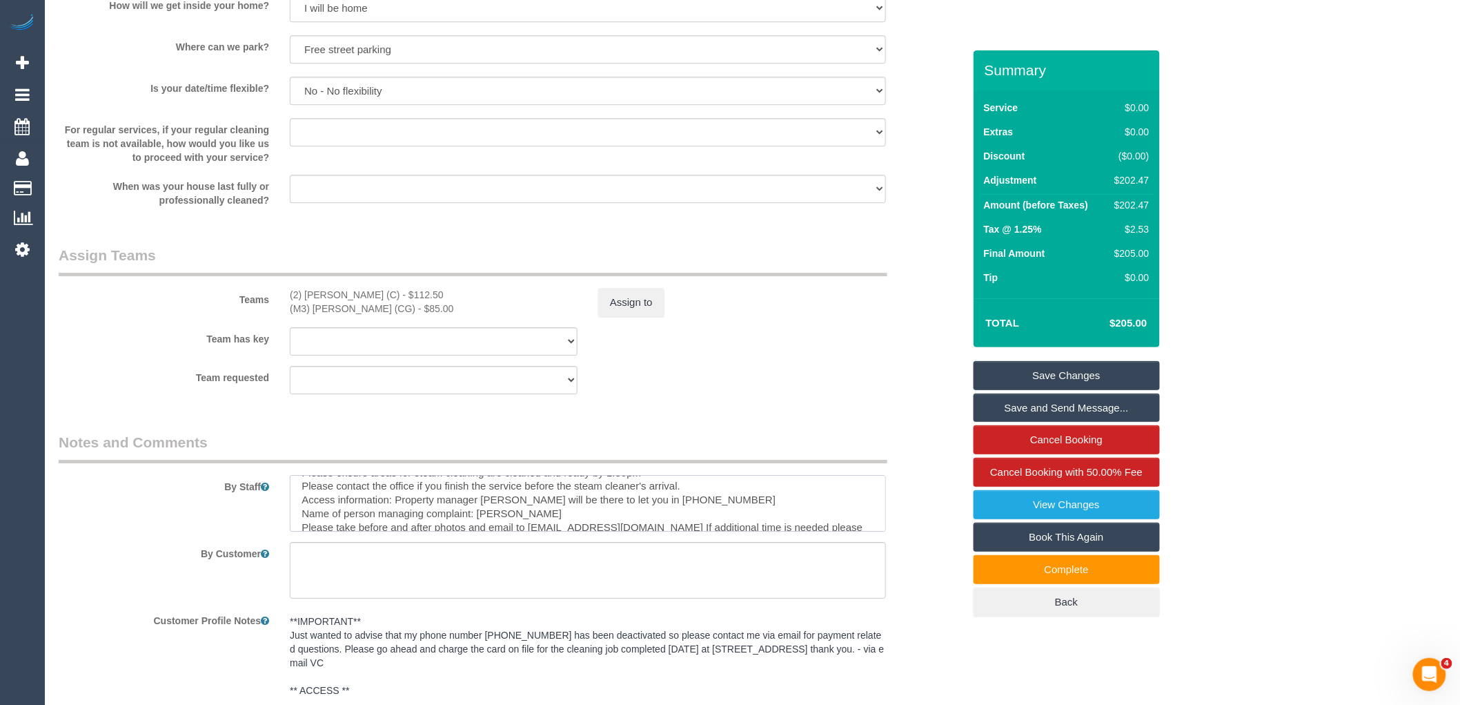
scroll to position [148, 0]
click at [723, 512] on textarea at bounding box center [588, 503] width 596 height 57
click at [299, 511] on textarea at bounding box center [588, 503] width 596 height 57
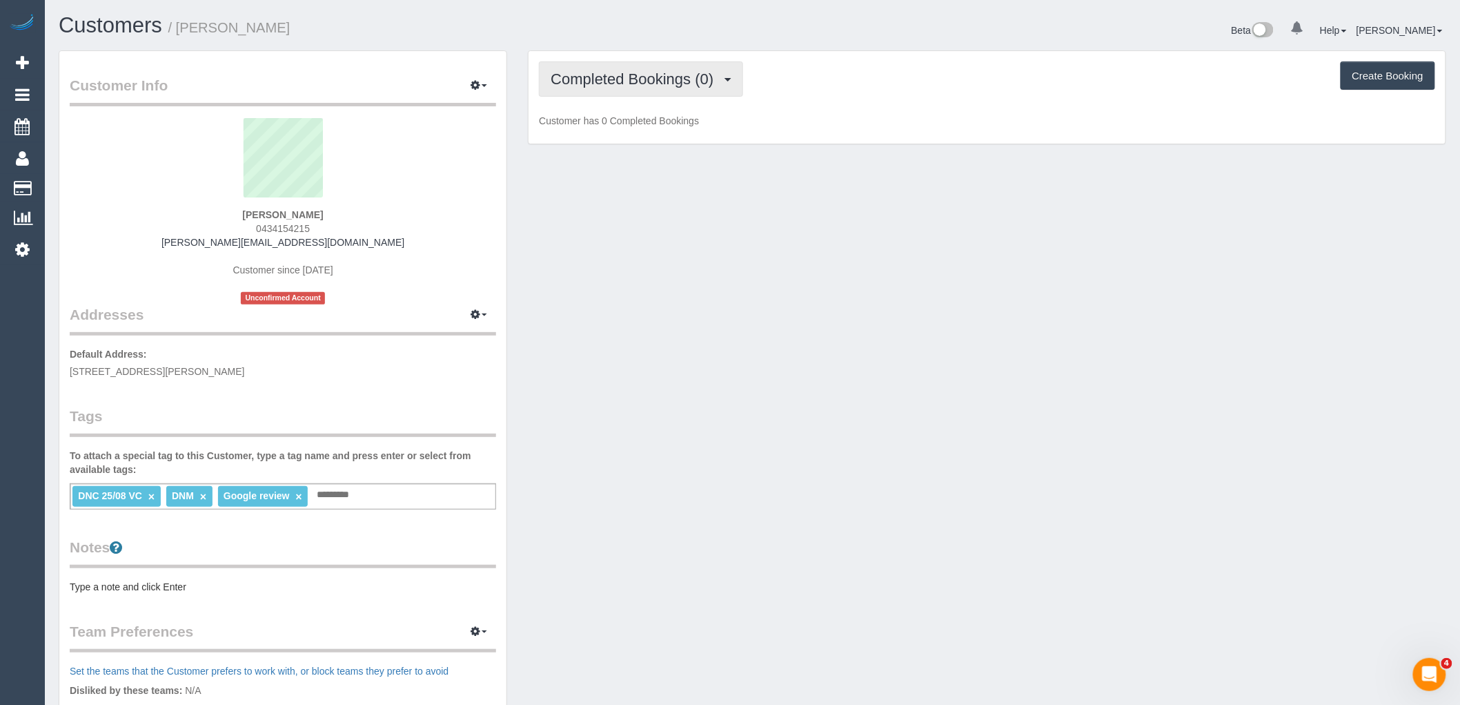
click at [659, 71] on span "Completed Bookings (0)" at bounding box center [636, 78] width 170 height 17
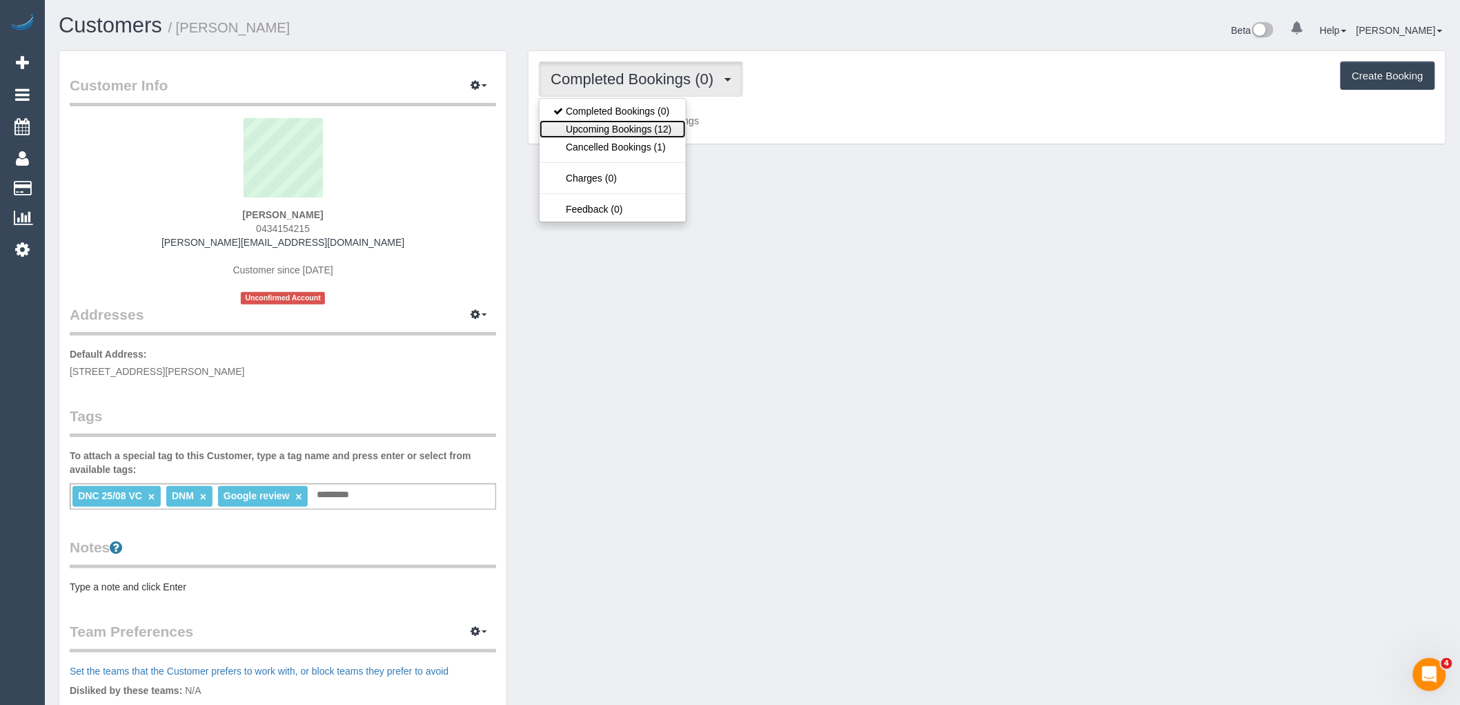
click at [645, 126] on link "Upcoming Bookings (12)" at bounding box center [613, 129] width 146 height 18
